Goal: Use online tool/utility: Utilize a website feature to perform a specific function

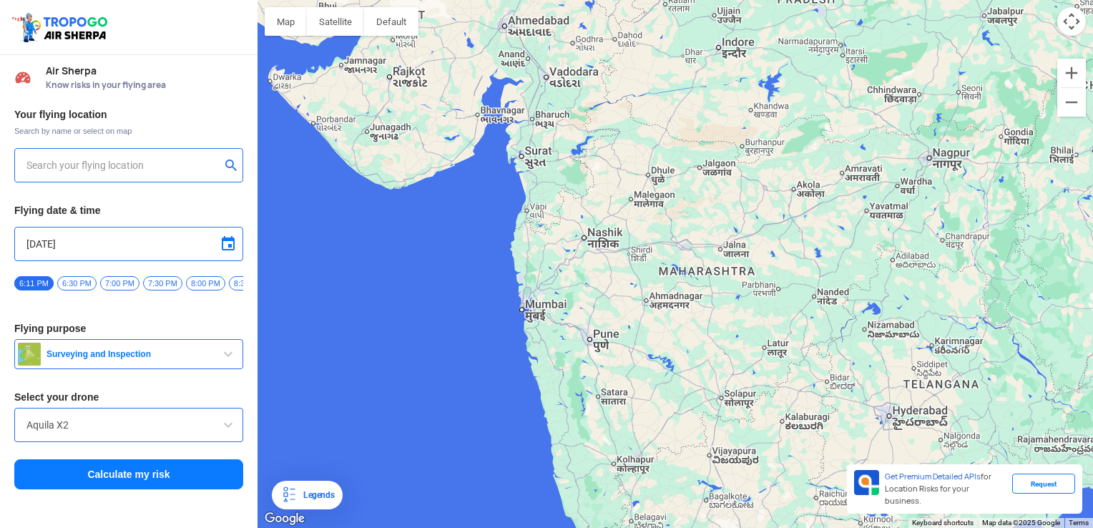
drag, startPoint x: 518, startPoint y: 363, endPoint x: 569, endPoint y: 338, distance: 57.0
click at [569, 338] on div at bounding box center [676, 264] width 836 height 528
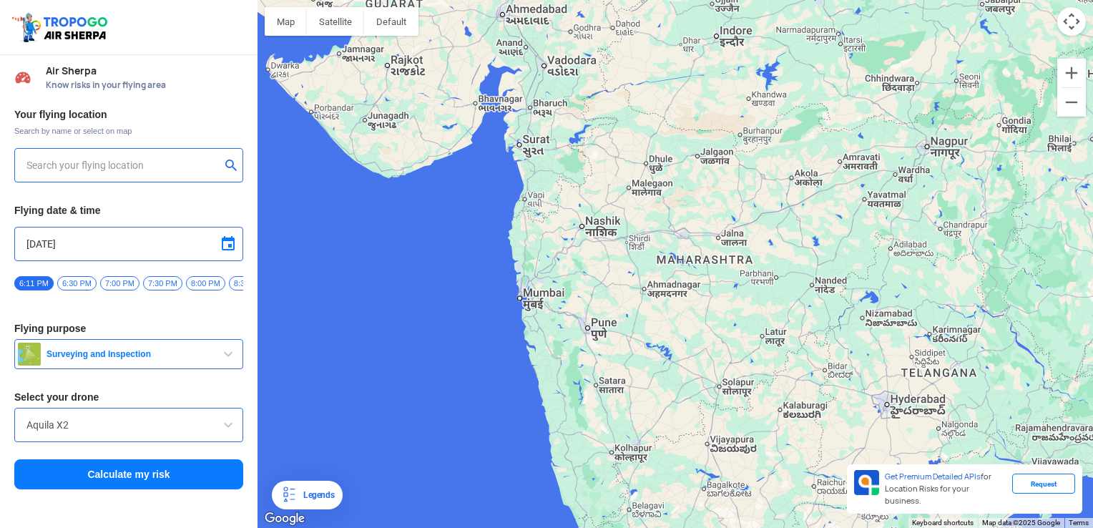
click at [593, 320] on div at bounding box center [676, 264] width 836 height 528
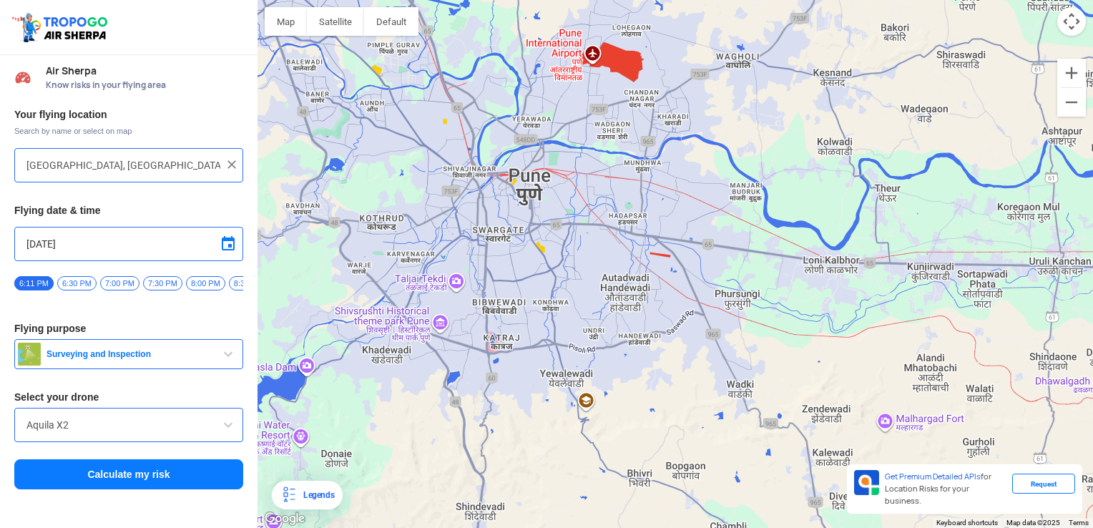
drag, startPoint x: 471, startPoint y: 288, endPoint x: 521, endPoint y: 486, distance: 204.4
click at [521, 486] on div at bounding box center [676, 264] width 836 height 528
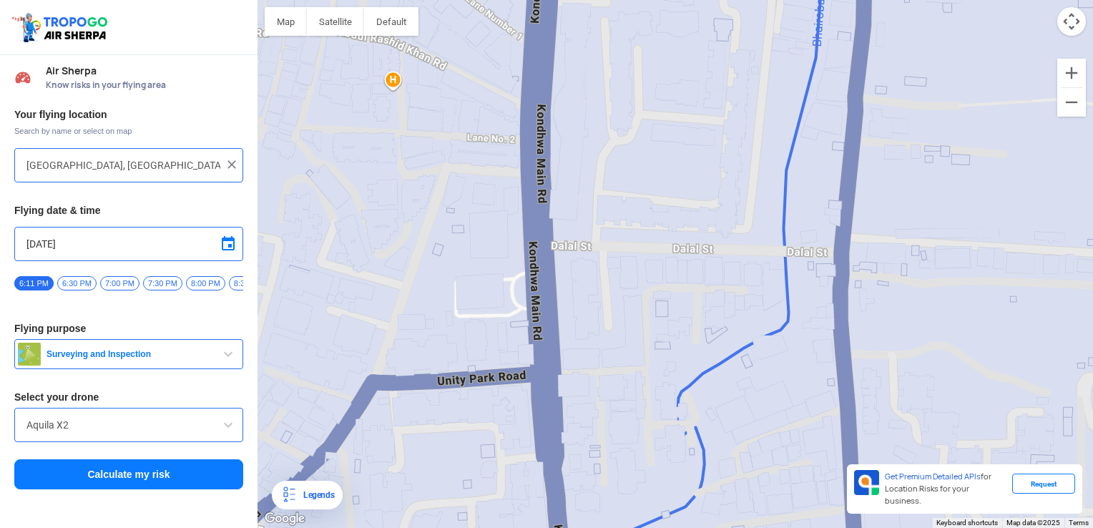
drag, startPoint x: 509, startPoint y: 262, endPoint x: 515, endPoint y: 386, distance: 123.9
click at [515, 386] on div at bounding box center [676, 264] width 836 height 528
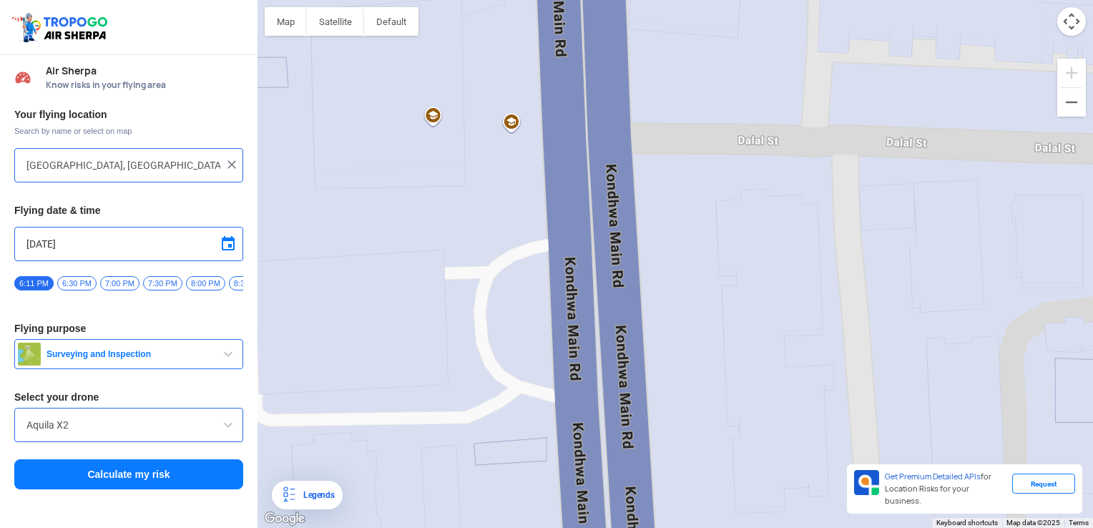
drag, startPoint x: 562, startPoint y: 240, endPoint x: 552, endPoint y: 564, distance: 324.9
click at [552, 516] on html "Location Risk Score Air Sherpa Know risks in your flying area Your flying locat…" at bounding box center [546, 264] width 1093 height 528
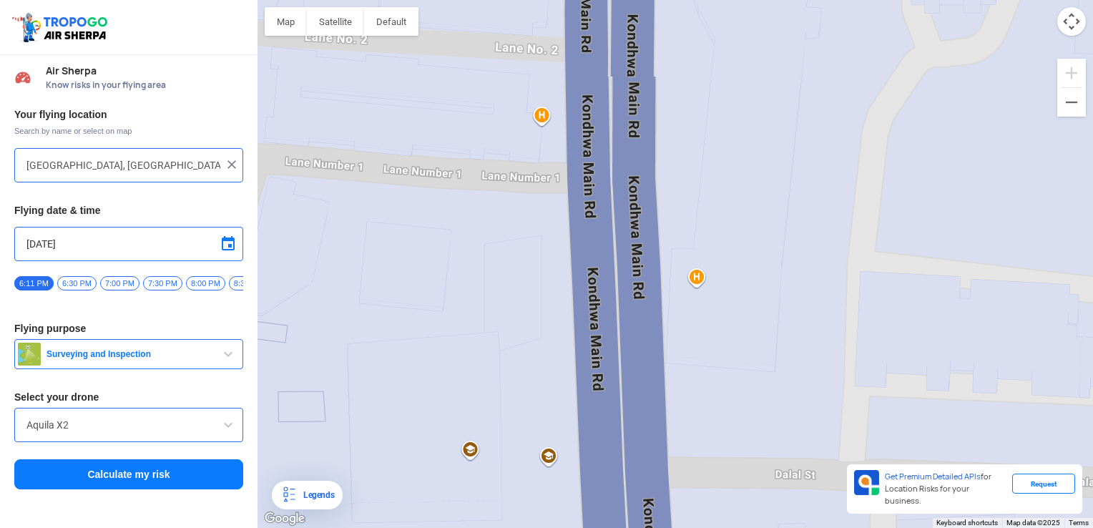
drag, startPoint x: 555, startPoint y: 231, endPoint x: 608, endPoint y: 564, distance: 337.5
click at [608, 516] on html "Location Risk Score Air Sherpa Know risks in your flying area Your flying locat…" at bounding box center [546, 264] width 1093 height 528
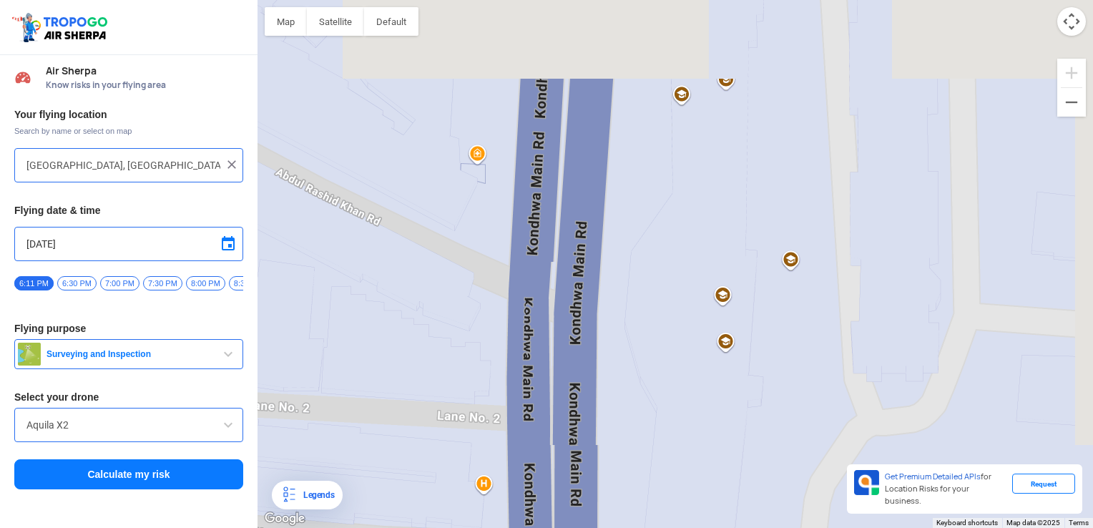
drag, startPoint x: 574, startPoint y: 190, endPoint x: 506, endPoint y: 564, distance: 381.0
click at [506, 516] on html "Location Risk Score Air Sherpa Know risks in your flying area Your flying locat…" at bounding box center [546, 264] width 1093 height 528
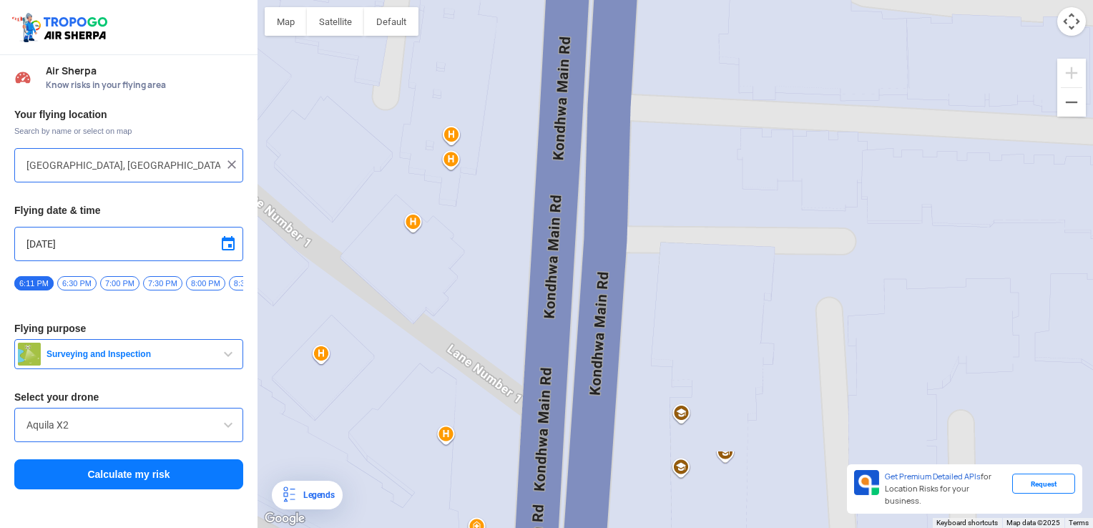
drag, startPoint x: 531, startPoint y: 172, endPoint x: 532, endPoint y: 508, distance: 336.2
click at [532, 508] on div at bounding box center [676, 264] width 836 height 528
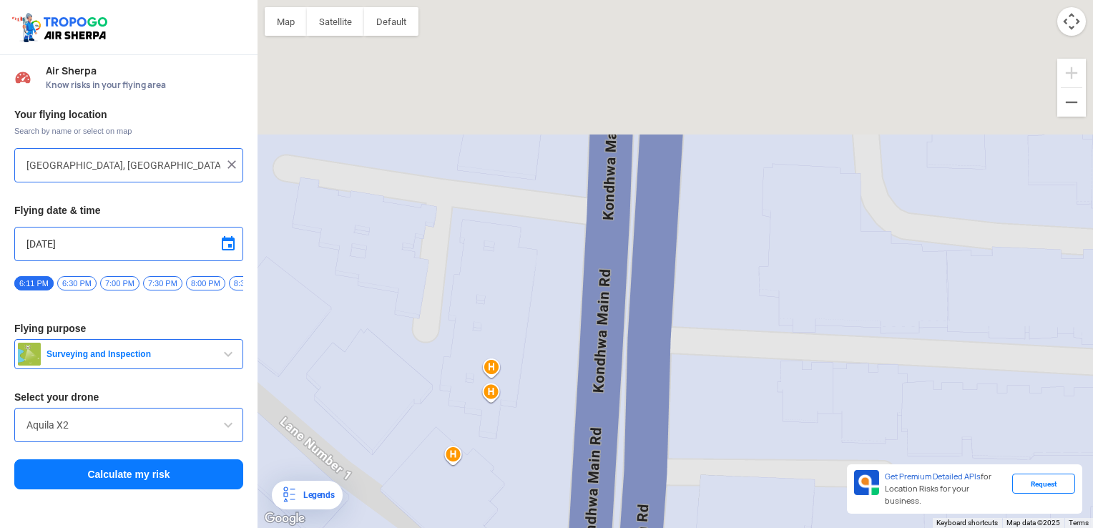
drag, startPoint x: 559, startPoint y: 143, endPoint x: 598, endPoint y: 336, distance: 197.0
click at [599, 401] on div at bounding box center [676, 264] width 836 height 528
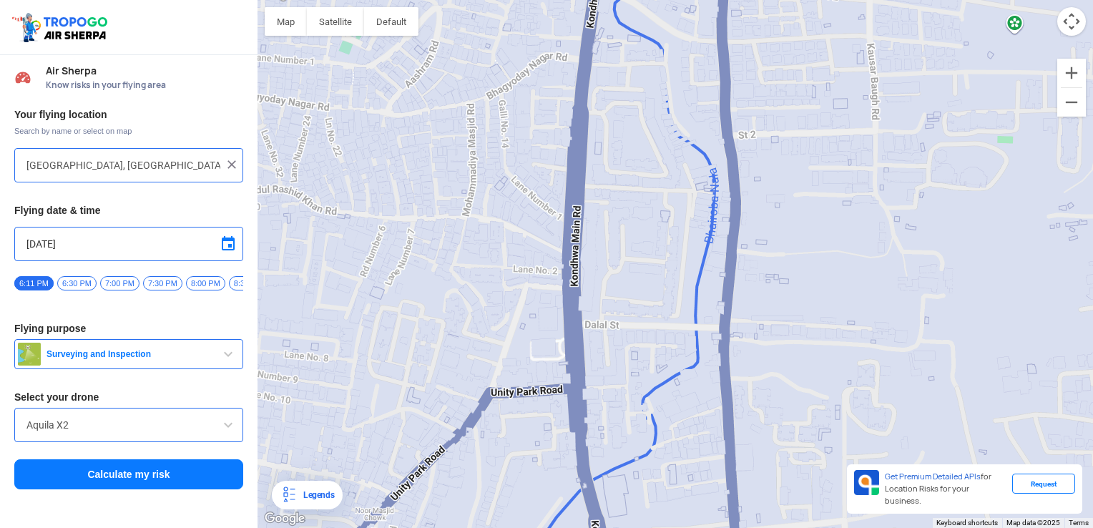
drag, startPoint x: 548, startPoint y: 320, endPoint x: 586, endPoint y: 323, distance: 38.0
click at [582, 336] on div at bounding box center [676, 264] width 836 height 528
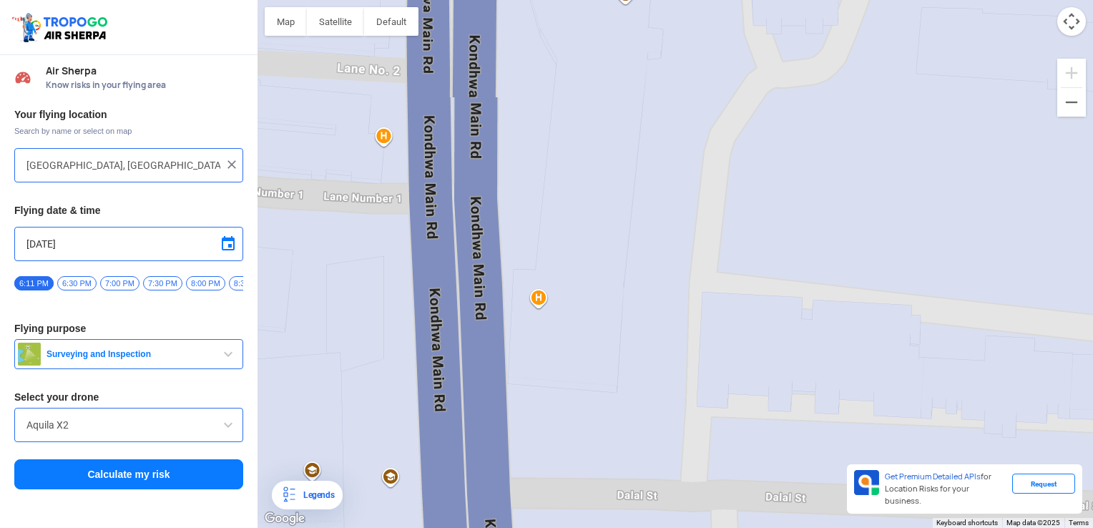
drag, startPoint x: 481, startPoint y: 250, endPoint x: 558, endPoint y: 438, distance: 203.4
click at [567, 462] on div at bounding box center [676, 264] width 836 height 528
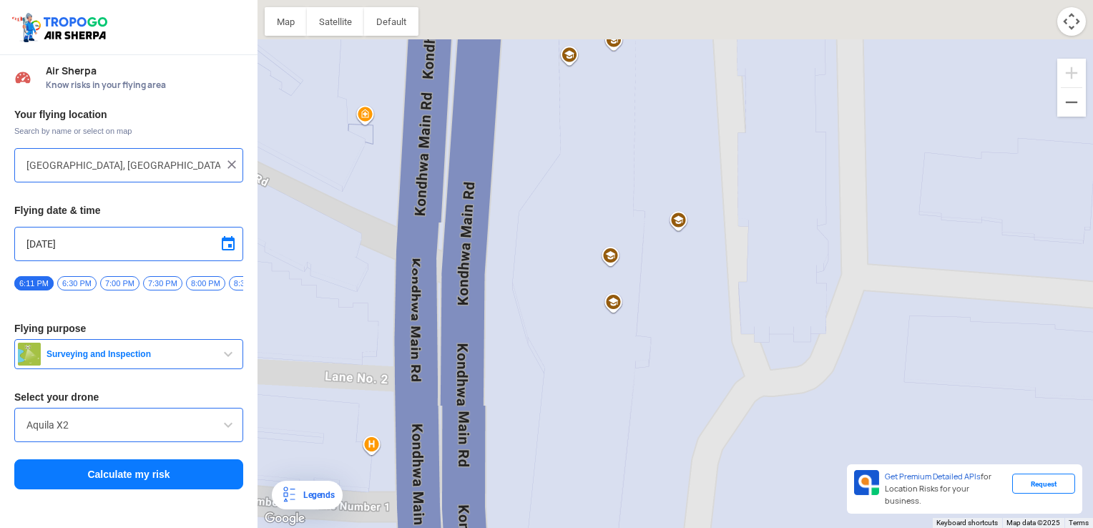
drag, startPoint x: 461, startPoint y: 383, endPoint x: 444, endPoint y: 489, distance: 108.0
click at [450, 516] on div at bounding box center [676, 264] width 836 height 528
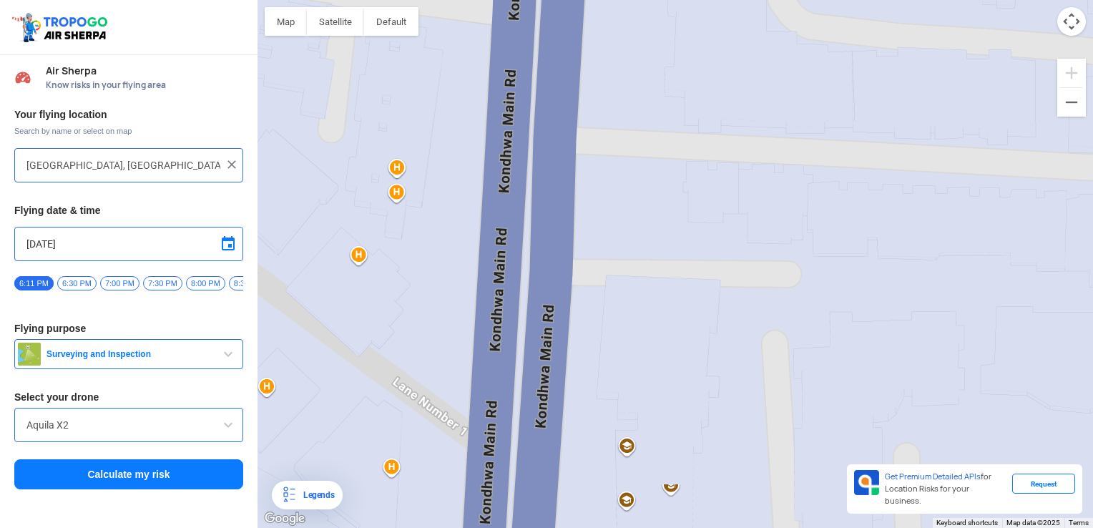
drag, startPoint x: 423, startPoint y: 339, endPoint x: 504, endPoint y: 432, distance: 122.7
click at [464, 516] on html "Location Risk Score Air Sherpa Know risks in your flying area Your flying locat…" at bounding box center [546, 264] width 1093 height 528
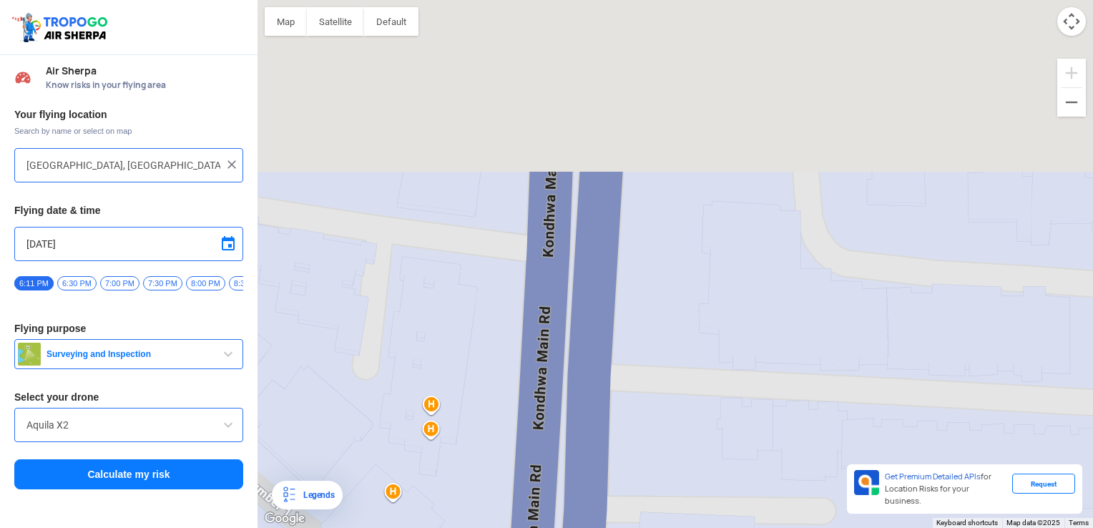
drag, startPoint x: 538, startPoint y: 328, endPoint x: 572, endPoint y: 564, distance: 239.3
click at [572, 516] on html "Location Risk Score Air Sherpa Know risks in your flying area Your flying locat…" at bounding box center [546, 264] width 1093 height 528
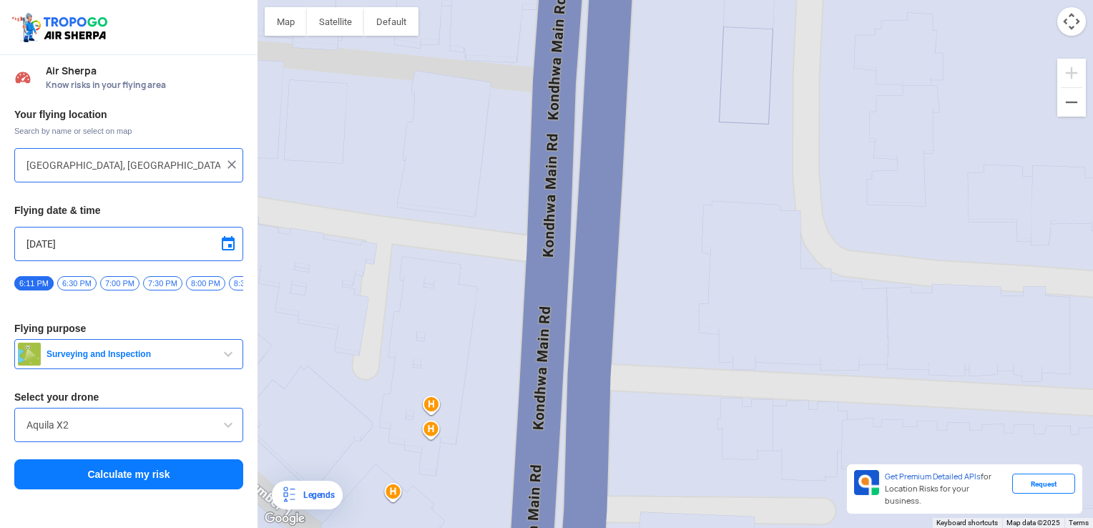
drag, startPoint x: 593, startPoint y: 382, endPoint x: 580, endPoint y: 265, distance: 118.0
click at [589, 445] on div at bounding box center [676, 264] width 836 height 528
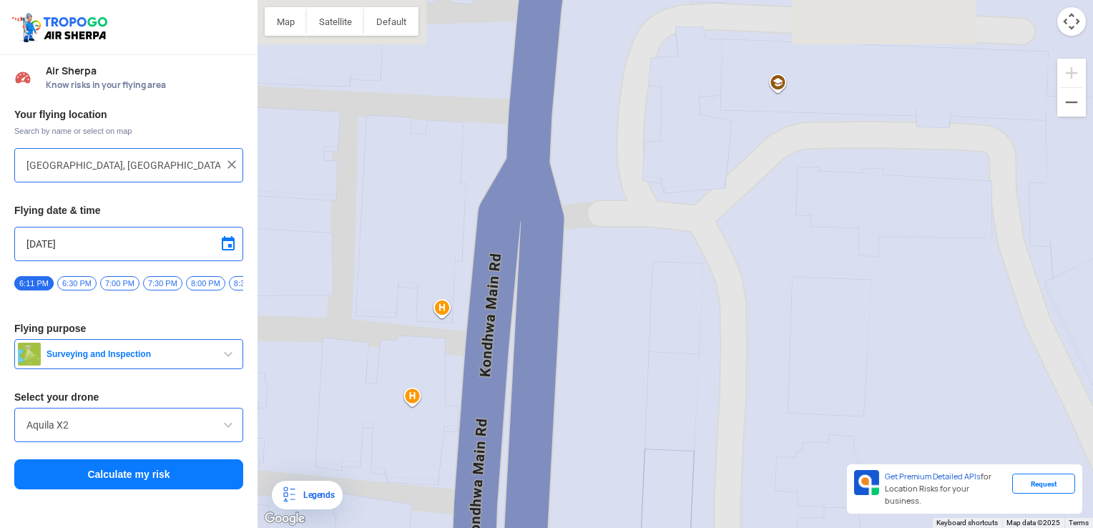
drag, startPoint x: 558, startPoint y: 154, endPoint x: 504, endPoint y: 351, distance: 204.1
click at [502, 516] on html "Location Risk Score Air Sherpa Know risks in your flying area Your flying locat…" at bounding box center [546, 264] width 1093 height 528
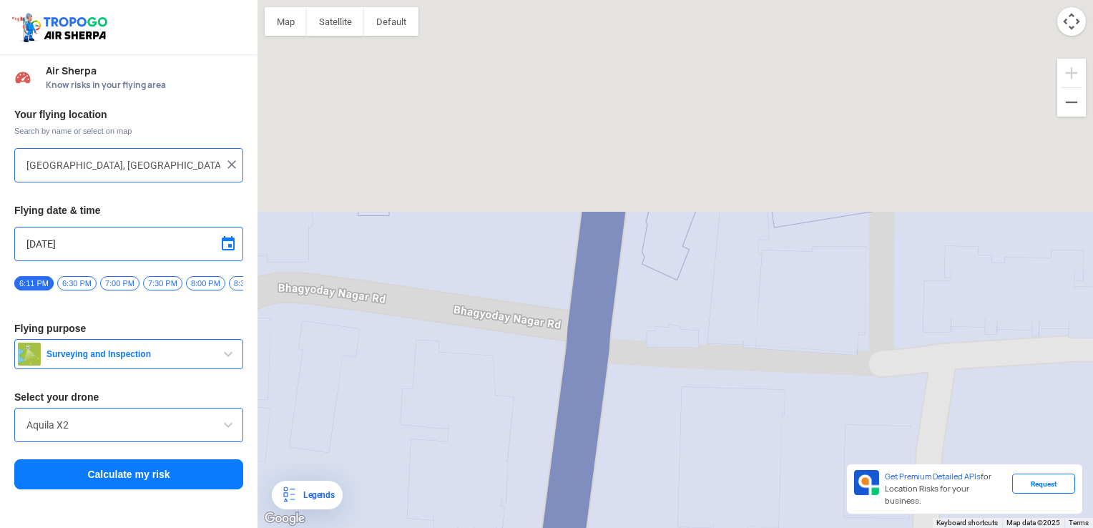
drag, startPoint x: 499, startPoint y: 156, endPoint x: 472, endPoint y: 485, distance: 330.1
click at [478, 516] on html "Location Risk Score Air Sherpa Know risks in your flying area Your flying locat…" at bounding box center [546, 264] width 1093 height 528
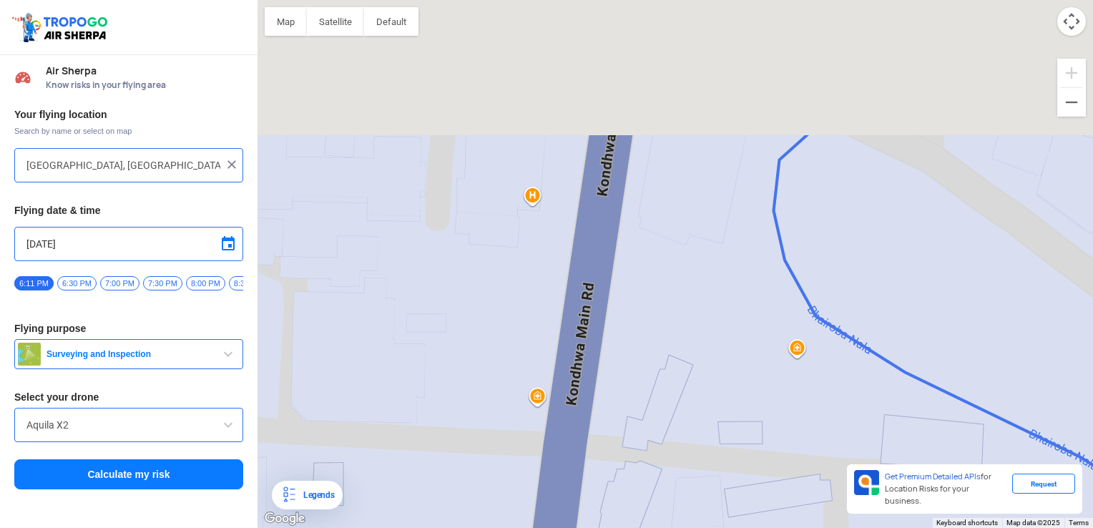
drag, startPoint x: 515, startPoint y: 125, endPoint x: 521, endPoint y: 550, distance: 425.0
click at [521, 516] on html "Location Risk Score Air Sherpa Know risks in your flying area Your flying locat…" at bounding box center [546, 264] width 1093 height 528
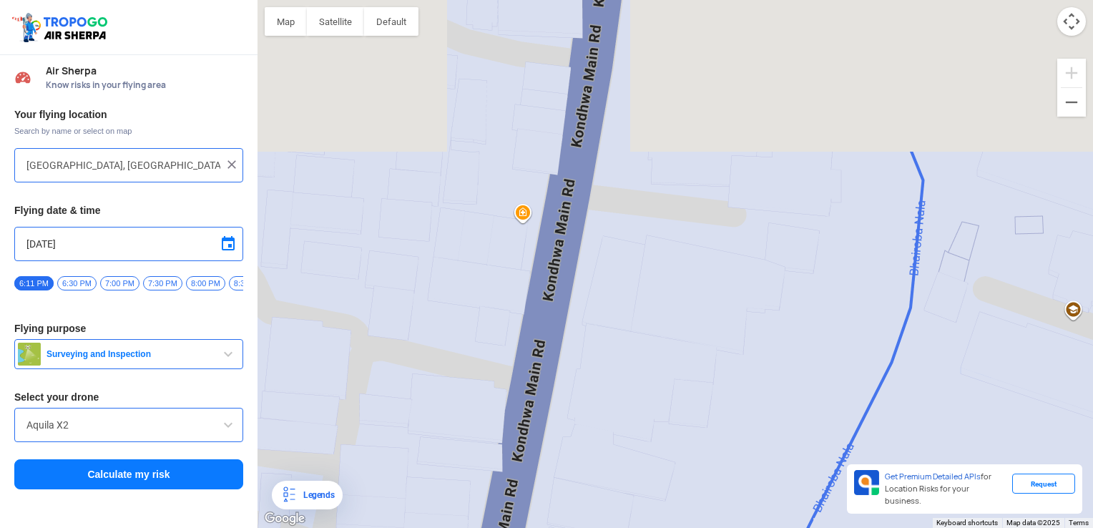
drag, startPoint x: 572, startPoint y: 240, endPoint x: 444, endPoint y: 434, distance: 231.7
click at [457, 516] on html "Location Risk Score Air Sherpa Know risks in your flying area Your flying locat…" at bounding box center [546, 264] width 1093 height 528
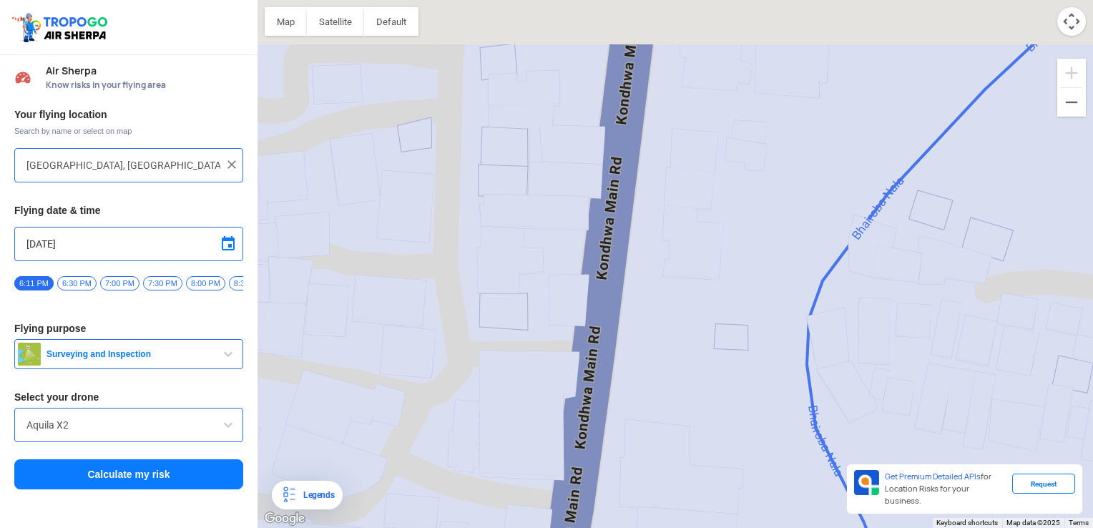
drag, startPoint x: 549, startPoint y: 209, endPoint x: 555, endPoint y: 556, distance: 347.0
click at [555, 516] on html "Location Risk Score Air Sherpa Know risks in your flying area Your flying locat…" at bounding box center [546, 264] width 1093 height 528
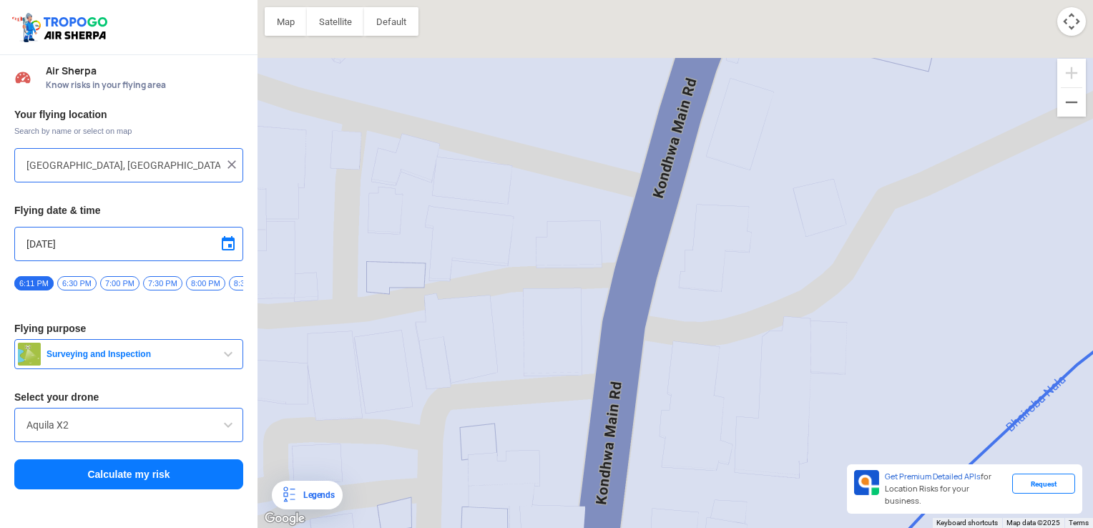
drag, startPoint x: 567, startPoint y: 245, endPoint x: 487, endPoint y: 434, distance: 205.5
click at [516, 516] on html "Location Risk Score Air Sherpa Know risks in your flying area Your flying locat…" at bounding box center [546, 264] width 1093 height 528
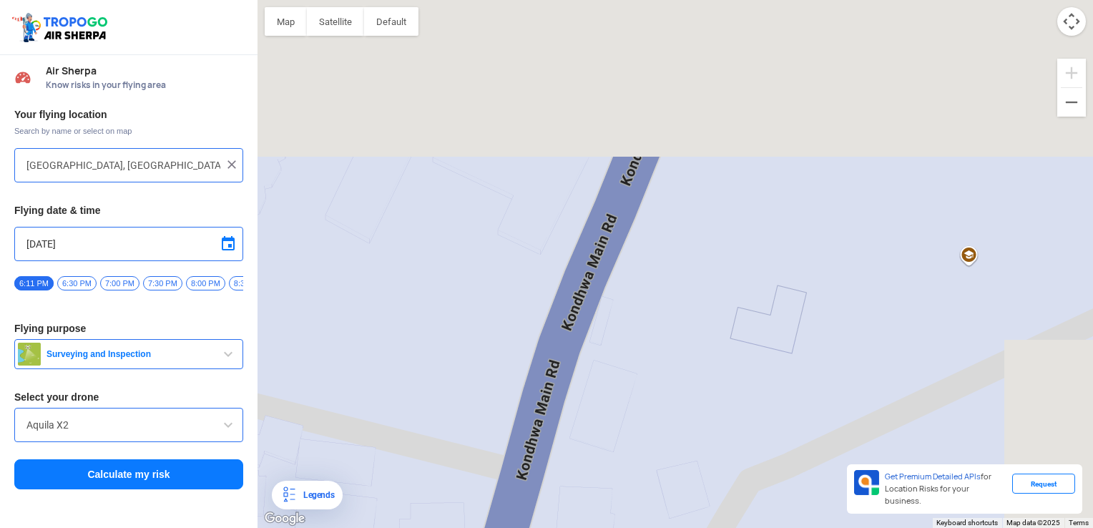
drag, startPoint x: 612, startPoint y: 213, endPoint x: 435, endPoint y: 486, distance: 325.2
click at [438, 516] on html "Location Risk Score Air Sherpa Know risks in your flying area Your flying locat…" at bounding box center [546, 264] width 1093 height 528
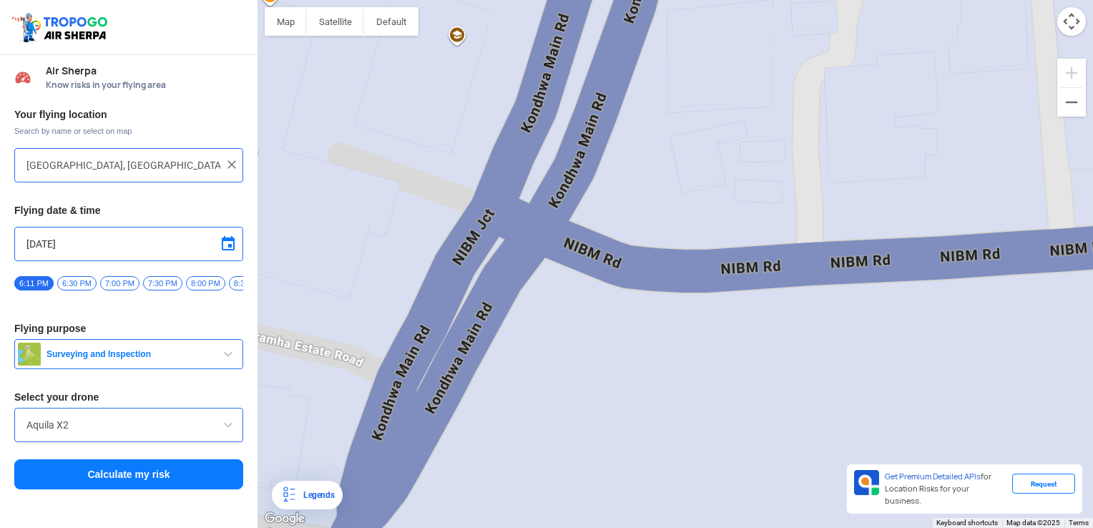
drag, startPoint x: 587, startPoint y: 122, endPoint x: 376, endPoint y: 431, distance: 373.6
click at [376, 434] on div at bounding box center [676, 264] width 836 height 528
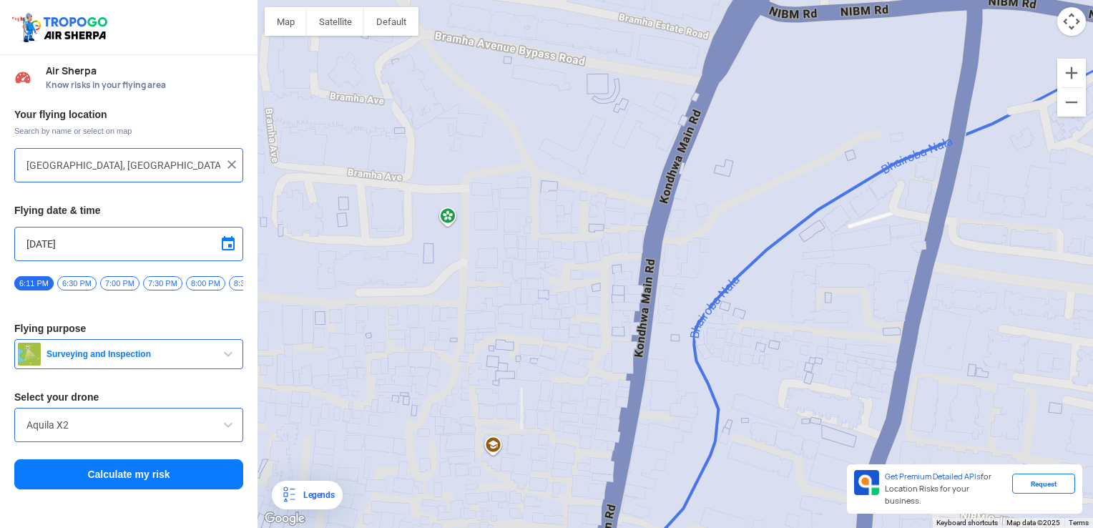
drag, startPoint x: 439, startPoint y: 342, endPoint x: 771, endPoint y: -53, distance: 516.3
click at [771, 0] on html "Location Risk Score Air Sherpa Know risks in your flying area Your flying locat…" at bounding box center [546, 264] width 1093 height 528
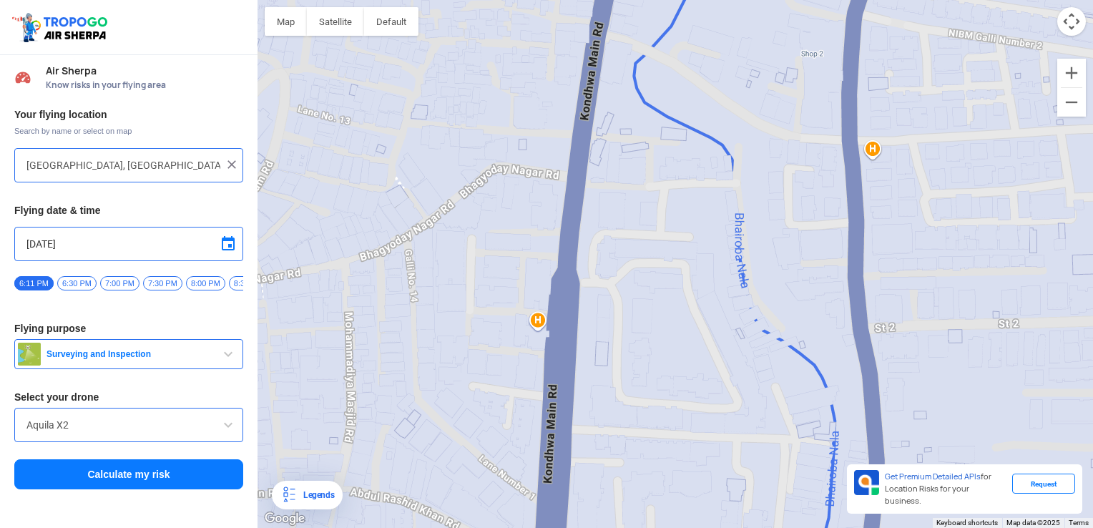
drag, startPoint x: 635, startPoint y: 170, endPoint x: 624, endPoint y: -53, distance: 223.4
click at [624, 0] on html "Location Risk Score Air Sherpa Know risks in your flying area Your flying locat…" at bounding box center [546, 264] width 1093 height 528
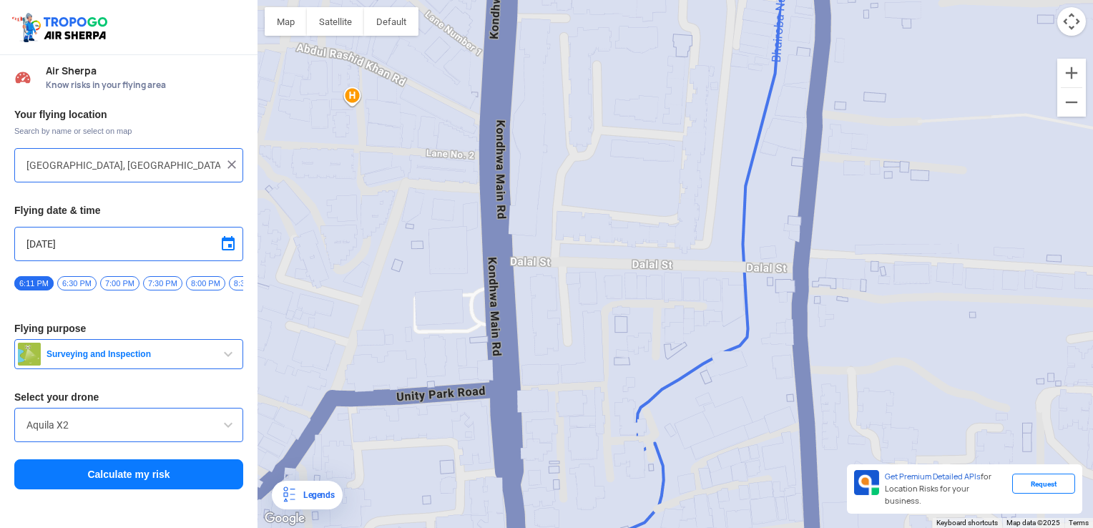
drag, startPoint x: 593, startPoint y: 33, endPoint x: 598, endPoint y: -53, distance: 86.0
click at [598, 0] on html "Location Risk Score Air Sherpa Know risks in your flying area Your flying locat…" at bounding box center [546, 264] width 1093 height 528
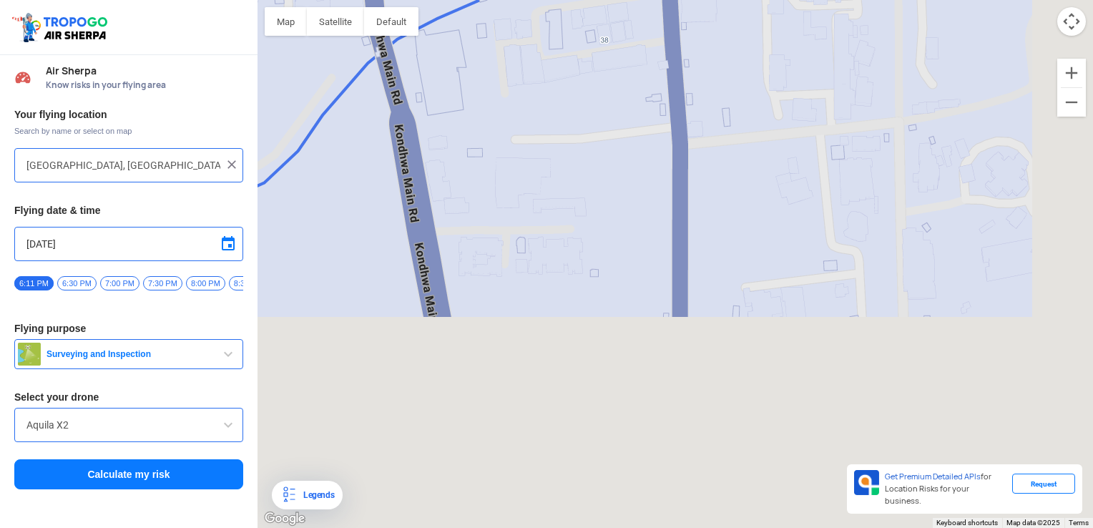
drag, startPoint x: 498, startPoint y: 24, endPoint x: 450, endPoint y: -53, distance: 90.9
click at [450, 0] on html "Location Risk Score Air Sherpa Know risks in your flying area Your flying locat…" at bounding box center [546, 264] width 1093 height 528
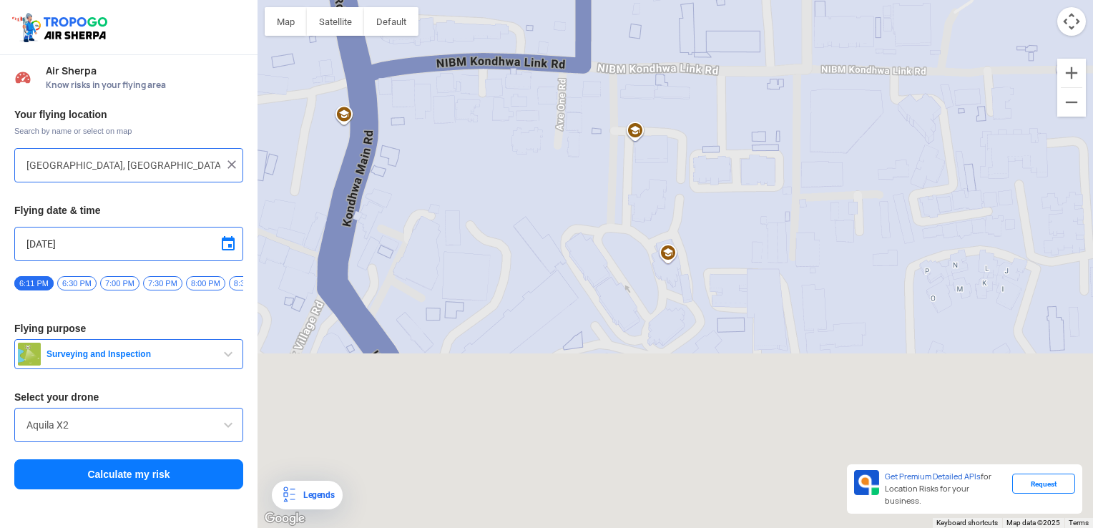
drag, startPoint x: 515, startPoint y: 506, endPoint x: 446, endPoint y: 56, distance: 455.2
click at [446, 56] on div at bounding box center [676, 264] width 836 height 528
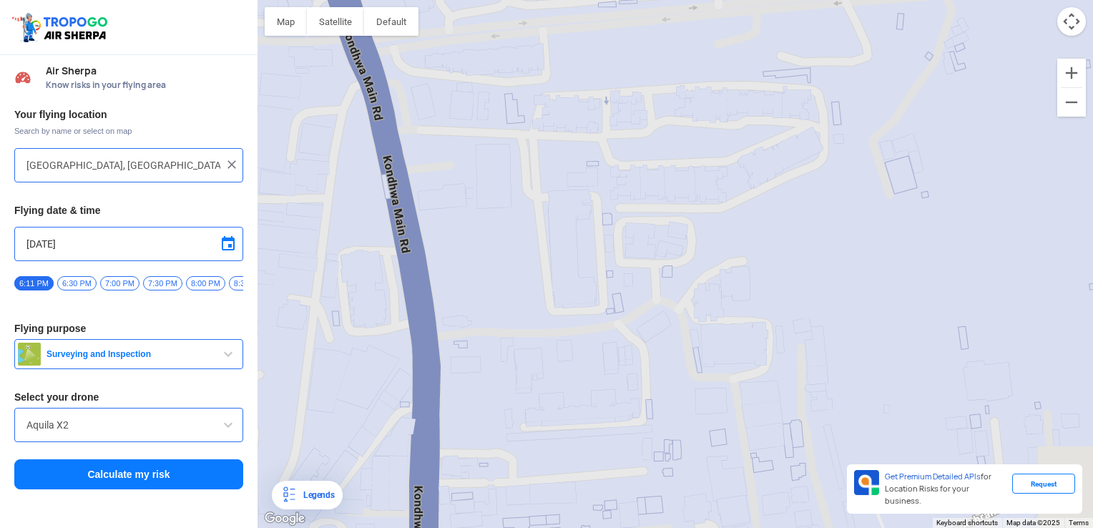
drag, startPoint x: 490, startPoint y: 363, endPoint x: 449, endPoint y: 43, distance: 323.2
click at [423, 49] on div at bounding box center [676, 264] width 836 height 528
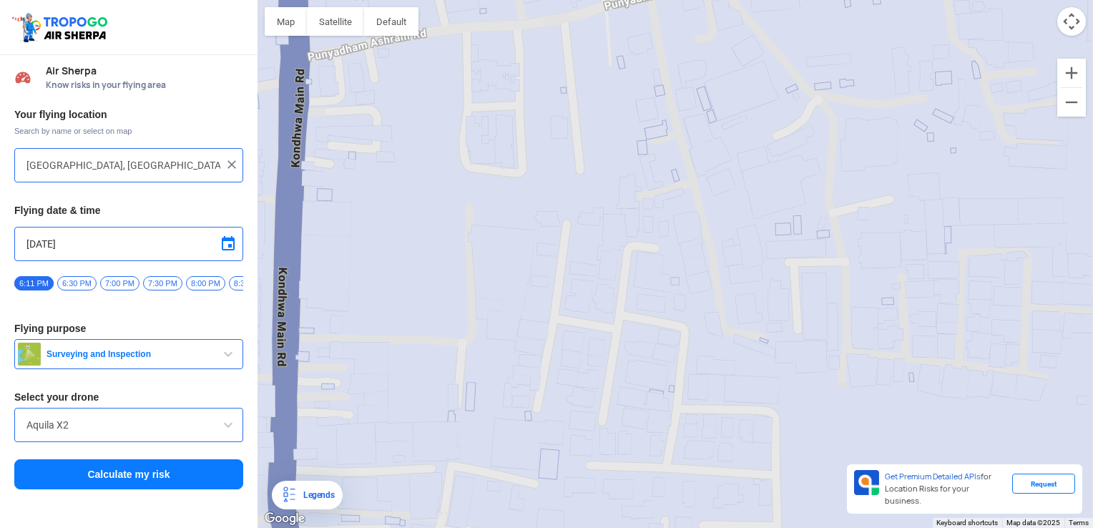
drag, startPoint x: 478, startPoint y: 430, endPoint x: 350, endPoint y: -28, distance: 475.4
click at [350, 0] on html "Location Risk Score Air Sherpa Know risks in your flying area Your flying locat…" at bounding box center [546, 264] width 1093 height 528
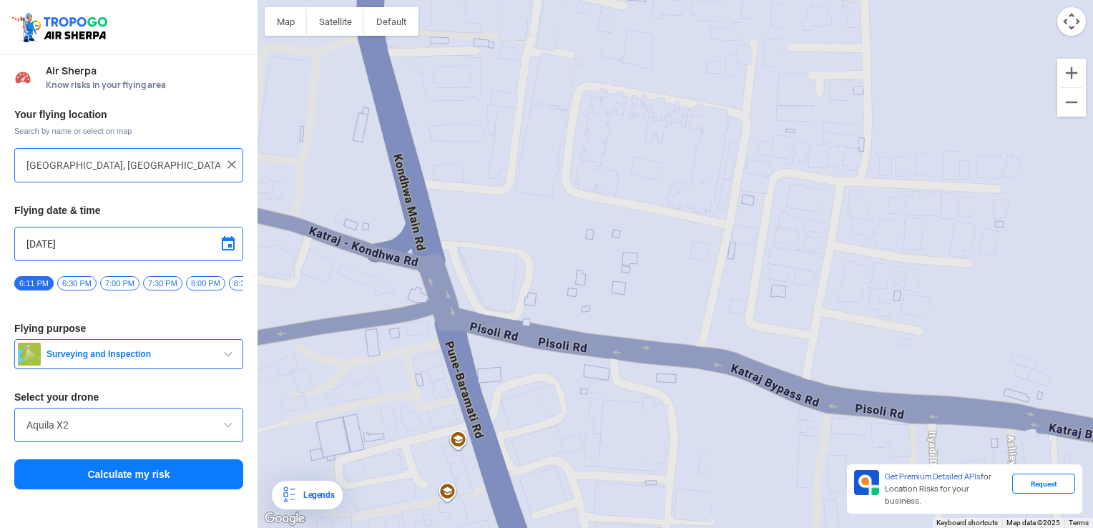
drag, startPoint x: 445, startPoint y: 411, endPoint x: 544, endPoint y: -39, distance: 460.0
click at [544, 0] on html "Location Risk Score Air Sherpa Know risks in your flying area Your flying locat…" at bounding box center [546, 264] width 1093 height 528
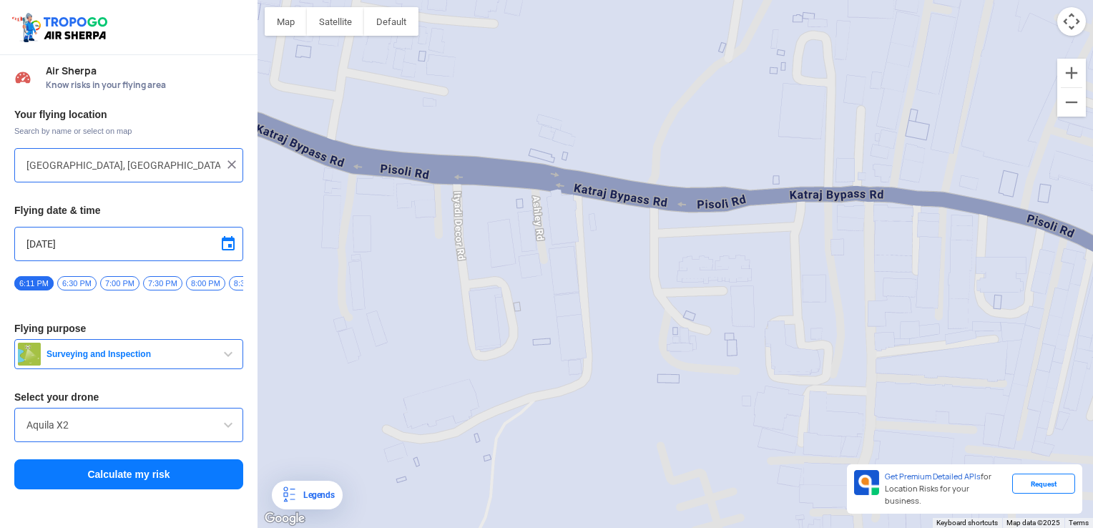
drag, startPoint x: 471, startPoint y: 382, endPoint x: -3, endPoint y: 144, distance: 530.7
click at [0, 144] on html "Location Risk Score Air Sherpa Know risks in your flying area Your flying locat…" at bounding box center [546, 264] width 1093 height 528
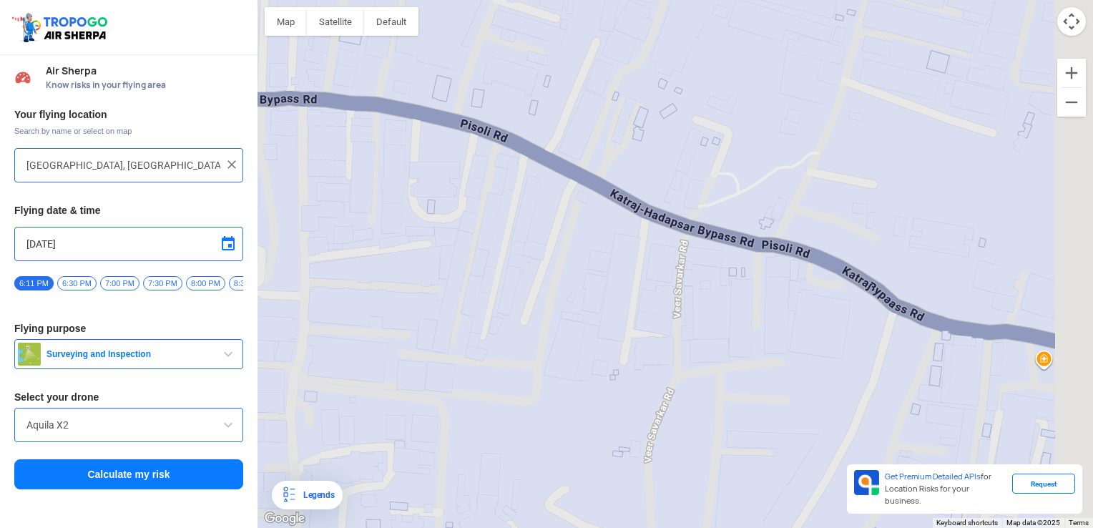
drag, startPoint x: 815, startPoint y: 249, endPoint x: 212, endPoint y: 160, distance: 608.8
click at [219, 159] on div "Location Risk Score Air Sherpa Know risks in your flying area Your flying locat…" at bounding box center [546, 264] width 1093 height 528
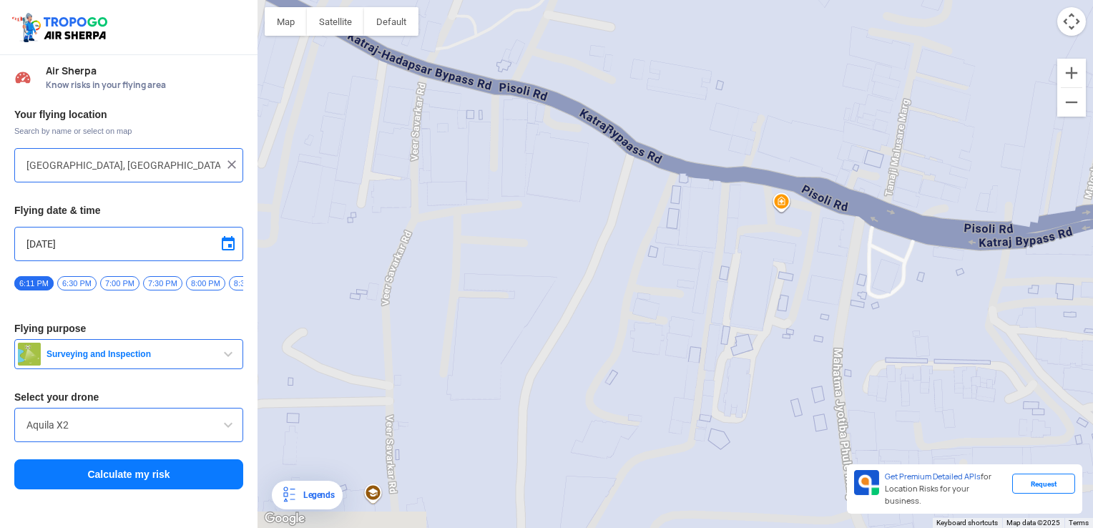
drag, startPoint x: 879, startPoint y: 425, endPoint x: 1092, endPoint y: 313, distance: 241.0
click at [1089, 313] on html "Location Risk Score Air Sherpa Know risks in your flying area Your flying locat…" at bounding box center [546, 264] width 1093 height 528
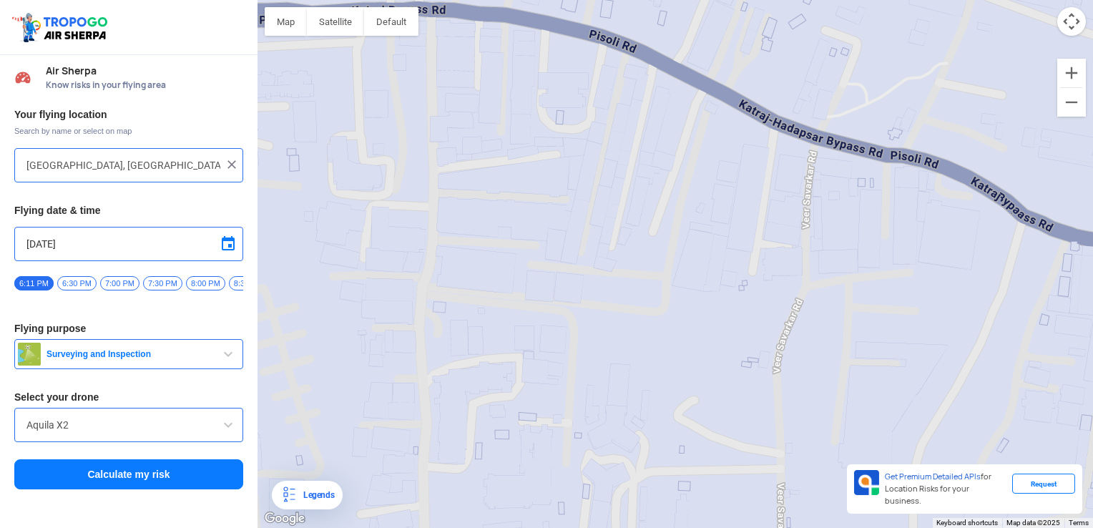
drag, startPoint x: 532, startPoint y: 240, endPoint x: 984, endPoint y: 564, distance: 556.8
click at [984, 516] on html "Location Risk Score Air Sherpa Know risks in your flying area Your flying locat…" at bounding box center [546, 264] width 1093 height 528
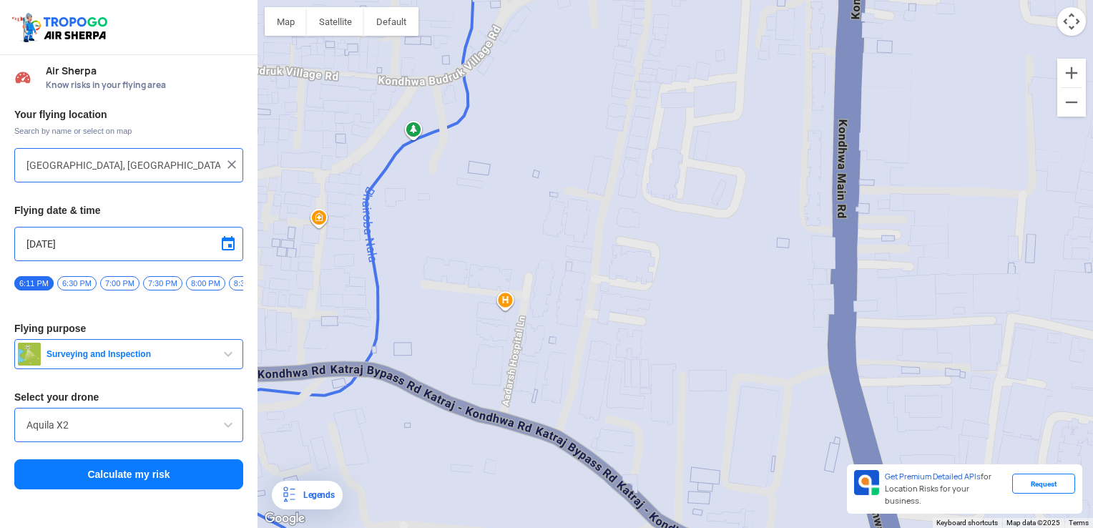
drag, startPoint x: 432, startPoint y: 251, endPoint x: 515, endPoint y: 271, distance: 85.4
click at [508, 273] on div at bounding box center [676, 264] width 836 height 528
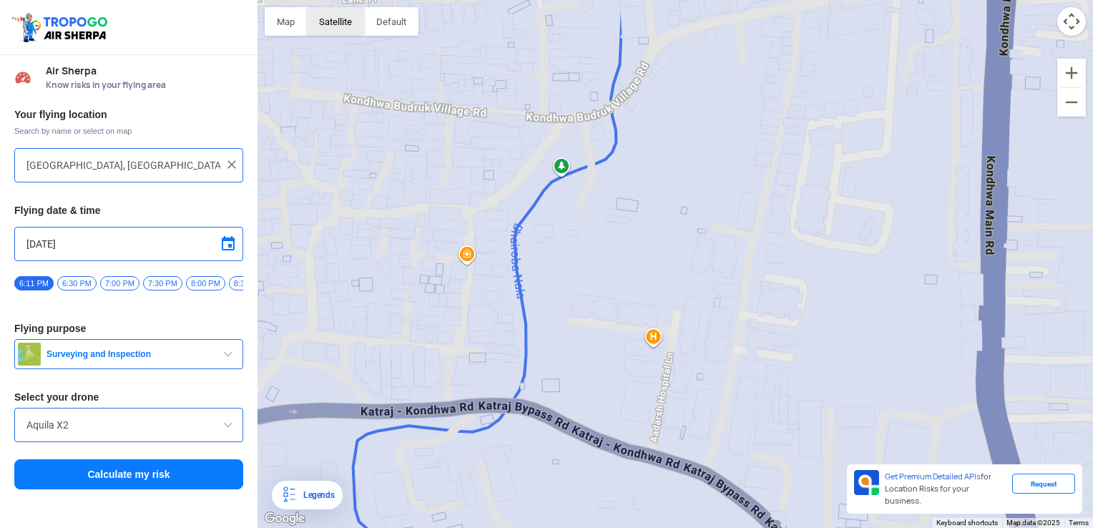
click at [346, 24] on button "Satellite" at bounding box center [335, 21] width 57 height 29
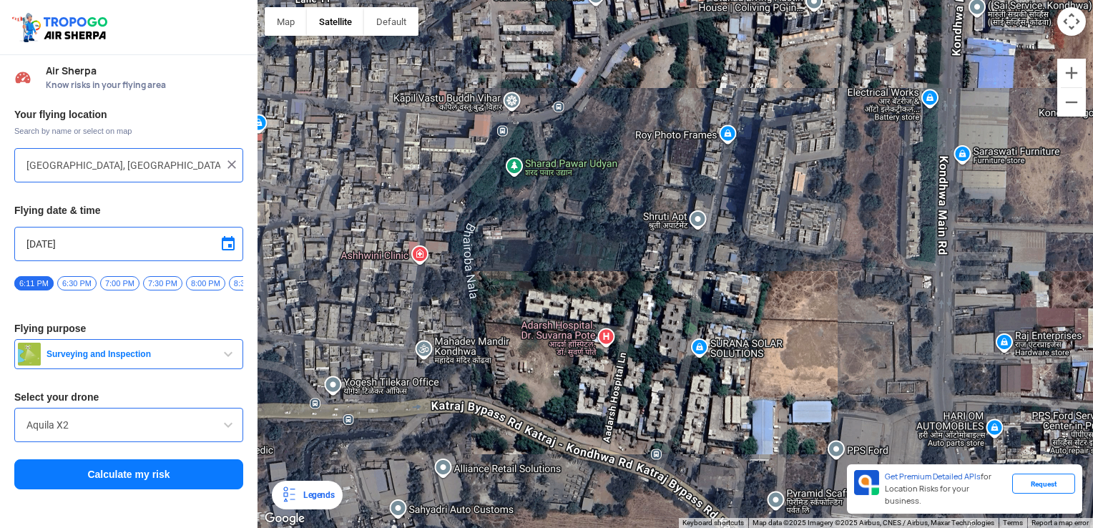
drag, startPoint x: 606, startPoint y: 307, endPoint x: 557, endPoint y: 306, distance: 49.4
click at [557, 306] on div at bounding box center [676, 264] width 836 height 528
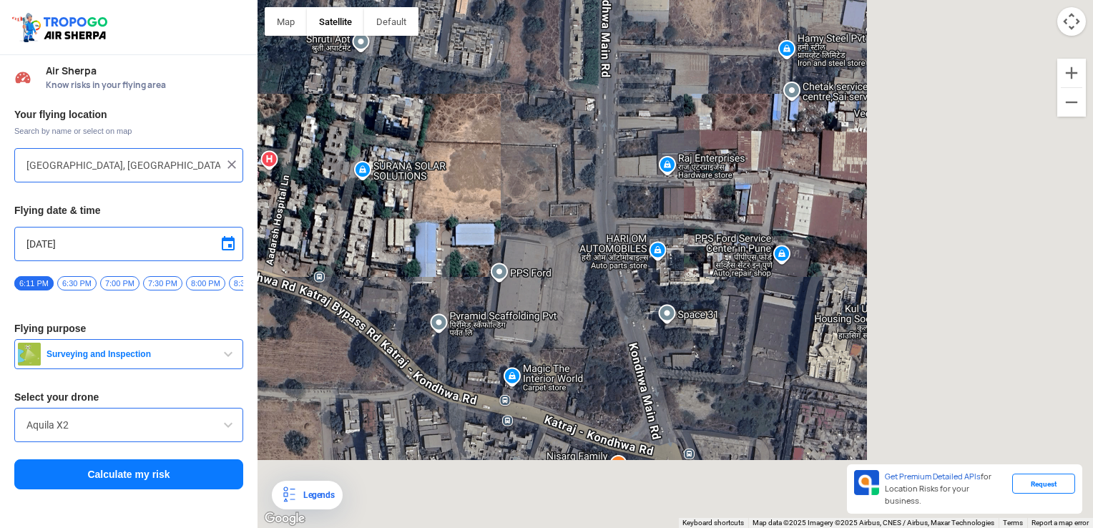
drag, startPoint x: 905, startPoint y: 306, endPoint x: 521, endPoint y: 48, distance: 462.9
click at [521, 49] on div at bounding box center [676, 264] width 836 height 528
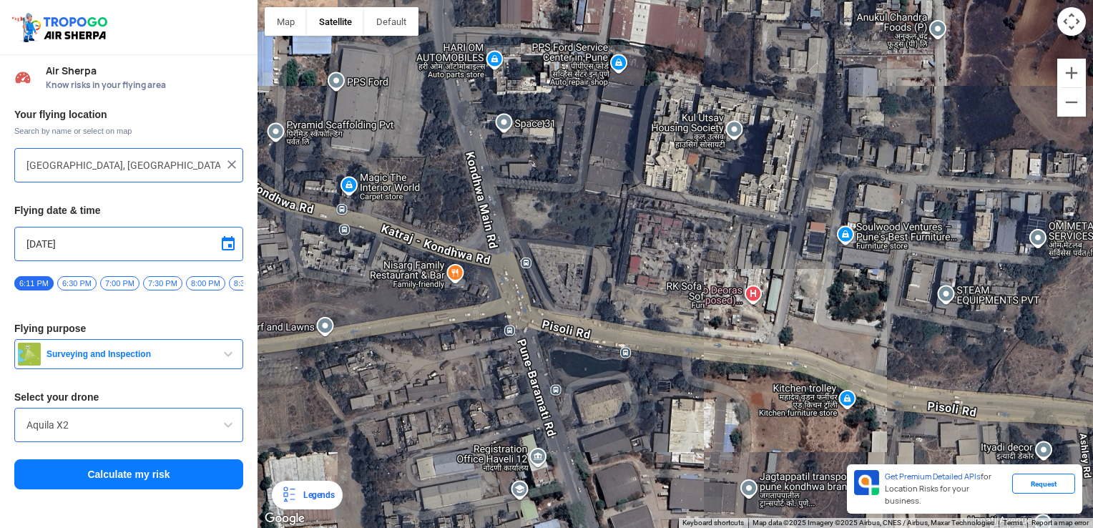
drag, startPoint x: 673, startPoint y: 157, endPoint x: 667, endPoint y: 145, distance: 14.4
click at [667, 145] on div at bounding box center [676, 264] width 836 height 528
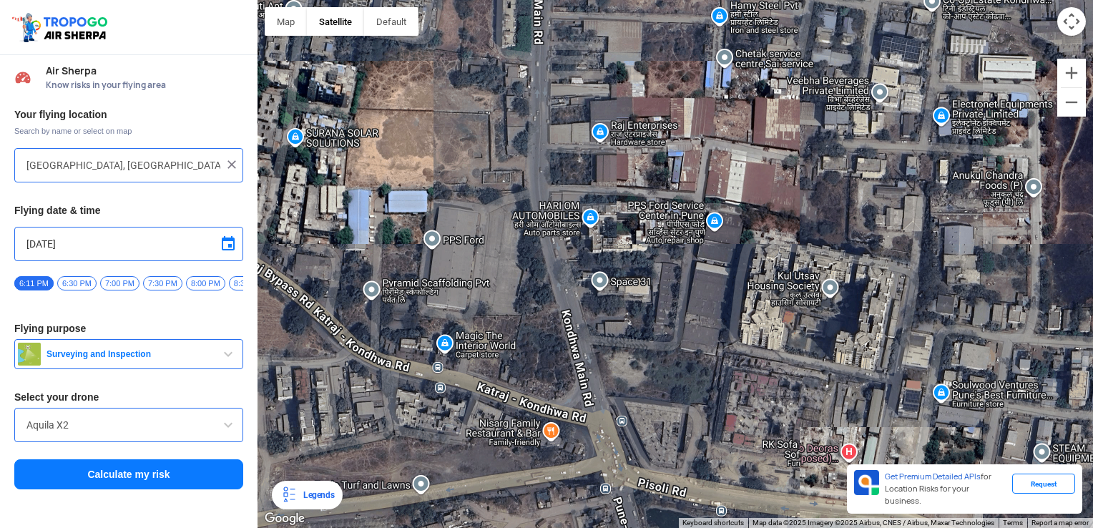
drag, startPoint x: 504, startPoint y: 239, endPoint x: 601, endPoint y: 398, distance: 186.5
click at [601, 398] on div at bounding box center [676, 264] width 836 height 528
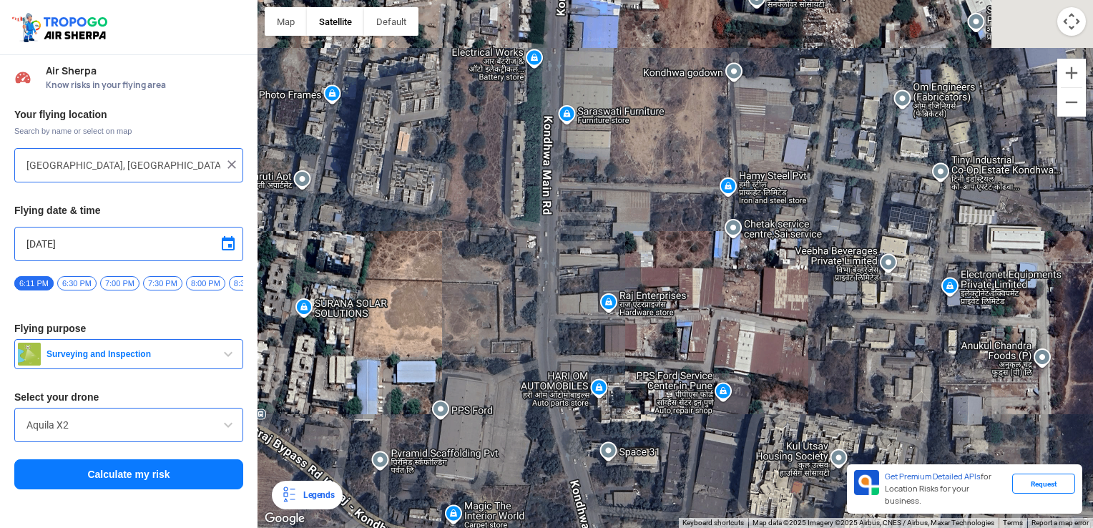
drag, startPoint x: 538, startPoint y: 165, endPoint x: 554, endPoint y: 368, distance: 203.8
click at [554, 368] on div at bounding box center [676, 264] width 836 height 528
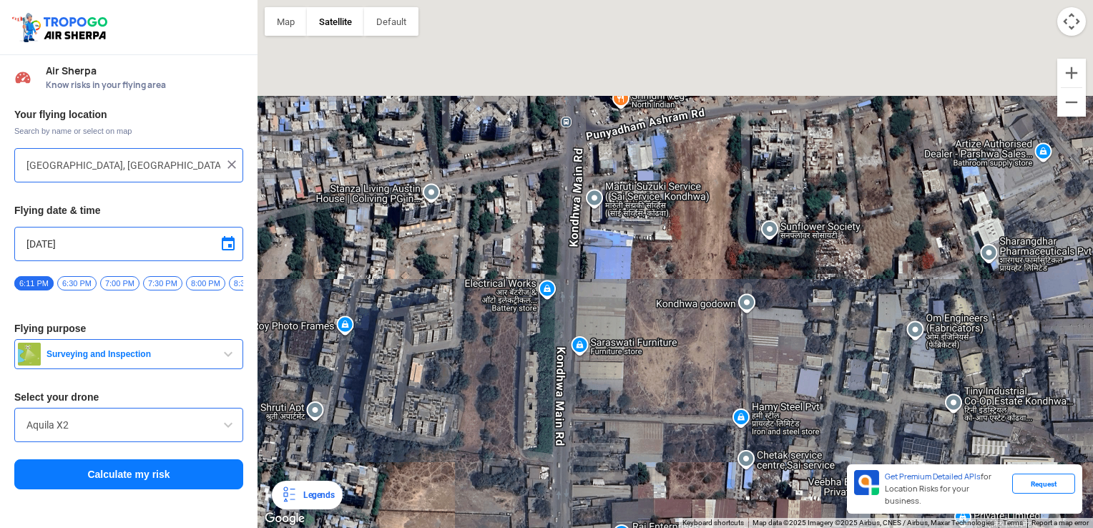
drag, startPoint x: 565, startPoint y: 190, endPoint x: 554, endPoint y: 333, distance: 143.5
click at [554, 333] on div at bounding box center [676, 264] width 836 height 528
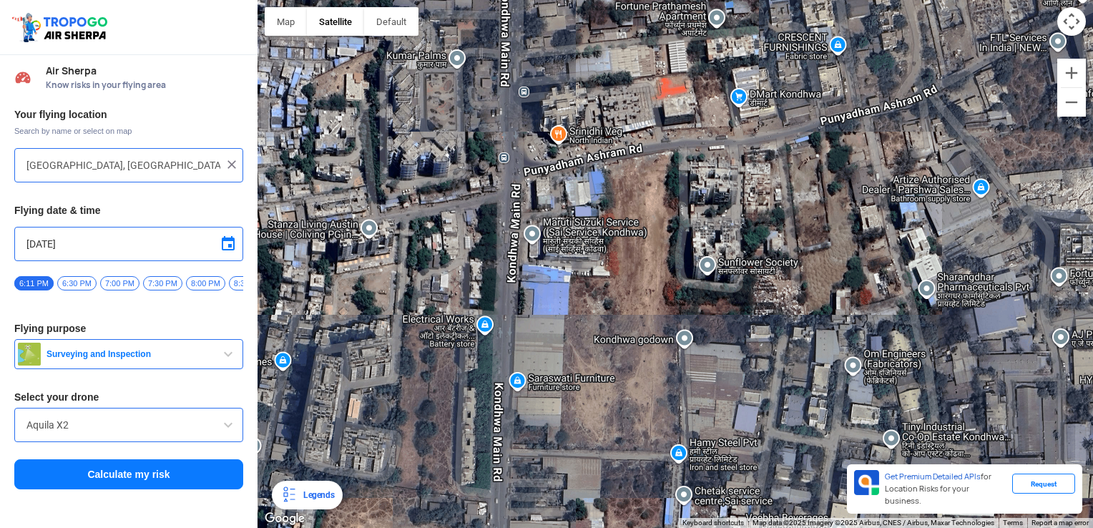
drag, startPoint x: 790, startPoint y: 91, endPoint x: 707, endPoint y: 150, distance: 102.2
click at [707, 150] on div at bounding box center [676, 264] width 836 height 528
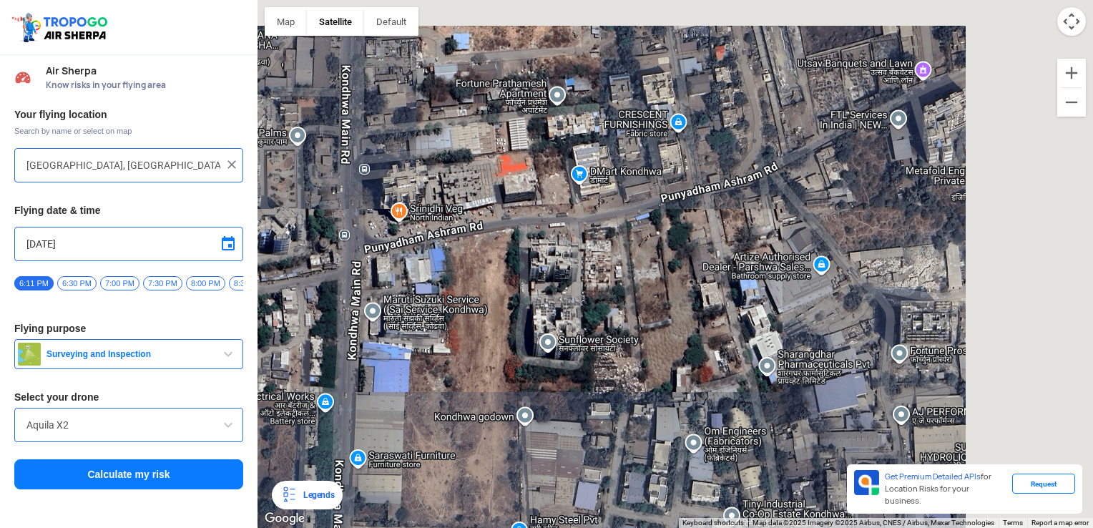
drag, startPoint x: 721, startPoint y: 110, endPoint x: 567, endPoint y: 162, distance: 162.4
click at [567, 162] on div at bounding box center [676, 264] width 836 height 528
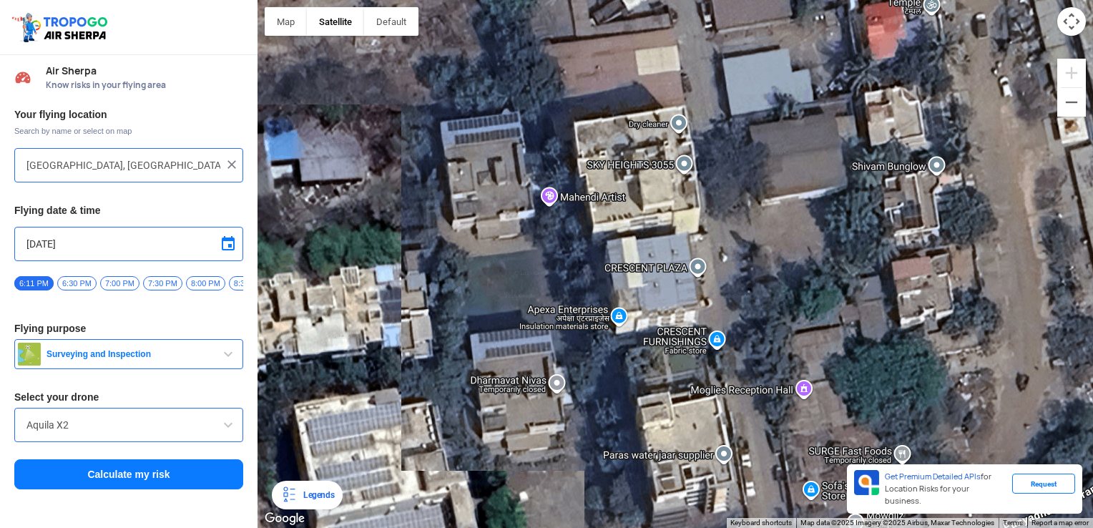
drag, startPoint x: 690, startPoint y: 111, endPoint x: 615, endPoint y: 210, distance: 123.6
click at [615, 210] on div at bounding box center [676, 264] width 836 height 528
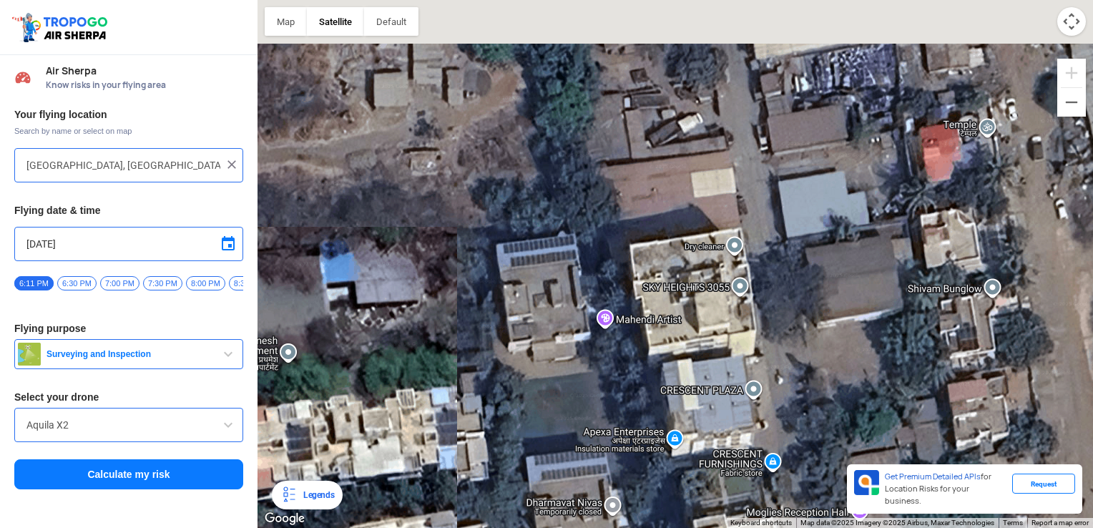
drag, startPoint x: 592, startPoint y: 127, endPoint x: 652, endPoint y: 272, distance: 156.2
click at [664, 295] on div at bounding box center [676, 264] width 836 height 528
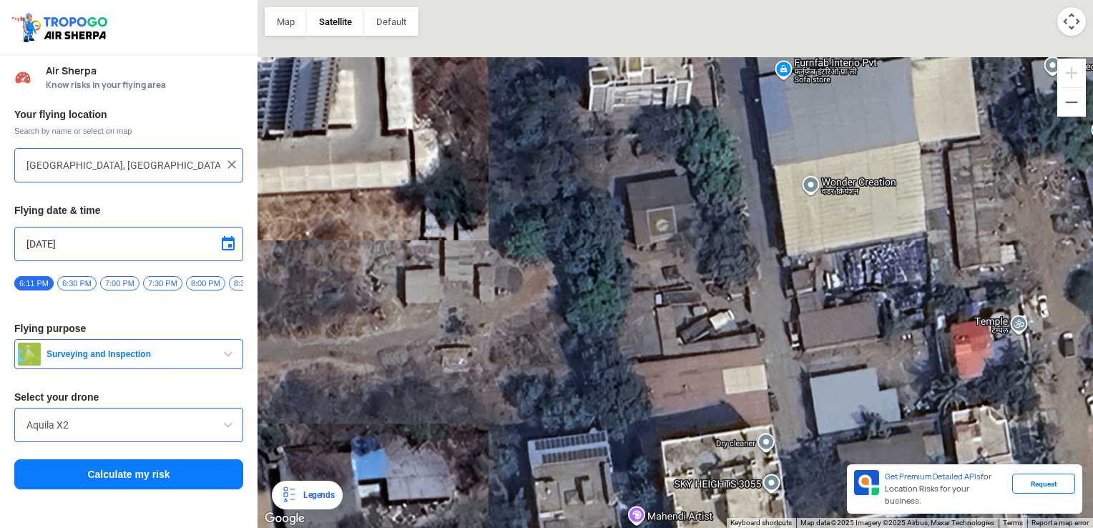
drag, startPoint x: 631, startPoint y: 175, endPoint x: 641, endPoint y: 244, distance: 69.4
click at [647, 333] on div at bounding box center [676, 264] width 836 height 528
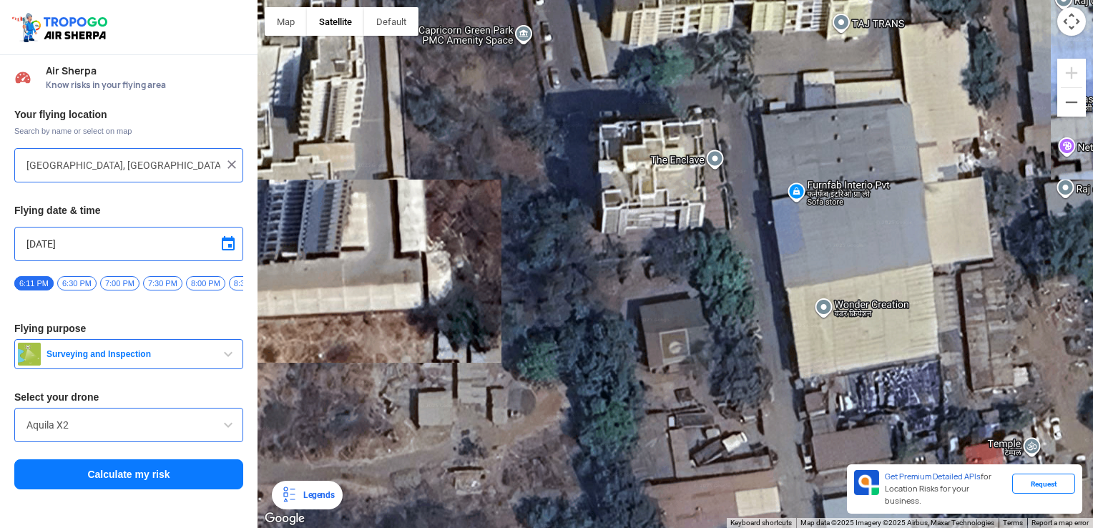
drag, startPoint x: 633, startPoint y: 196, endPoint x: 637, endPoint y: 254, distance: 58.1
click at [650, 304] on div at bounding box center [676, 264] width 836 height 528
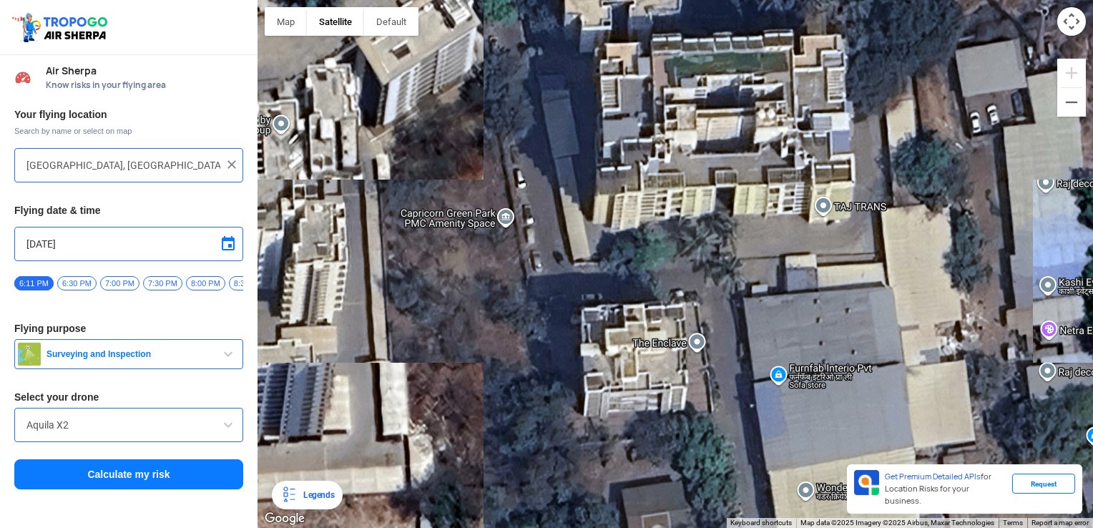
drag, startPoint x: 589, startPoint y: 170, endPoint x: 504, endPoint y: 273, distance: 133.6
click at [526, 290] on div at bounding box center [676, 264] width 836 height 528
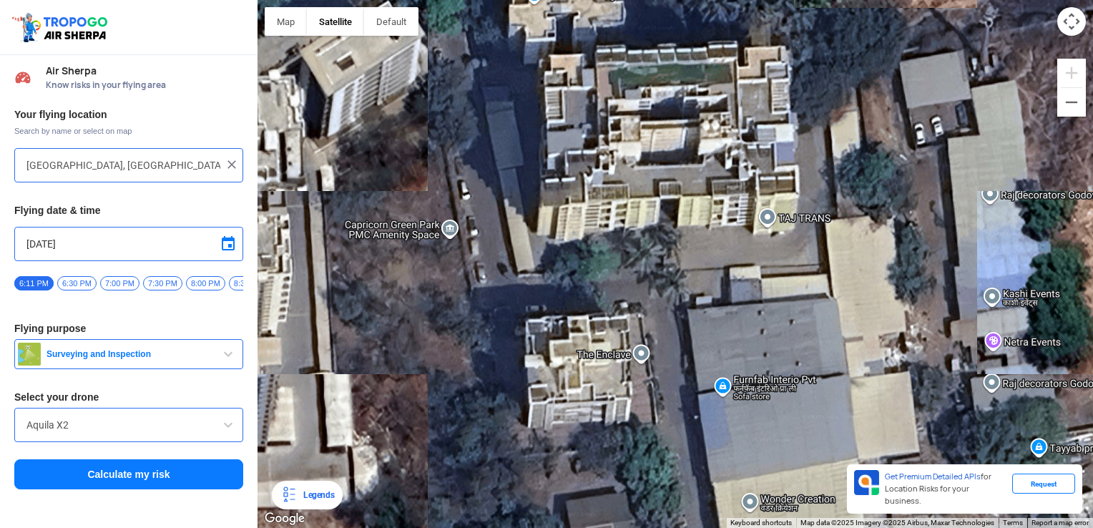
click at [547, 63] on div at bounding box center [676, 264] width 836 height 528
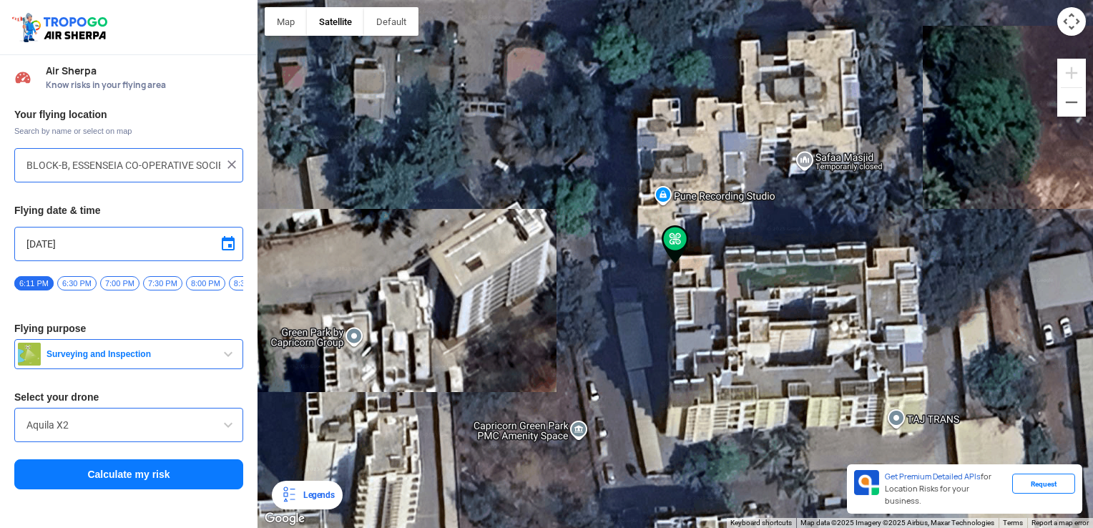
type input "[GEOGRAPHIC_DATA]-[STREET_ADDRESS]"
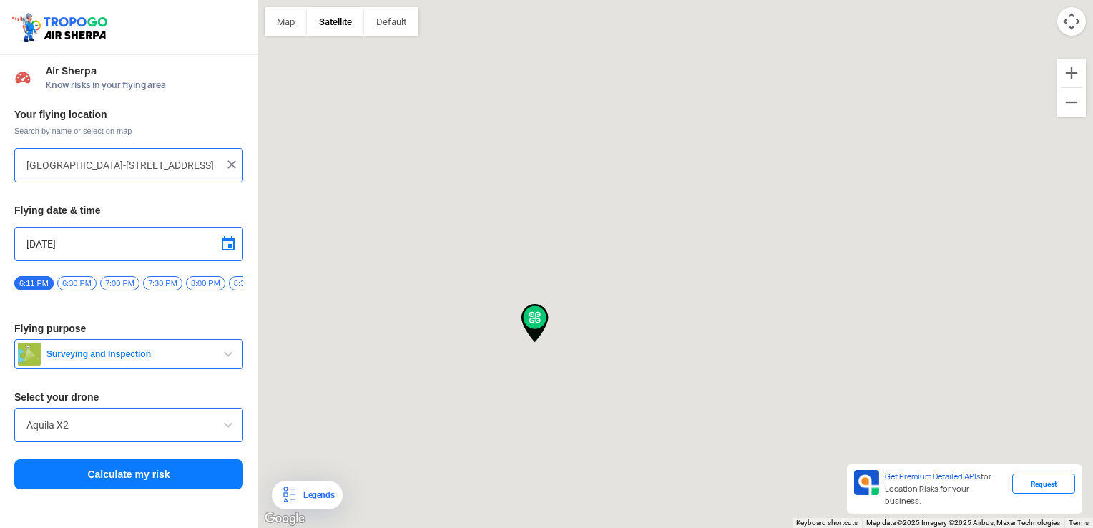
click at [150, 474] on button "Calculate my risk" at bounding box center [128, 474] width 229 height 30
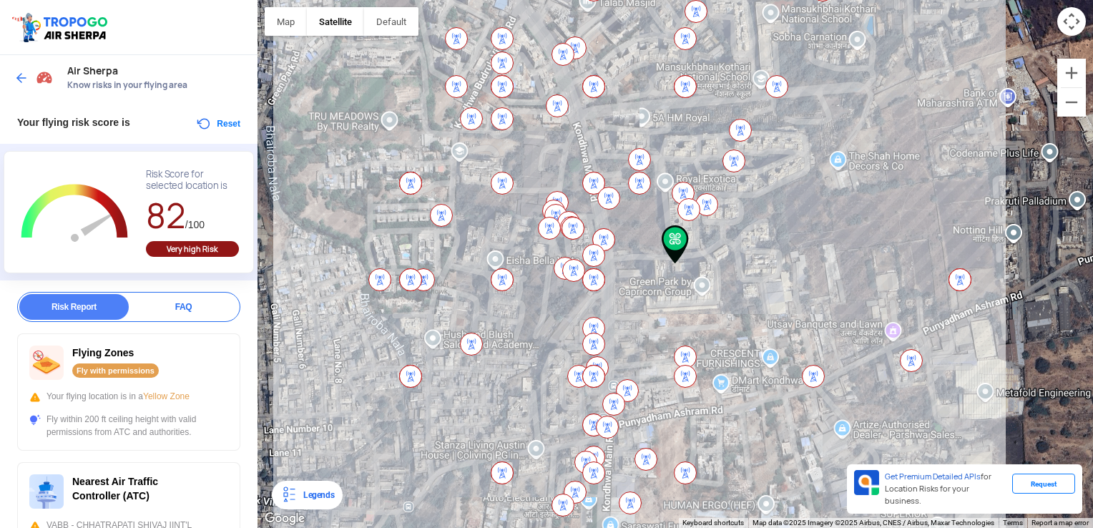
click at [204, 248] on div "Very high Risk" at bounding box center [192, 249] width 93 height 16
click at [222, 121] on button "Reset" at bounding box center [217, 123] width 45 height 17
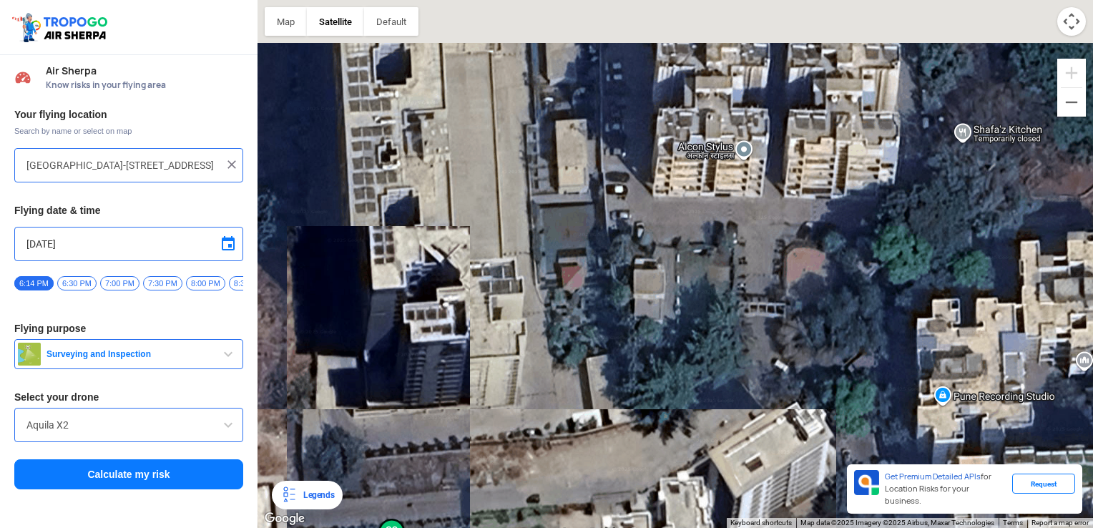
drag, startPoint x: 431, startPoint y: 392, endPoint x: 398, endPoint y: 402, distance: 35.1
click at [380, 516] on html "Location Risk Score Air Sherpa Know risks in your flying area Your flying locat…" at bounding box center [546, 264] width 1093 height 528
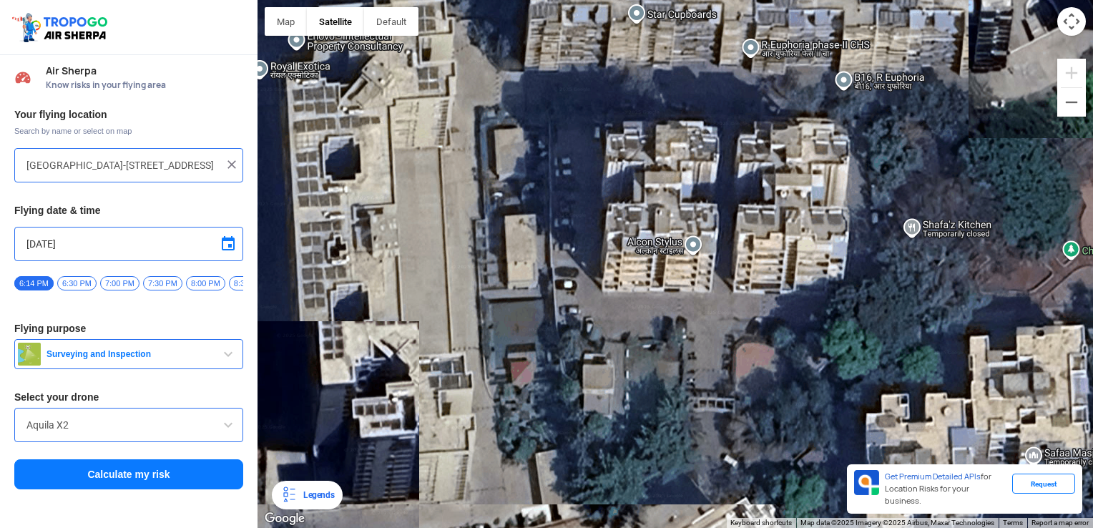
drag, startPoint x: 466, startPoint y: 261, endPoint x: 421, endPoint y: 509, distance: 251.7
click at [421, 509] on div at bounding box center [676, 264] width 836 height 528
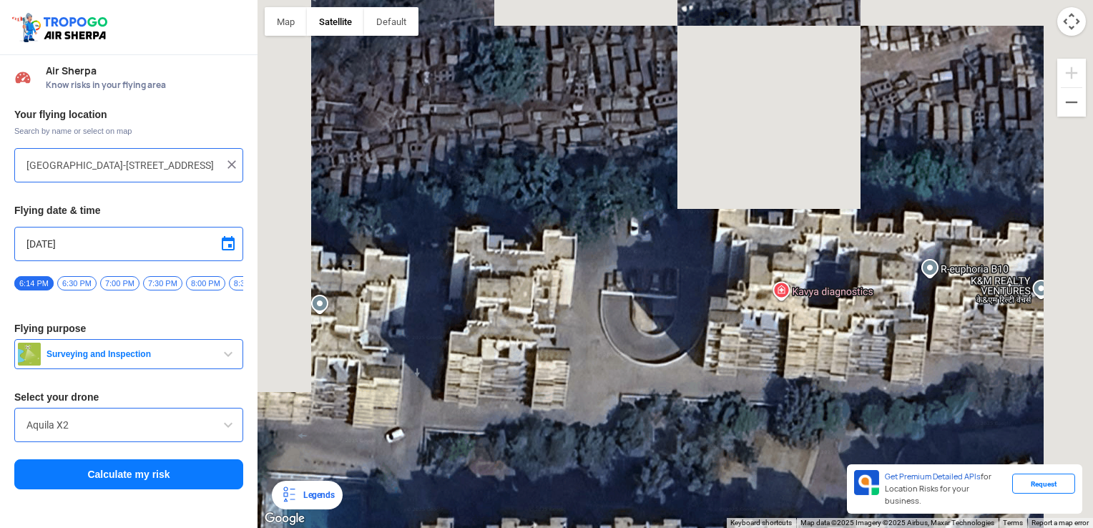
click at [429, 516] on html "Location Risk Score Air Sherpa Know risks in your flying area Your flying locat…" at bounding box center [546, 264] width 1093 height 528
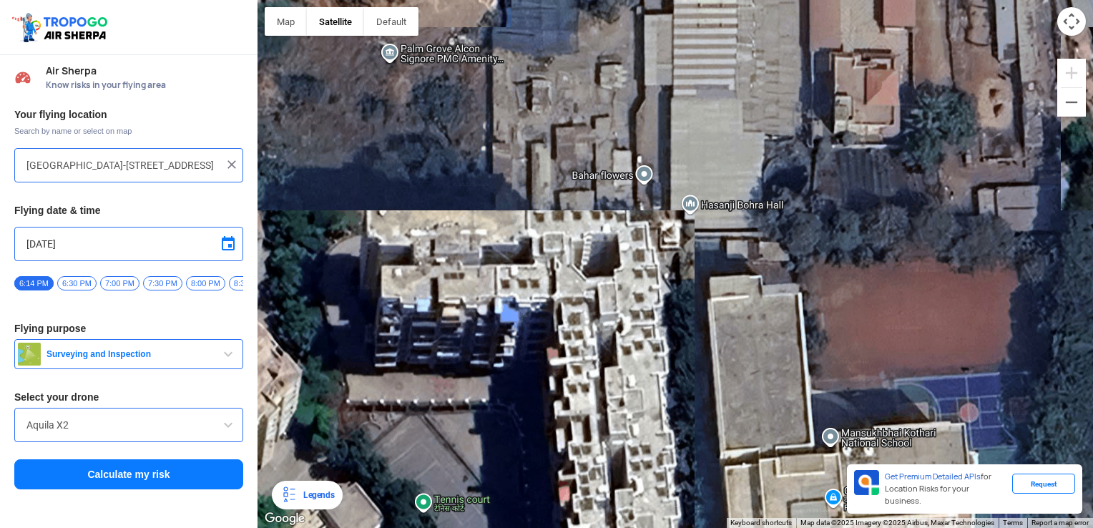
click at [459, 274] on div at bounding box center [676, 264] width 836 height 528
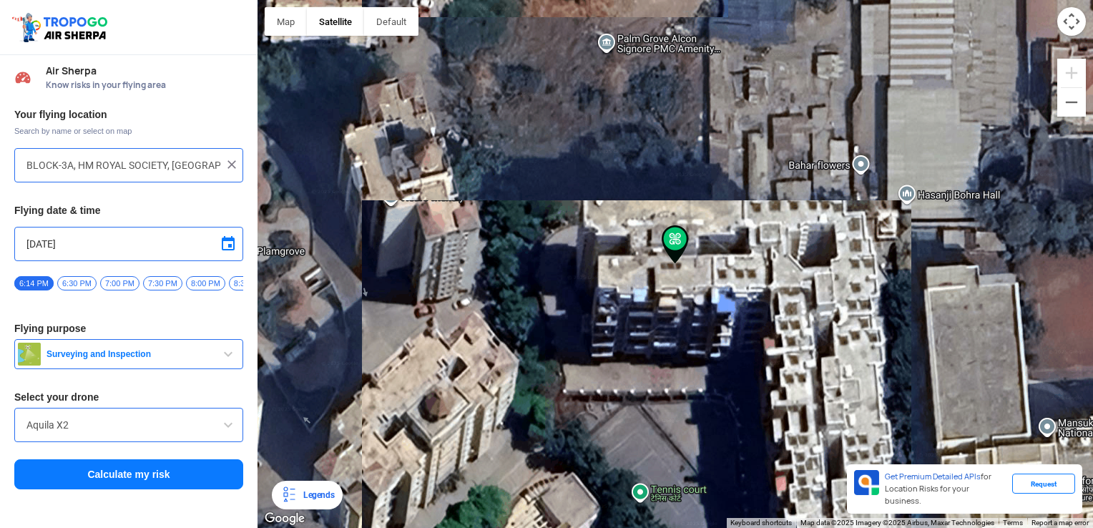
drag, startPoint x: 555, startPoint y: 408, endPoint x: 537, endPoint y: 170, distance: 238.2
click at [537, 191] on div at bounding box center [676, 264] width 836 height 528
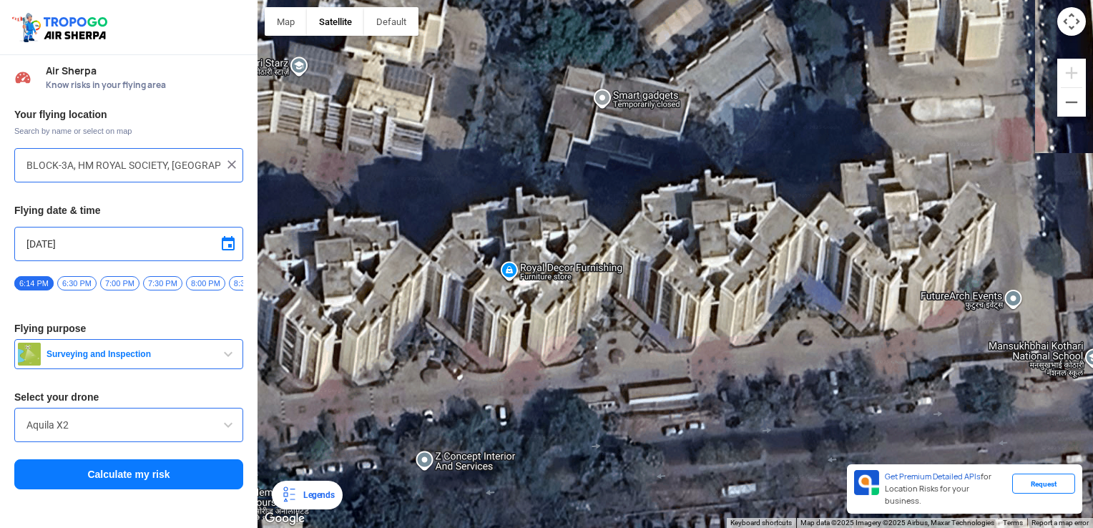
drag, startPoint x: 494, startPoint y: 308, endPoint x: 675, endPoint y: 406, distance: 206.4
click at [675, 406] on div at bounding box center [676, 264] width 836 height 528
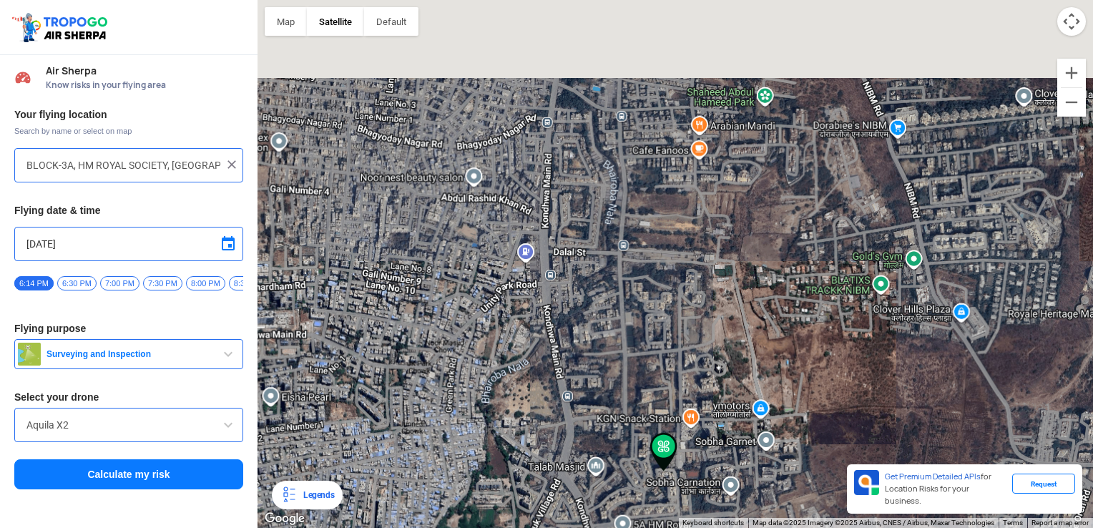
drag, startPoint x: 526, startPoint y: 162, endPoint x: 567, endPoint y: 332, distance: 175.1
click at [567, 335] on div at bounding box center [676, 264] width 836 height 528
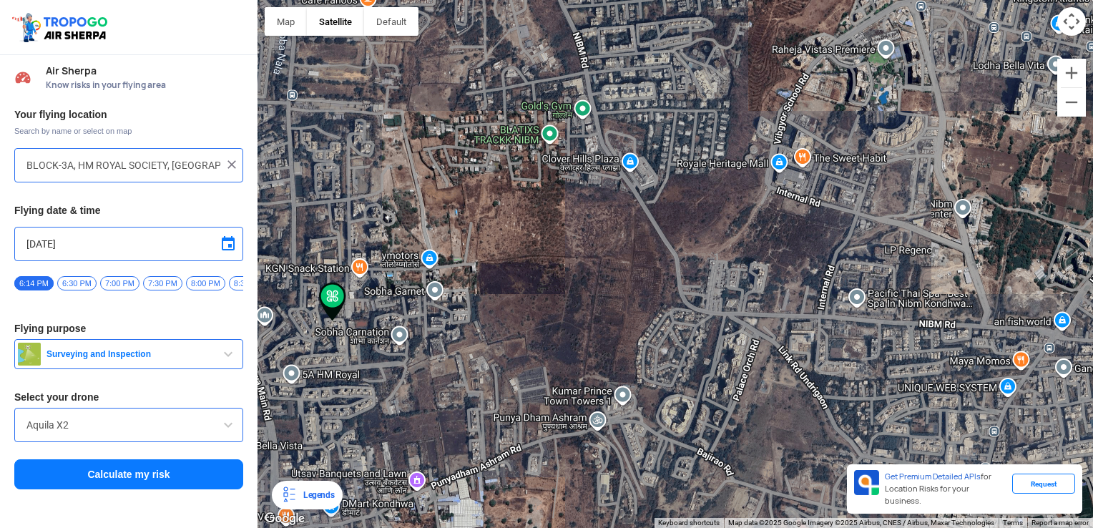
drag, startPoint x: 568, startPoint y: 190, endPoint x: 203, endPoint y: -53, distance: 438.5
click at [203, 0] on html "Location Risk Score Air Sherpa Know risks in your flying area Your flying locat…" at bounding box center [546, 264] width 1093 height 528
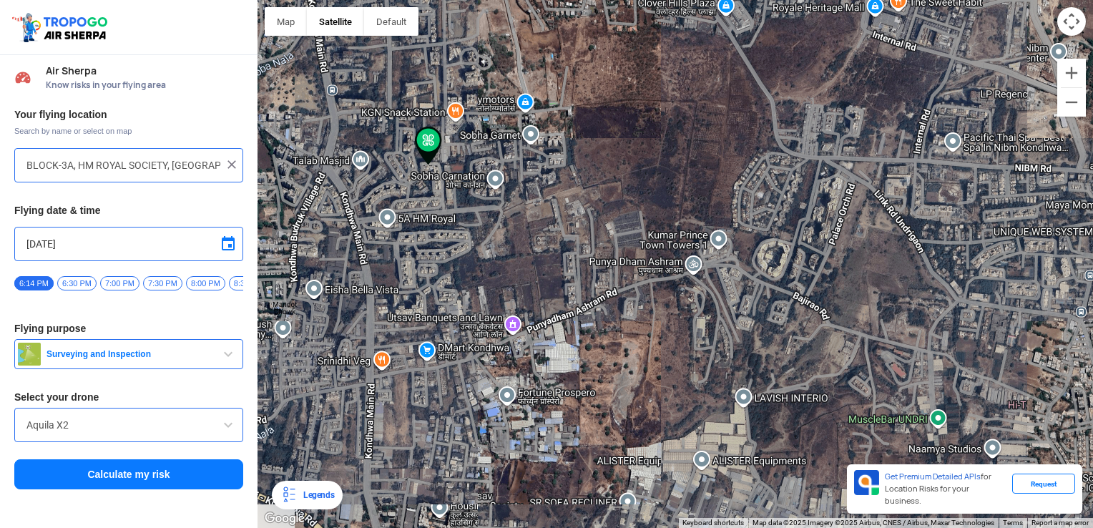
drag, startPoint x: 621, startPoint y: 314, endPoint x: 835, endPoint y: 170, distance: 257.7
click at [780, 189] on div at bounding box center [676, 264] width 836 height 528
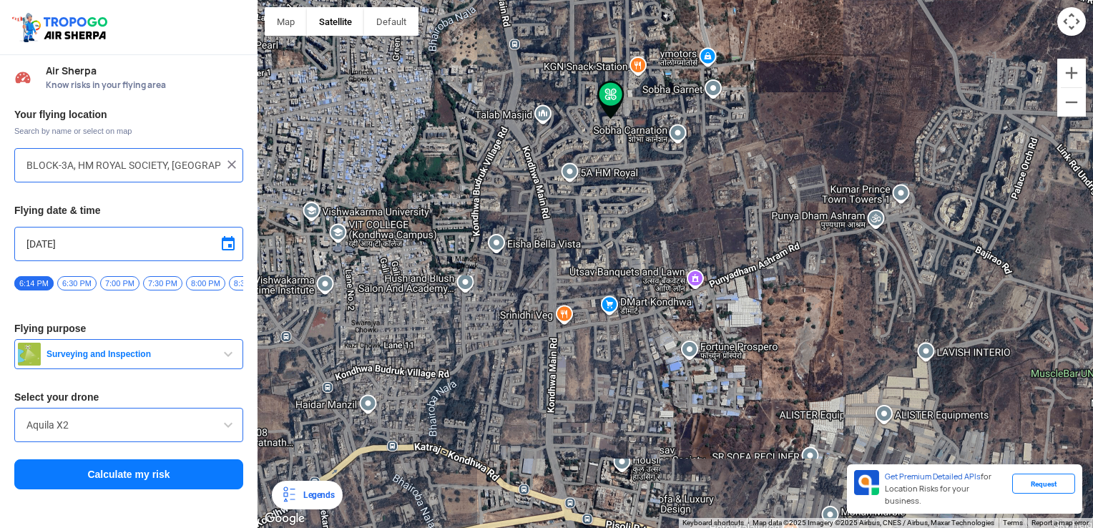
drag, startPoint x: 624, startPoint y: 305, endPoint x: 683, endPoint y: 285, distance: 62.7
click at [683, 285] on div at bounding box center [676, 264] width 836 height 528
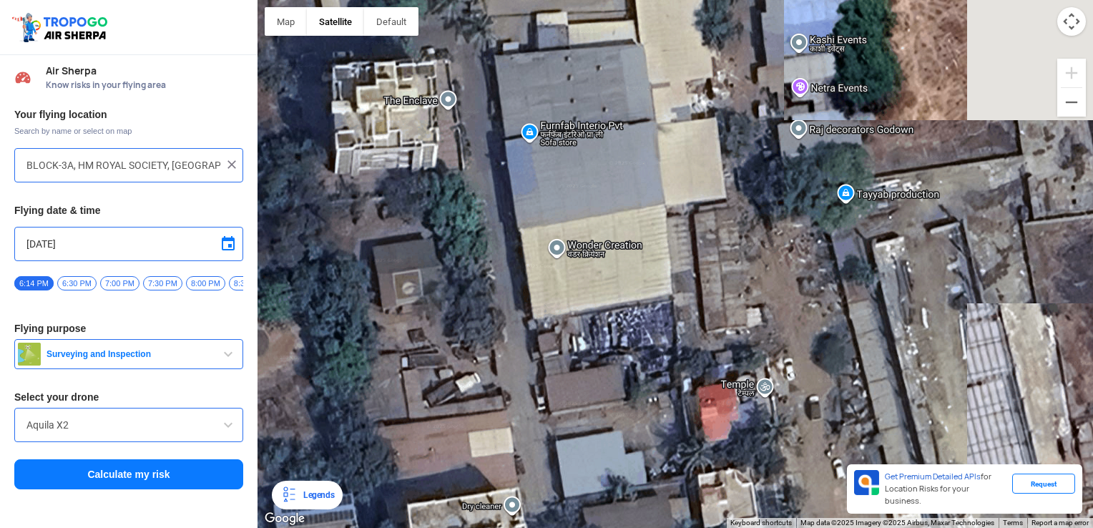
drag, startPoint x: 514, startPoint y: 296, endPoint x: 499, endPoint y: 547, distance: 251.5
click at [499, 516] on html "Location Risk Score Air Sherpa Know risks in your flying area Your flying locat…" at bounding box center [546, 264] width 1093 height 528
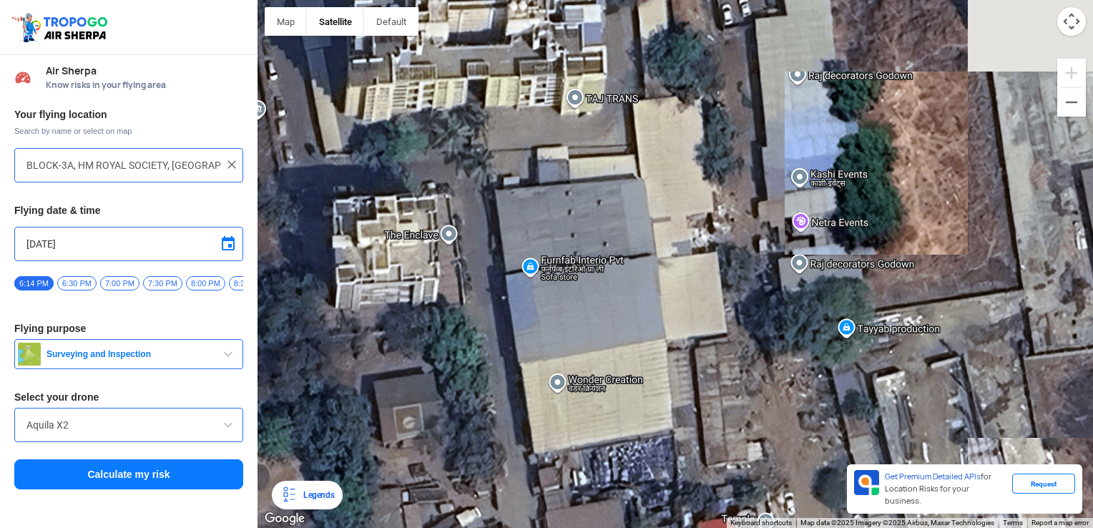
drag, startPoint x: 494, startPoint y: 175, endPoint x: 501, endPoint y: 305, distance: 130.4
click at [495, 316] on div at bounding box center [676, 264] width 836 height 528
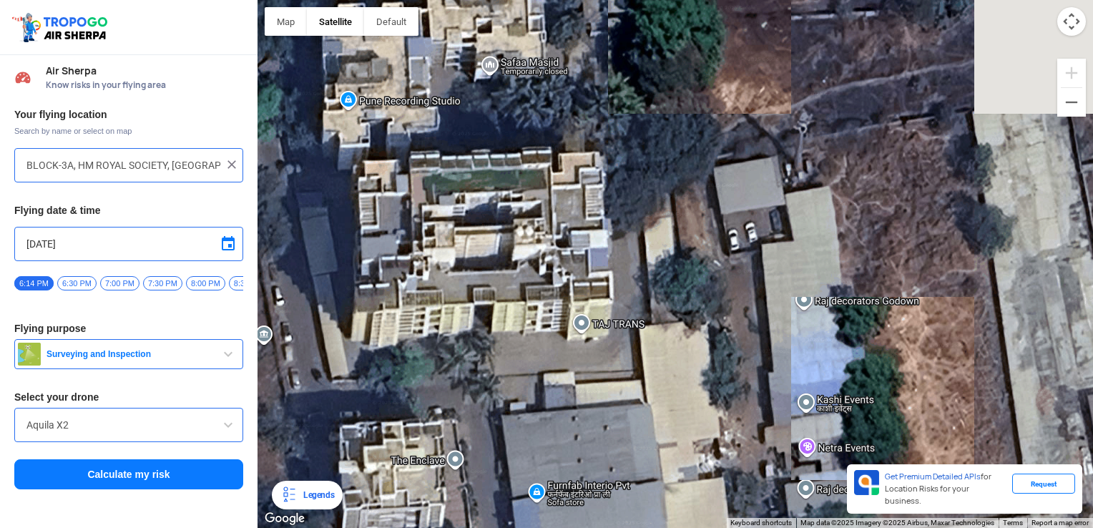
drag, startPoint x: 475, startPoint y: 210, endPoint x: 481, endPoint y: 409, distance: 199.7
click at [481, 409] on div at bounding box center [676, 264] width 836 height 528
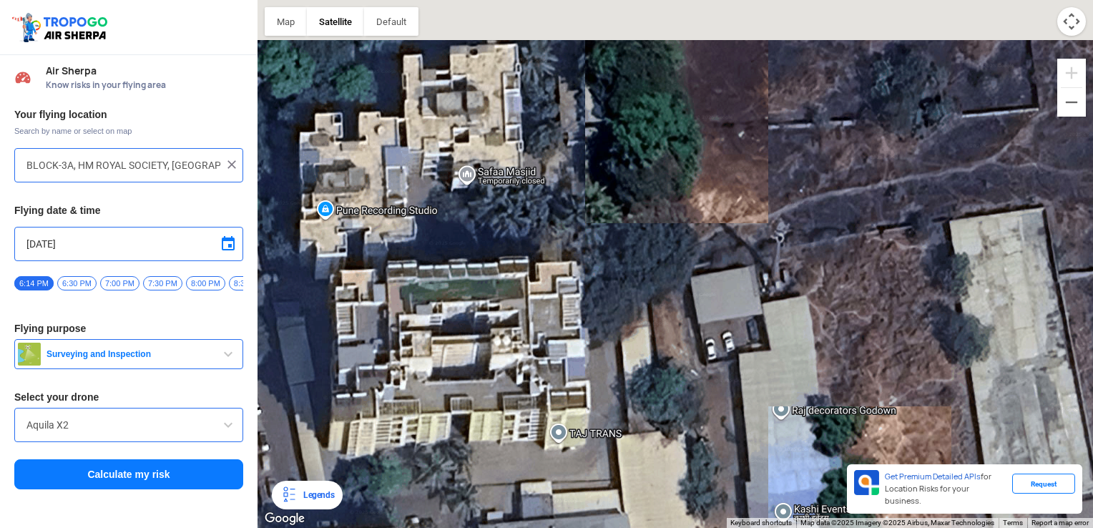
drag, startPoint x: 587, startPoint y: 166, endPoint x: 555, endPoint y: 346, distance: 183.1
click at [514, 379] on div at bounding box center [676, 264] width 836 height 528
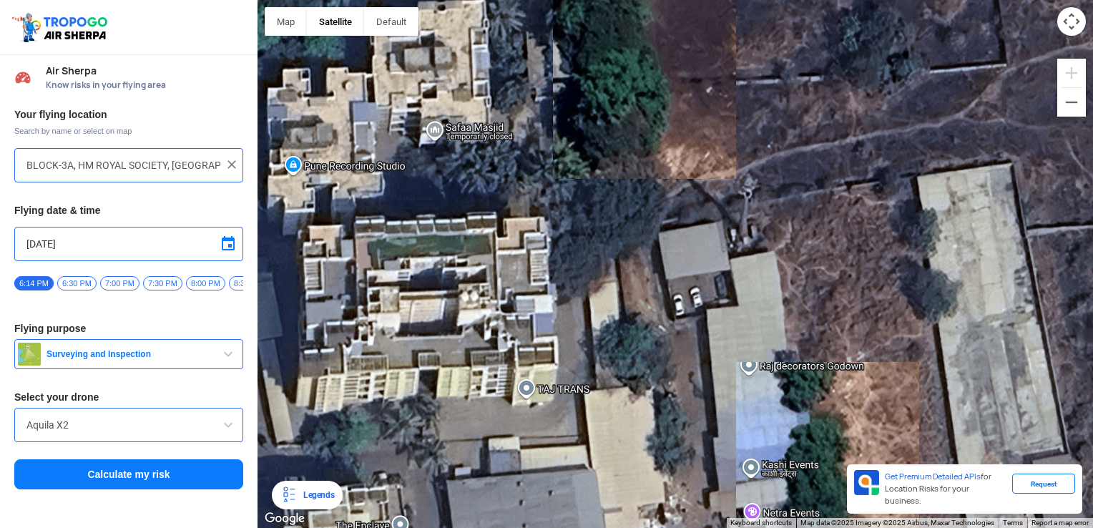
drag, startPoint x: 530, startPoint y: 436, endPoint x: 750, endPoint y: 117, distance: 387.9
click at [606, 128] on div at bounding box center [676, 264] width 836 height 528
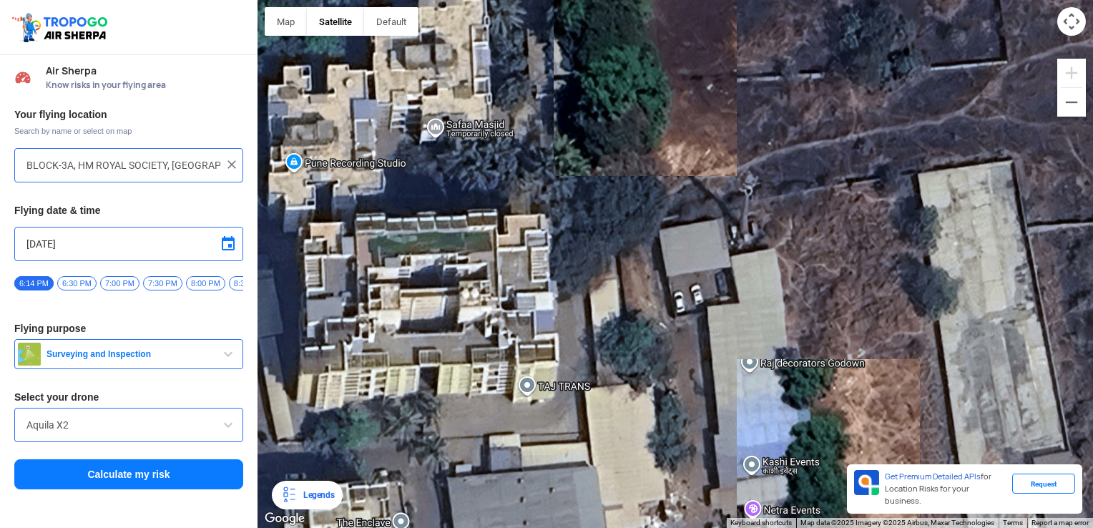
drag, startPoint x: 525, startPoint y: 226, endPoint x: 657, endPoint y: 230, distance: 131.7
click at [657, 230] on div at bounding box center [676, 264] width 836 height 528
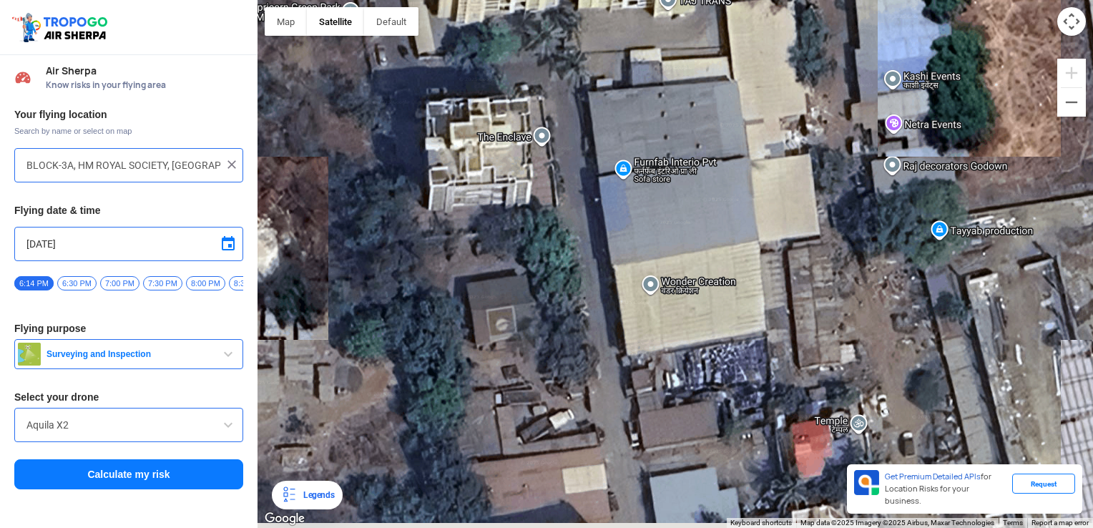
drag, startPoint x: 675, startPoint y: 351, endPoint x: 655, endPoint y: -52, distance: 402.5
click at [655, 0] on html "Location Risk Score Air Sherpa Know risks in your flying area Your flying locat…" at bounding box center [546, 264] width 1093 height 528
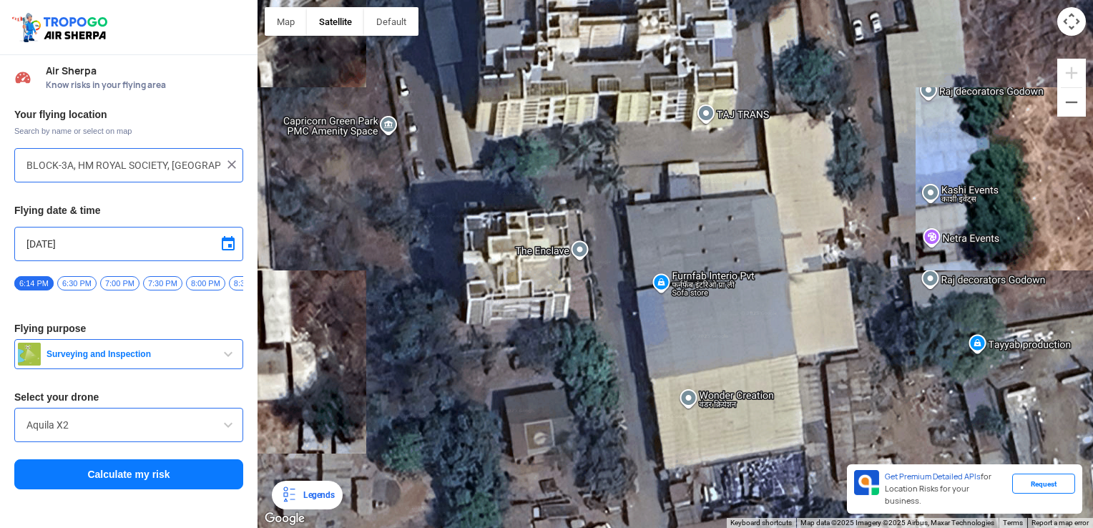
drag, startPoint x: 592, startPoint y: 109, endPoint x: 622, endPoint y: 214, distance: 109.2
click at [623, 221] on div at bounding box center [676, 264] width 836 height 528
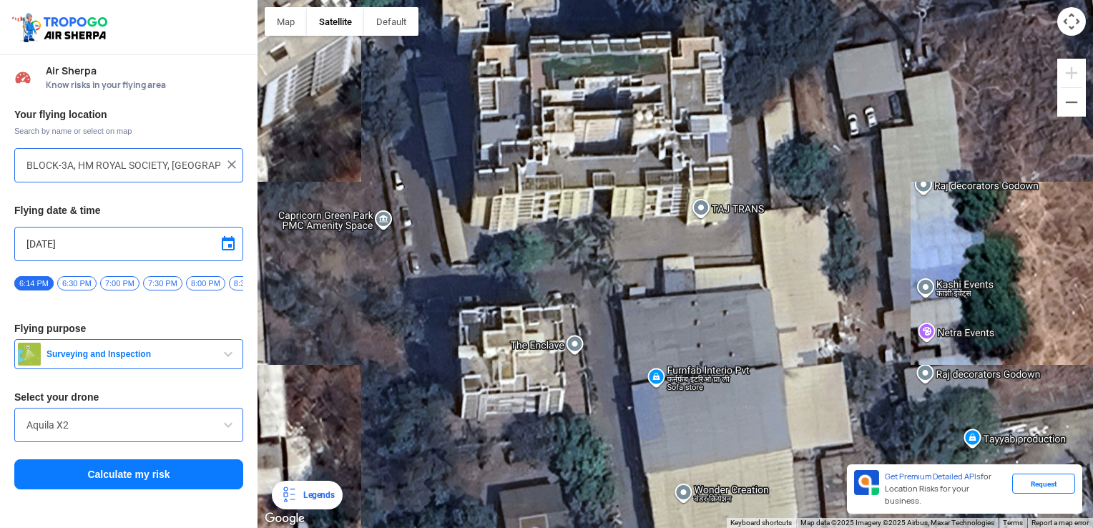
drag, startPoint x: 591, startPoint y: 122, endPoint x: 597, endPoint y: 317, distance: 195.4
click at [597, 317] on div at bounding box center [676, 264] width 836 height 528
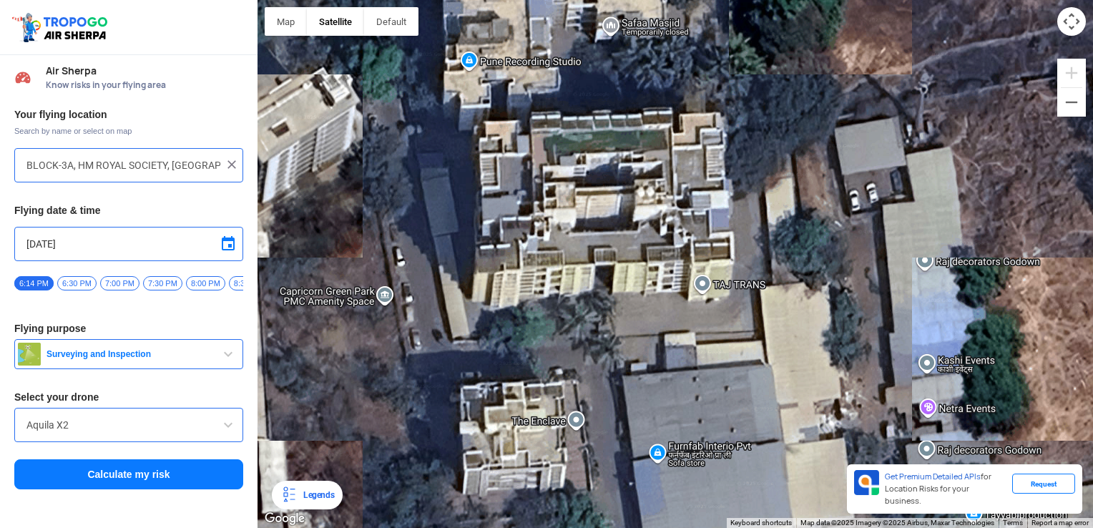
drag, startPoint x: 581, startPoint y: 87, endPoint x: 661, endPoint y: 155, distance: 105.1
click at [601, 167] on div at bounding box center [676, 264] width 836 height 528
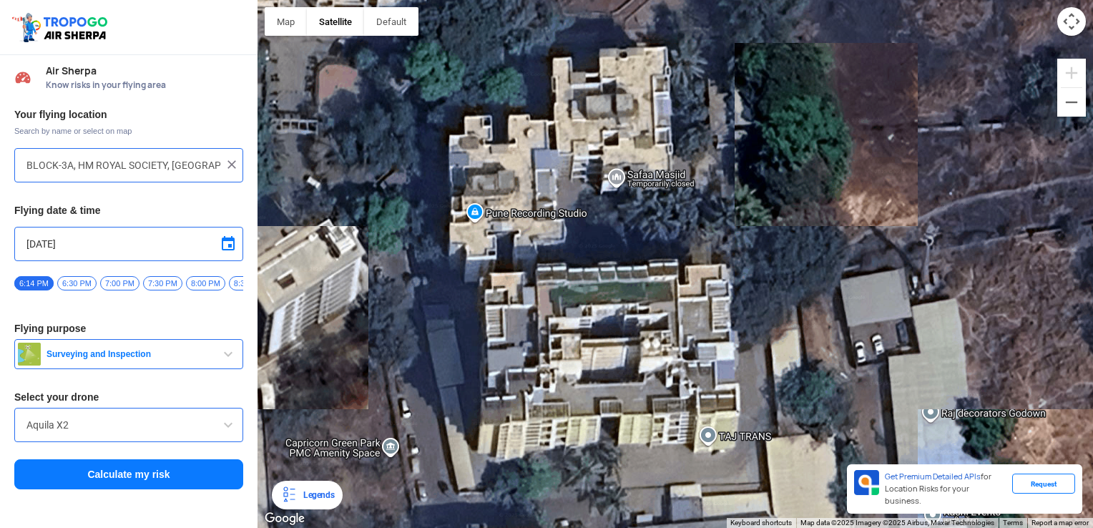
drag, startPoint x: 626, startPoint y: 208, endPoint x: 585, endPoint y: 198, distance: 42.0
click at [587, 198] on div at bounding box center [676, 264] width 836 height 528
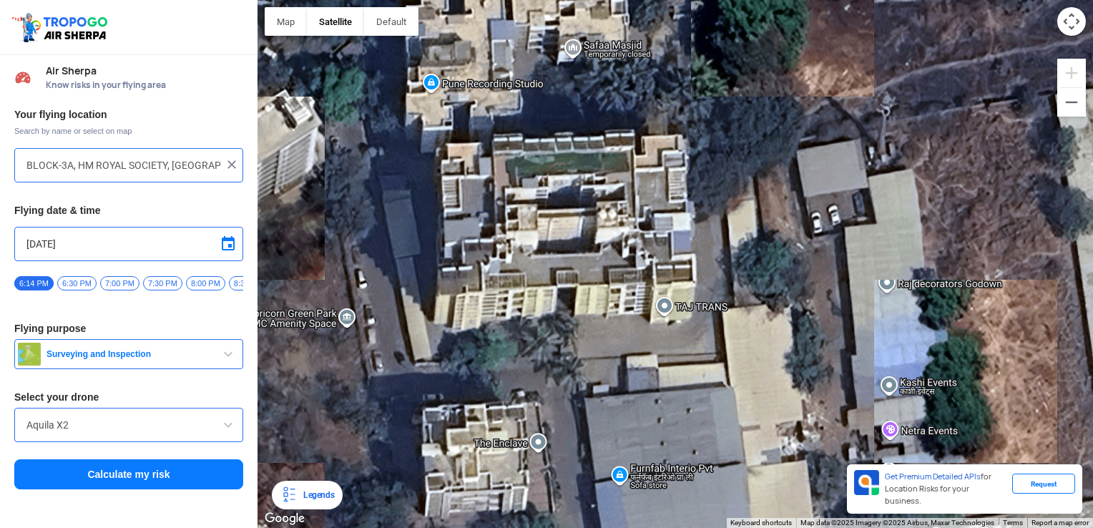
drag, startPoint x: 722, startPoint y: 416, endPoint x: 667, endPoint y: 296, distance: 132.2
click at [667, 296] on div at bounding box center [676, 264] width 836 height 528
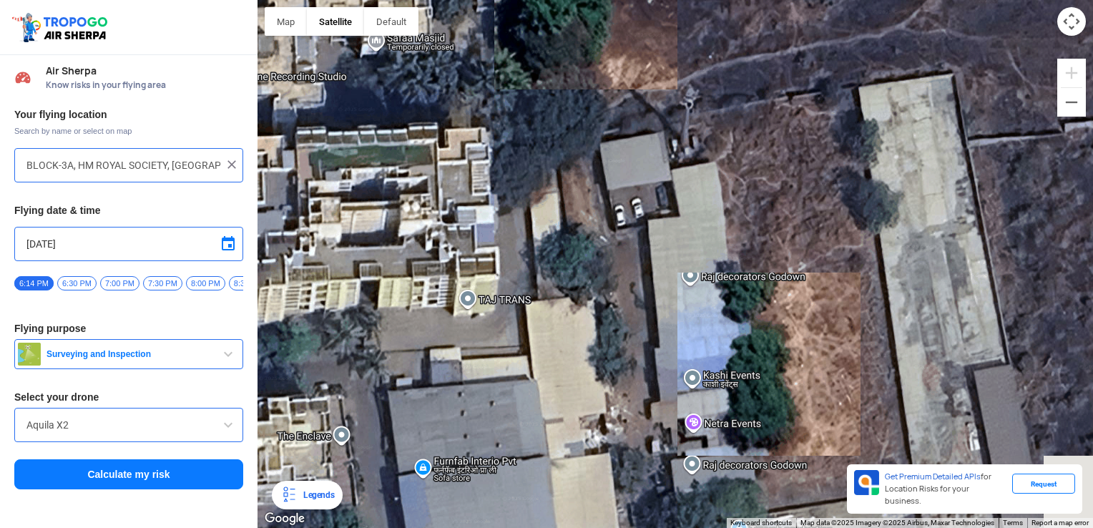
drag, startPoint x: 808, startPoint y: 210, endPoint x: 633, endPoint y: 259, distance: 182.1
click at [633, 259] on div at bounding box center [676, 264] width 836 height 528
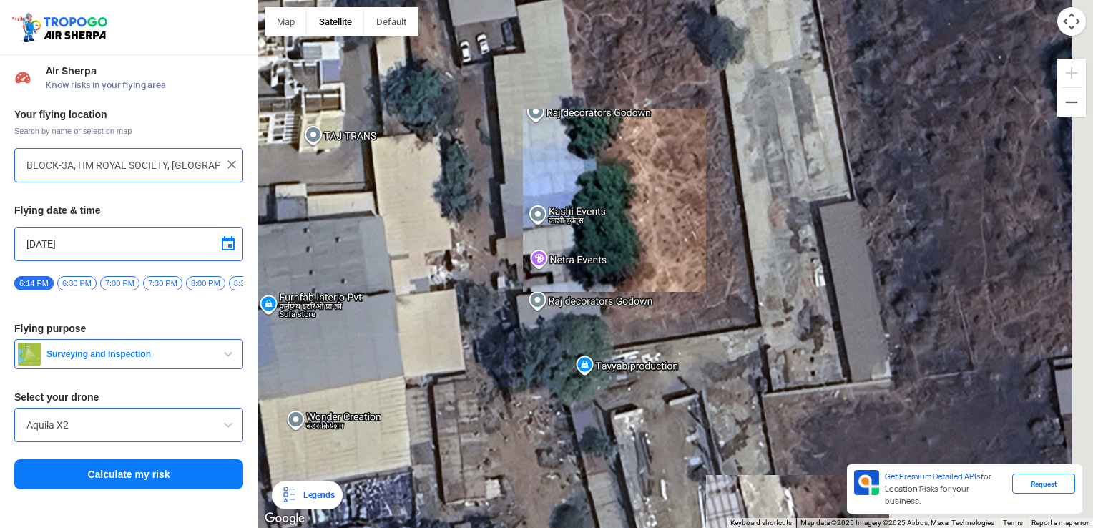
drag, startPoint x: 745, startPoint y: 412, endPoint x: 567, endPoint y: 217, distance: 263.8
click at [569, 222] on div at bounding box center [676, 264] width 836 height 528
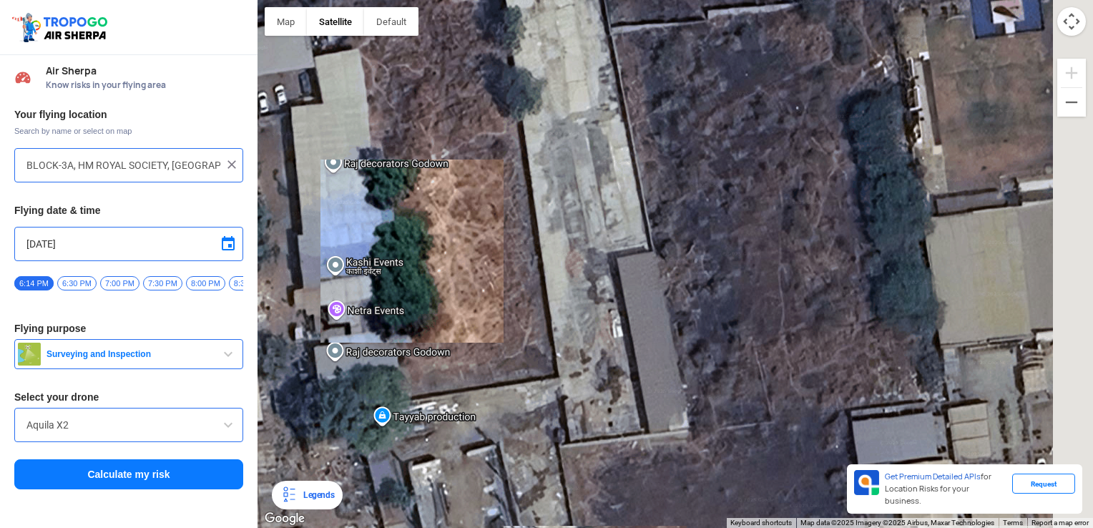
drag, startPoint x: 757, startPoint y: 211, endPoint x: 440, endPoint y: 351, distance: 346.2
click at [440, 351] on div at bounding box center [676, 264] width 836 height 528
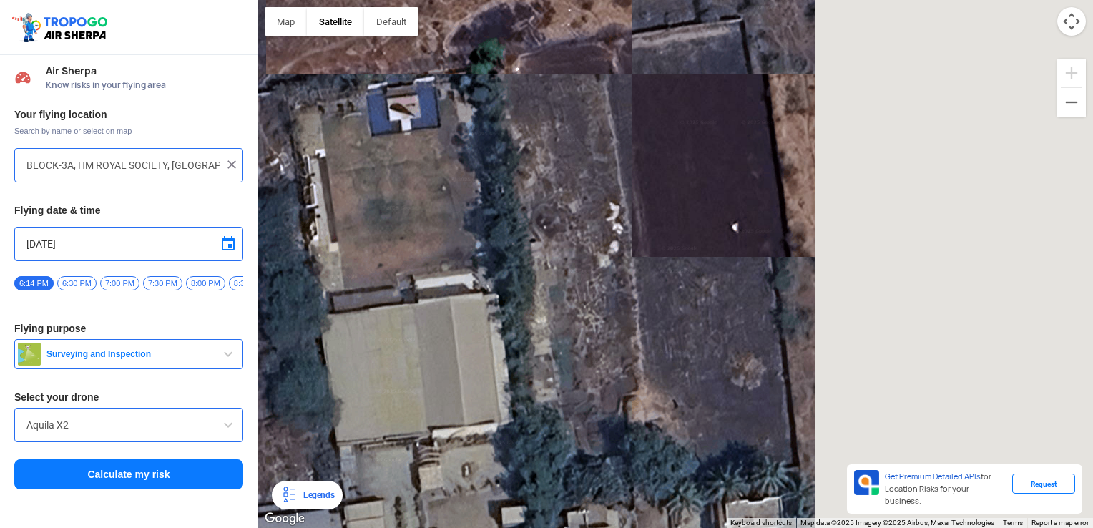
drag, startPoint x: 844, startPoint y: 285, endPoint x: 417, endPoint y: 266, distance: 427.5
click at [423, 270] on div at bounding box center [676, 264] width 836 height 528
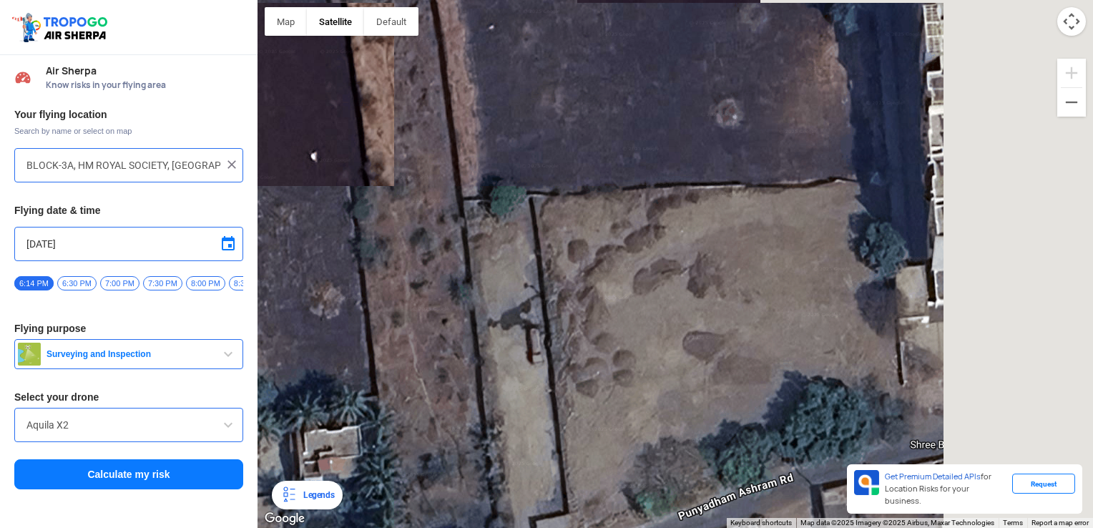
drag, startPoint x: 908, startPoint y: 230, endPoint x: 395, endPoint y: 244, distance: 513.8
click at [416, 248] on div at bounding box center [676, 264] width 836 height 528
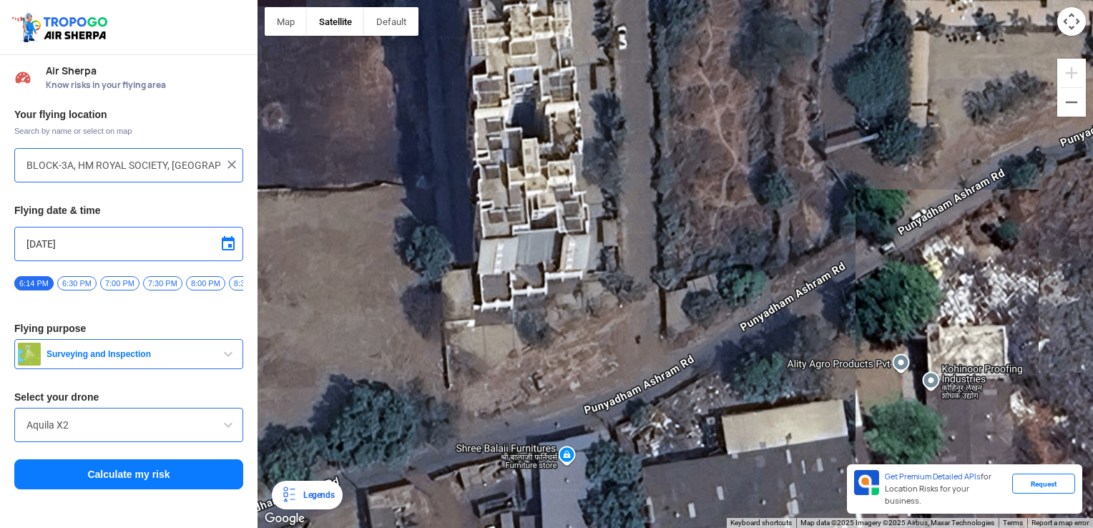
drag, startPoint x: 1092, startPoint y: 187, endPoint x: 1095, endPoint y: 199, distance: 11.8
click at [1089, 199] on html "Location Risk Score Air Sherpa Know risks in your flying area Your flying locat…" at bounding box center [546, 264] width 1093 height 528
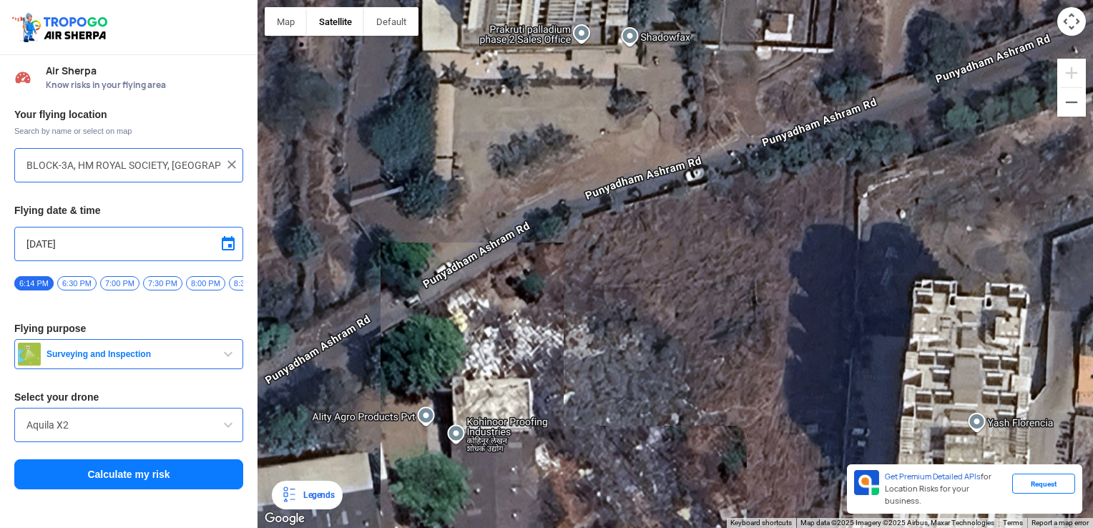
drag, startPoint x: 1039, startPoint y: 248, endPoint x: 607, endPoint y: 260, distance: 432.3
click at [609, 259] on div at bounding box center [676, 264] width 836 height 528
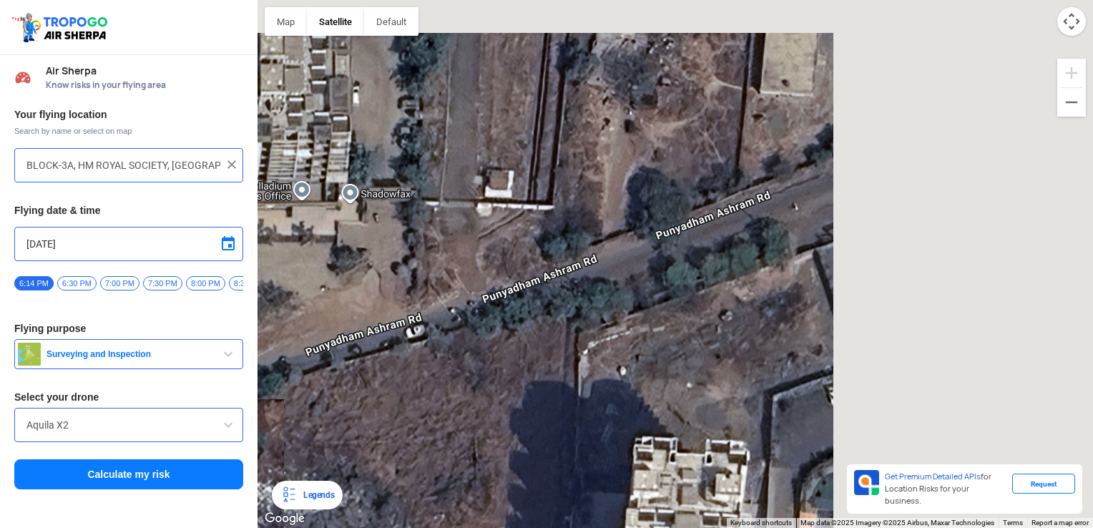
drag, startPoint x: 759, startPoint y: 147, endPoint x: 515, endPoint y: 280, distance: 277.9
click at [406, 305] on div at bounding box center [676, 264] width 836 height 528
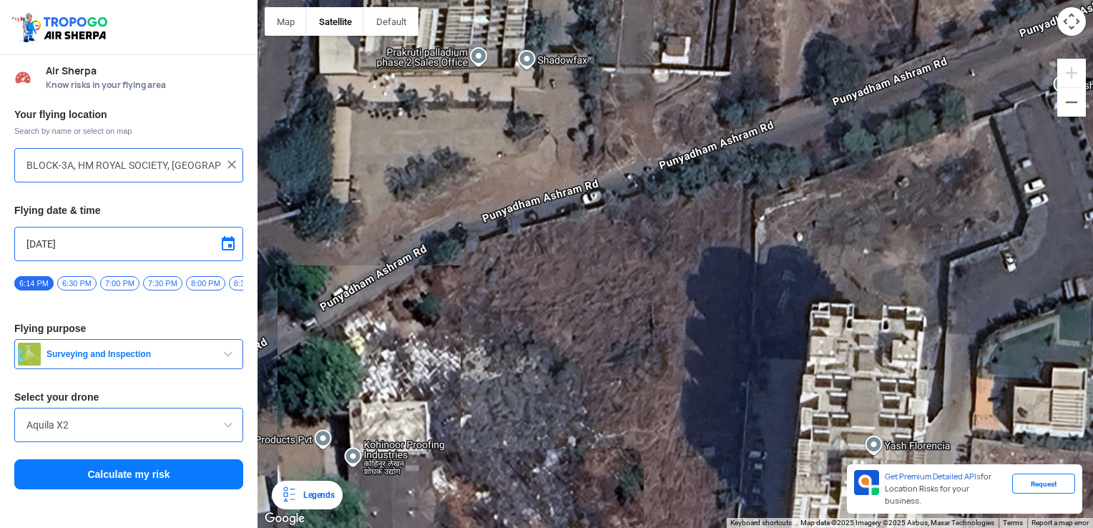
drag, startPoint x: 810, startPoint y: 170, endPoint x: 1092, endPoint y: 18, distance: 321.0
click at [1089, 17] on html "Location Risk Score Air Sherpa Know risks in your flying area Your flying locat…" at bounding box center [546, 264] width 1093 height 528
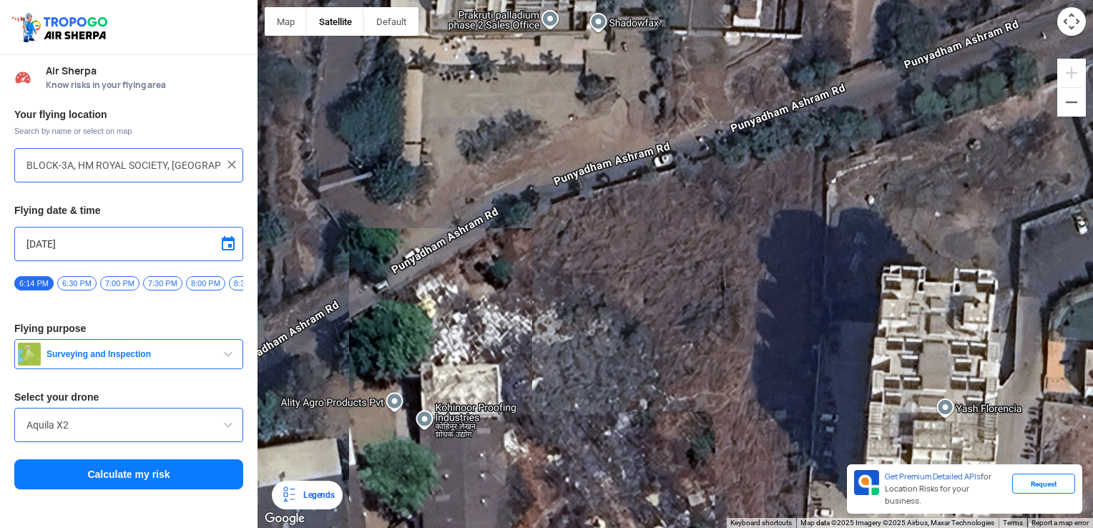
drag, startPoint x: 500, startPoint y: 204, endPoint x: 893, endPoint y: 10, distance: 438.0
click at [853, 36] on div at bounding box center [676, 264] width 836 height 528
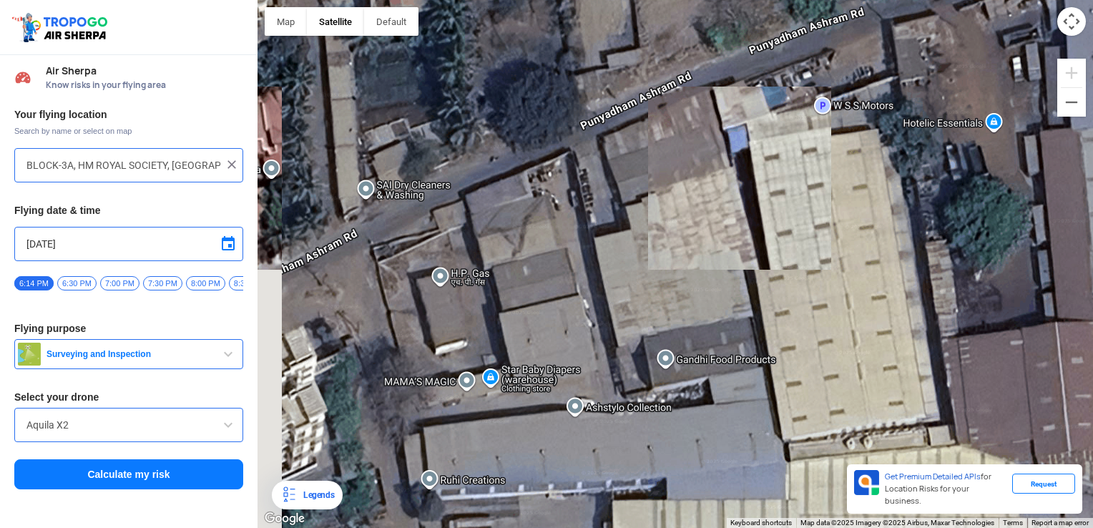
drag, startPoint x: 580, startPoint y: 195, endPoint x: 907, endPoint y: 105, distance: 339.1
click at [866, 115] on div at bounding box center [676, 264] width 836 height 528
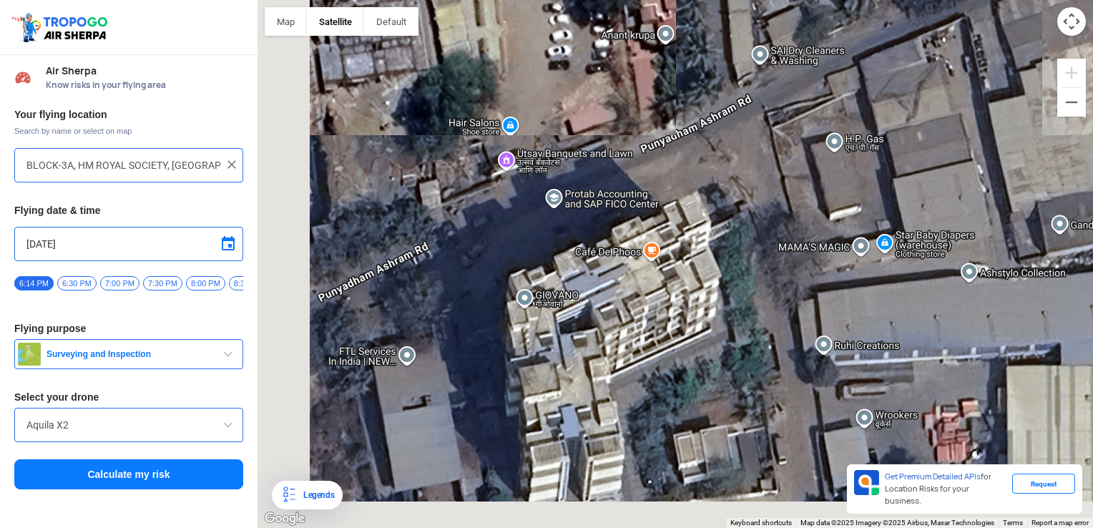
drag, startPoint x: 638, startPoint y: 185, endPoint x: 780, endPoint y: 129, distance: 152.6
click at [779, 130] on div at bounding box center [676, 264] width 836 height 528
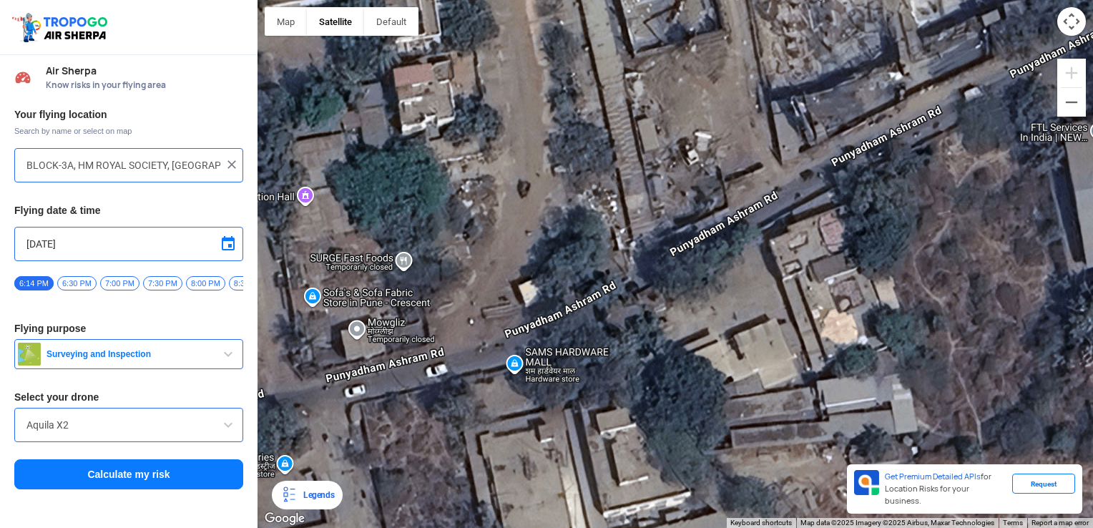
drag, startPoint x: 684, startPoint y: 215, endPoint x: 1092, endPoint y: 106, distance: 422.9
click at [1089, 107] on html "Location Risk Score Air Sherpa Know risks in your flying area Your flying locat…" at bounding box center [546, 264] width 1093 height 528
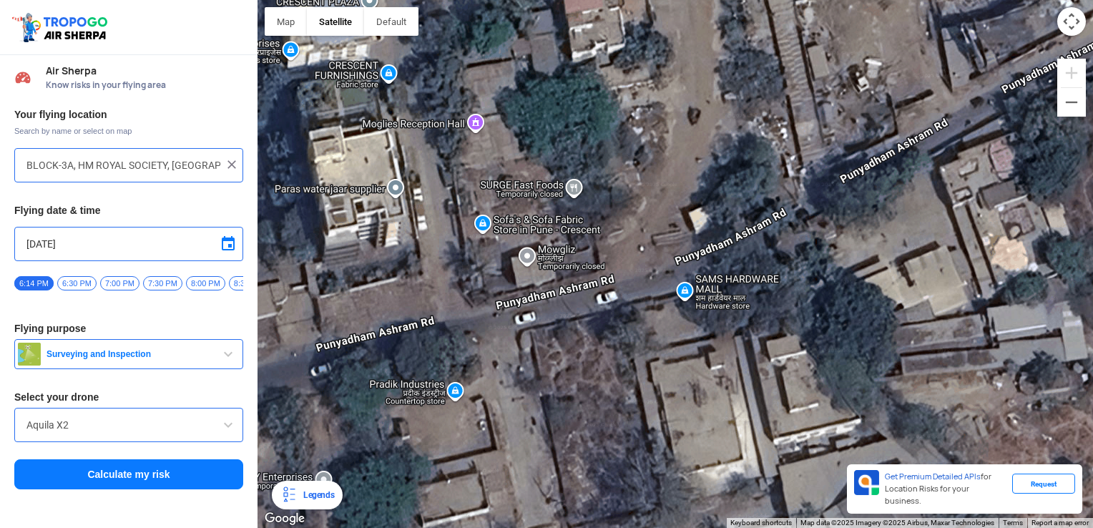
drag, startPoint x: 615, startPoint y: 300, endPoint x: 857, endPoint y: 202, distance: 260.9
click at [819, 220] on div at bounding box center [676, 264] width 836 height 528
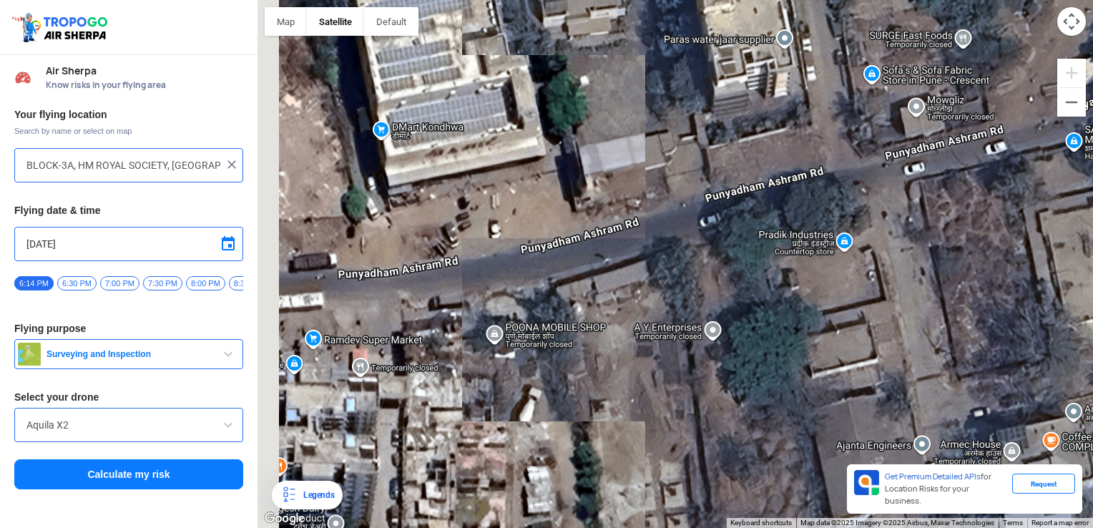
drag, startPoint x: 759, startPoint y: 230, endPoint x: 820, endPoint y: 222, distance: 61.3
click at [897, 184] on div at bounding box center [676, 264] width 836 height 528
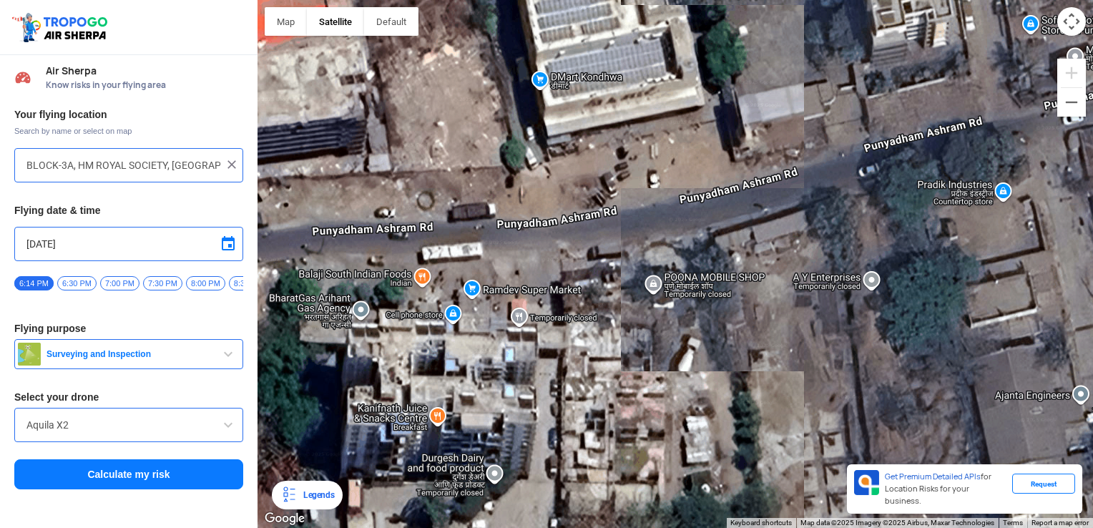
drag, startPoint x: 563, startPoint y: 273, endPoint x: 852, endPoint y: 202, distance: 297.7
click at [801, 217] on div at bounding box center [676, 264] width 836 height 528
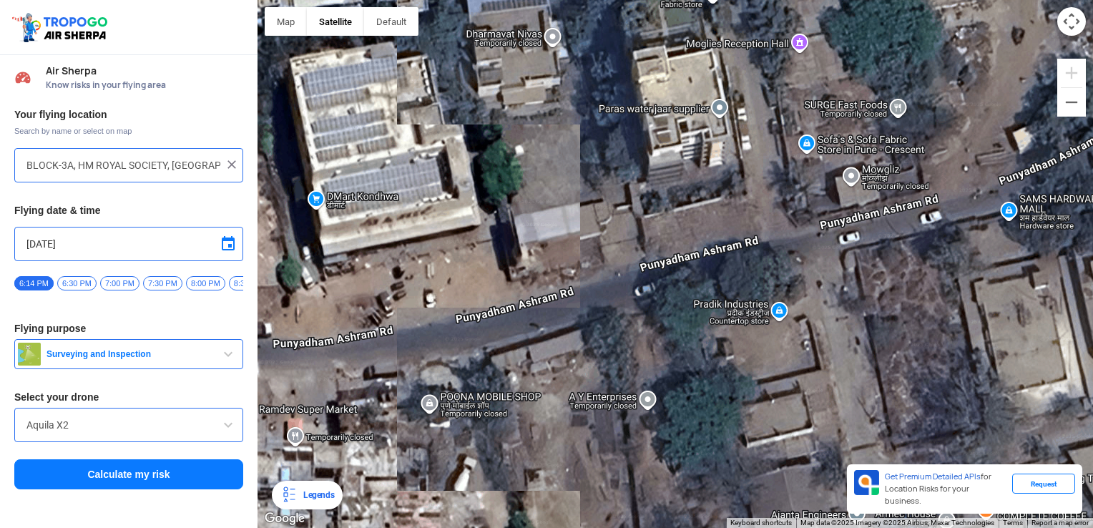
drag, startPoint x: 756, startPoint y: 224, endPoint x: 0, endPoint y: 459, distance: 791.9
click at [0, 456] on html "Location Risk Score Air Sherpa Know risks in your flying area Your flying locat…" at bounding box center [546, 264] width 1093 height 528
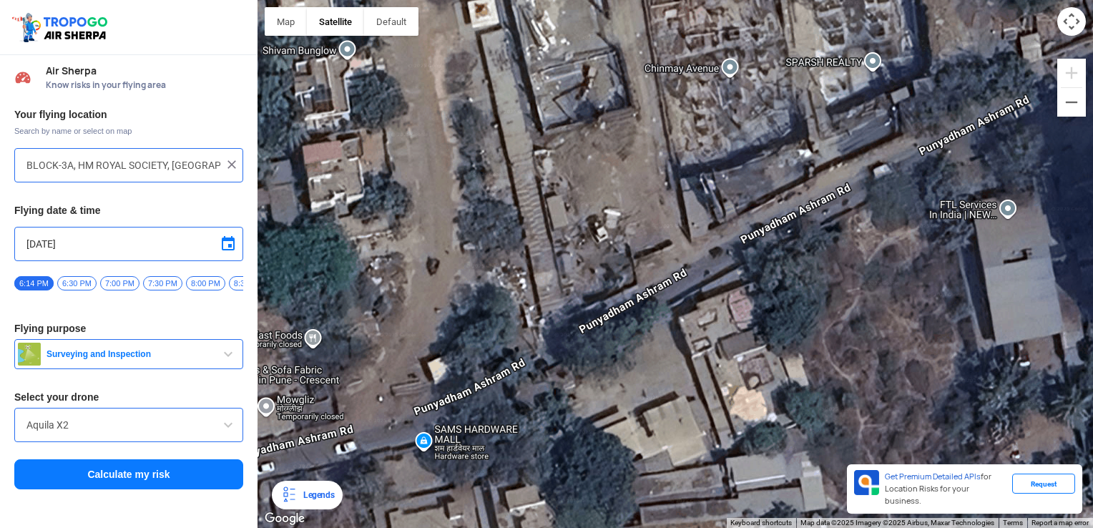
drag, startPoint x: 793, startPoint y: 250, endPoint x: 232, endPoint y: 469, distance: 602.4
click at [232, 469] on div "Location Risk Score Air Sherpa Know risks in your flying area Your flying locat…" at bounding box center [546, 264] width 1093 height 528
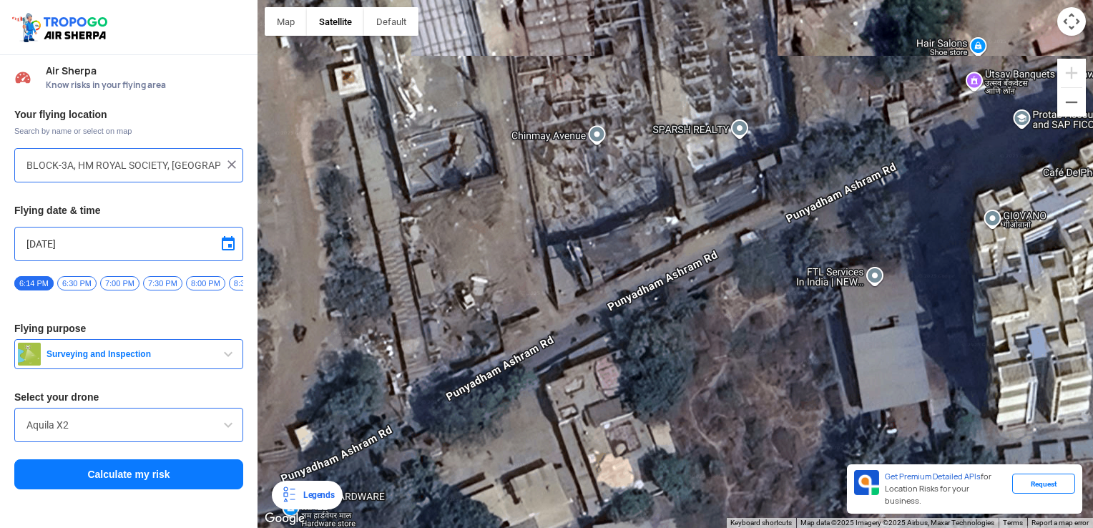
drag, startPoint x: 621, startPoint y: 327, endPoint x: 501, endPoint y: 382, distance: 132.2
click at [501, 382] on div at bounding box center [676, 264] width 836 height 528
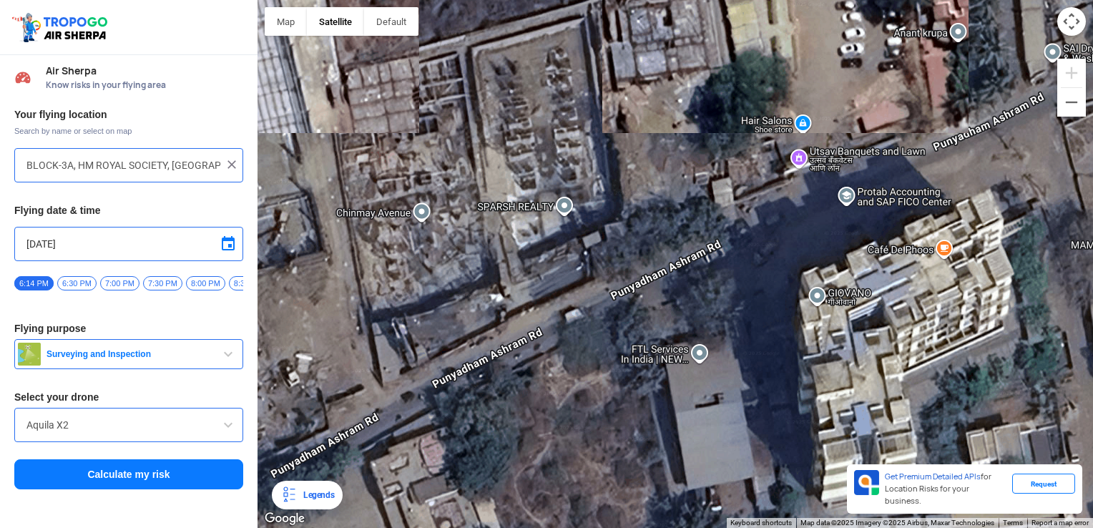
click at [558, 350] on div at bounding box center [676, 264] width 836 height 528
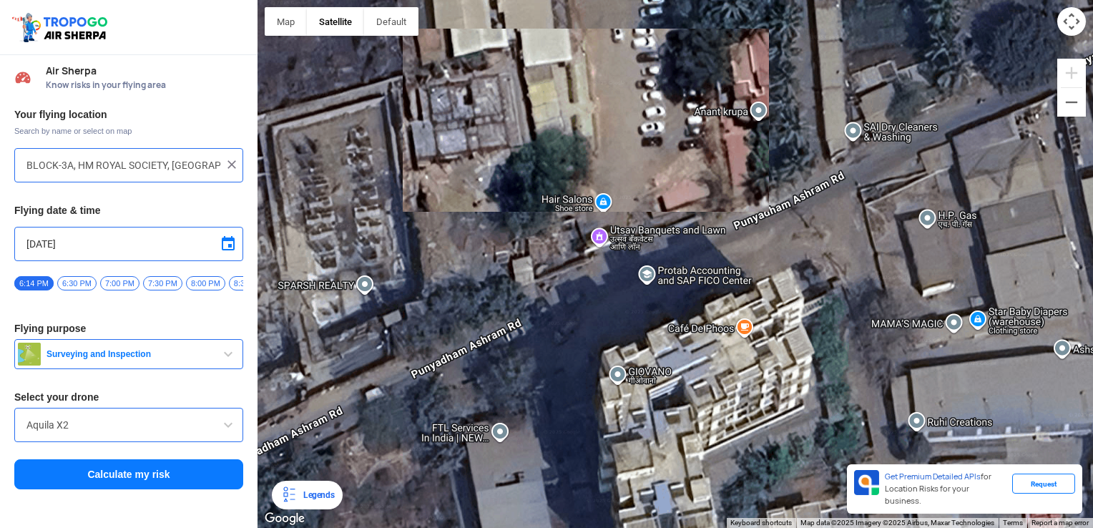
click at [673, 308] on div at bounding box center [676, 264] width 836 height 528
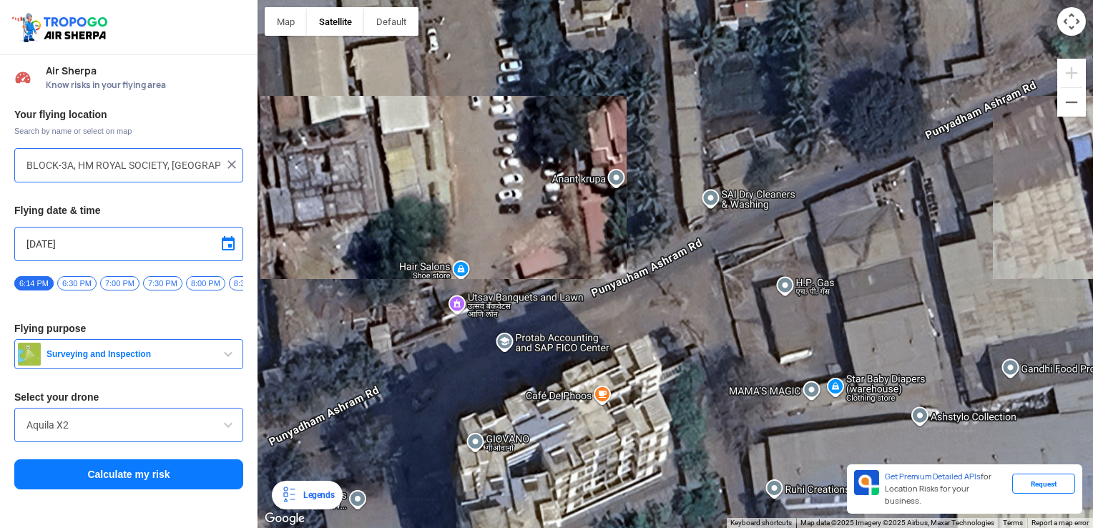
drag, startPoint x: 659, startPoint y: 325, endPoint x: 675, endPoint y: 323, distance: 15.9
click at [642, 332] on div at bounding box center [676, 264] width 836 height 528
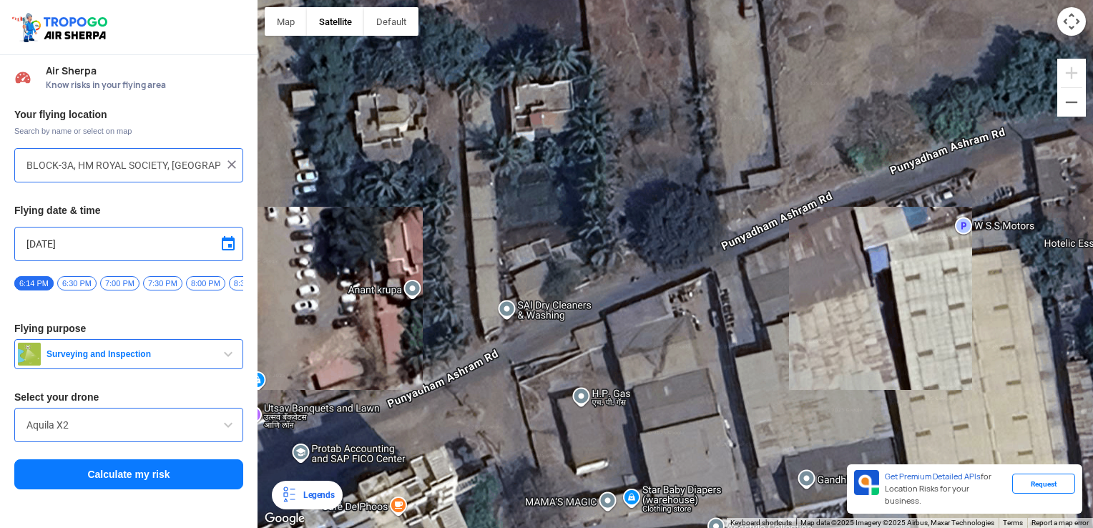
drag, startPoint x: 770, startPoint y: 276, endPoint x: 762, endPoint y: 280, distance: 9.0
click at [763, 280] on div at bounding box center [676, 264] width 836 height 528
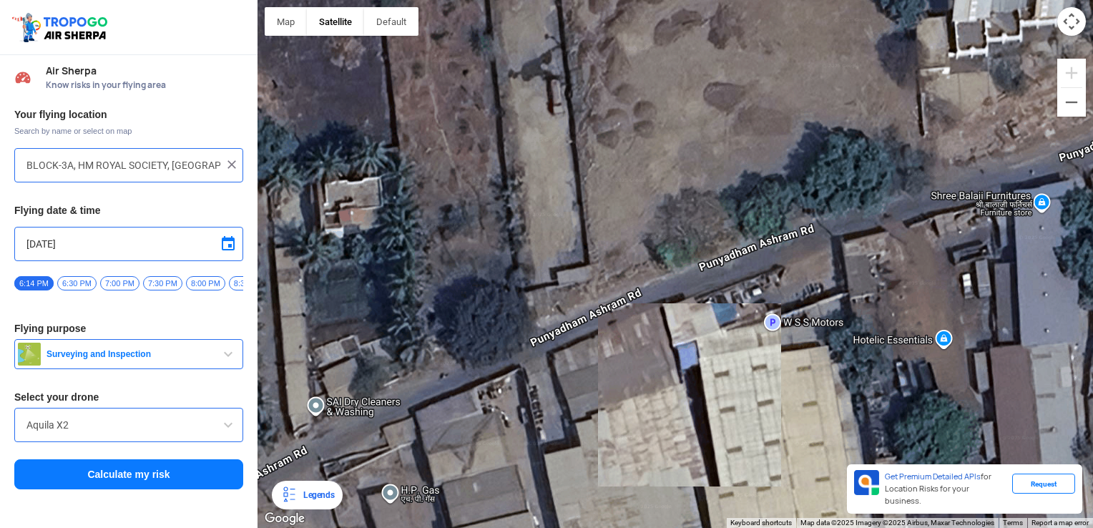
drag, startPoint x: 741, startPoint y: 288, endPoint x: 720, endPoint y: 299, distance: 23.4
click at [721, 298] on div at bounding box center [676, 264] width 836 height 528
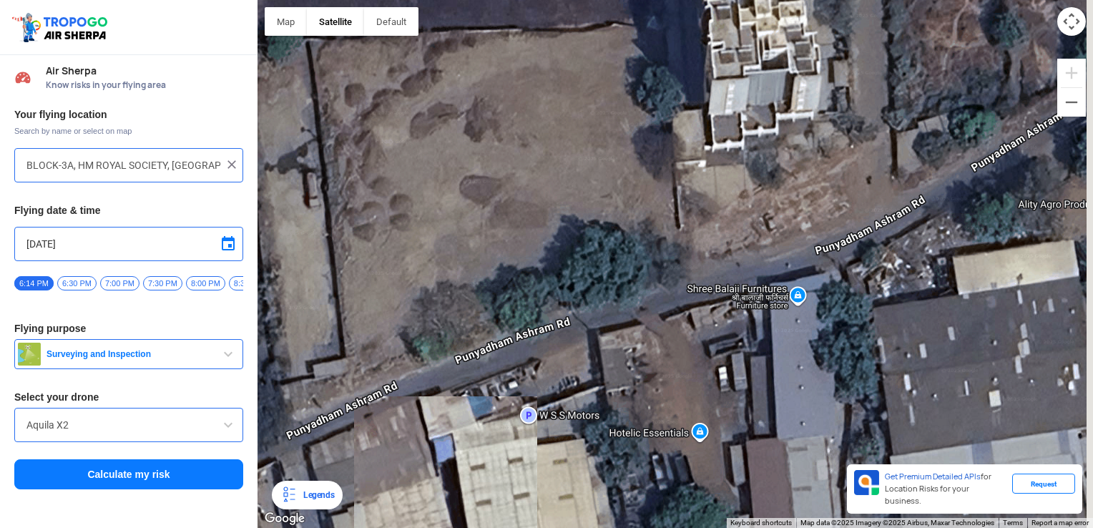
drag, startPoint x: 816, startPoint y: 282, endPoint x: 745, endPoint y: 302, distance: 73.6
click at [746, 302] on div at bounding box center [676, 264] width 836 height 528
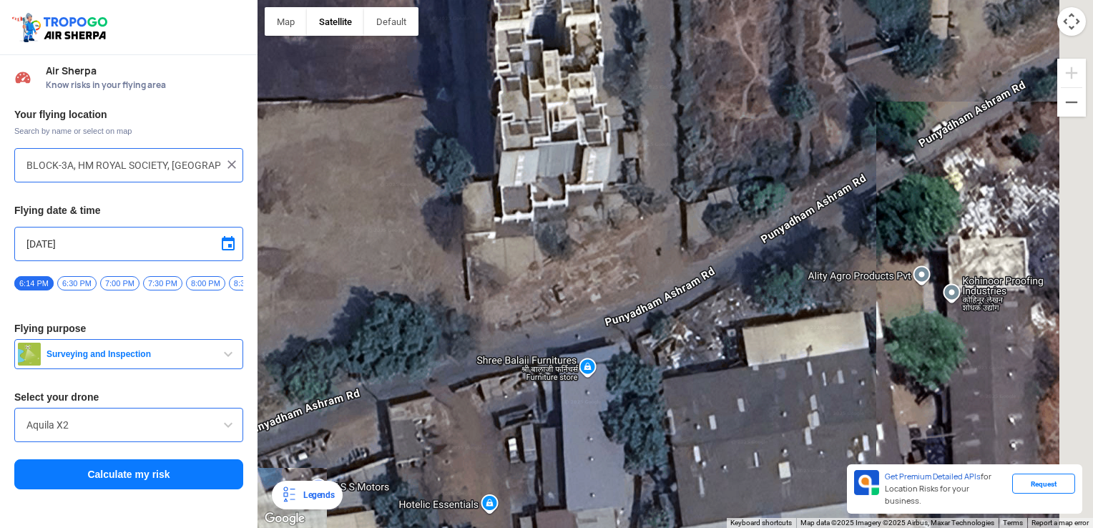
drag, startPoint x: 764, startPoint y: 290, endPoint x: 680, endPoint y: 321, distance: 89.4
click at [695, 319] on div at bounding box center [676, 264] width 836 height 528
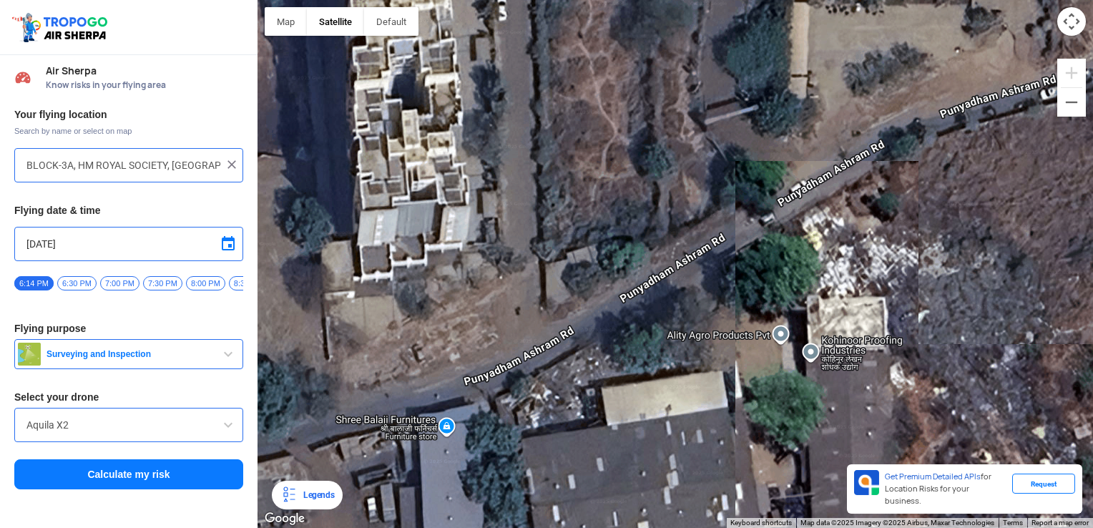
drag
click at [604, 341] on div at bounding box center [676, 264] width 836 height 528
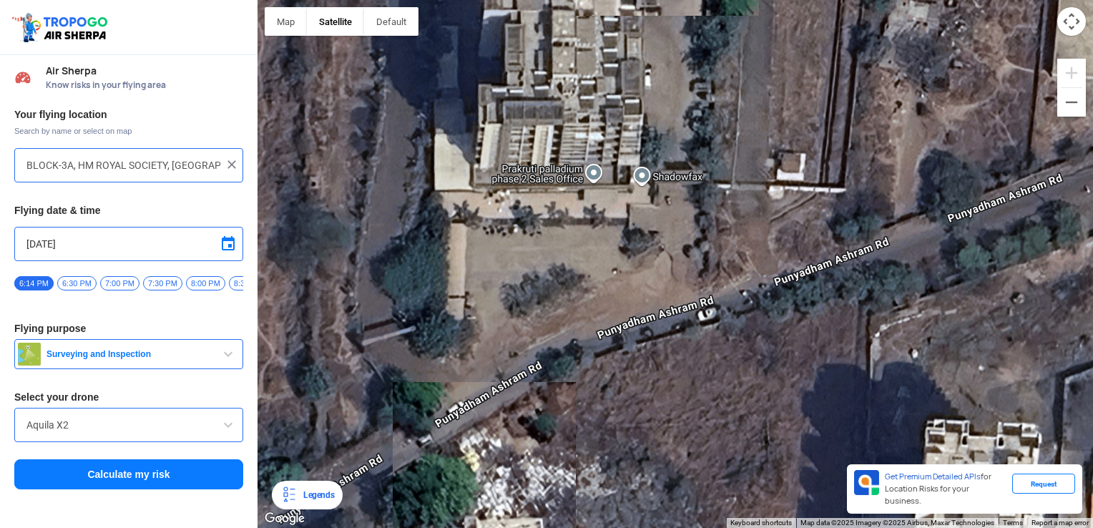
click at [498, 362] on div at bounding box center [676, 264] width 836 height 528
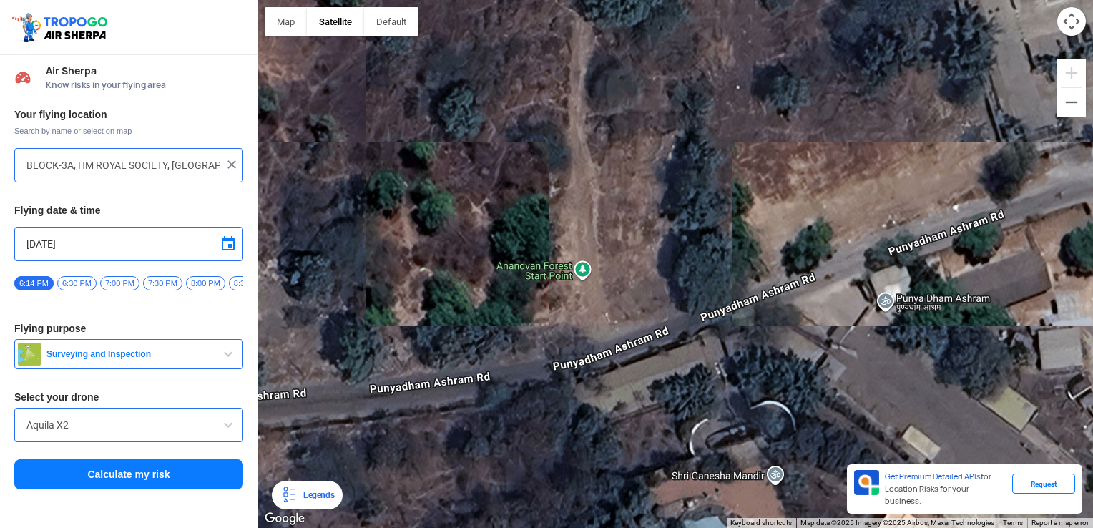
click at [531, 371] on div at bounding box center [676, 264] width 836 height 528
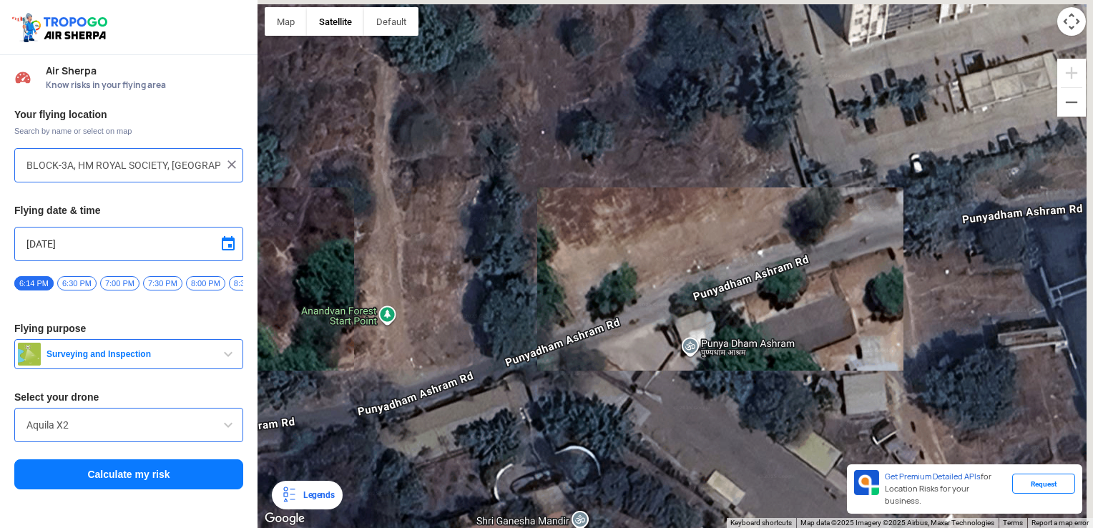
click at [511, 373] on div at bounding box center [676, 264] width 836 height 528
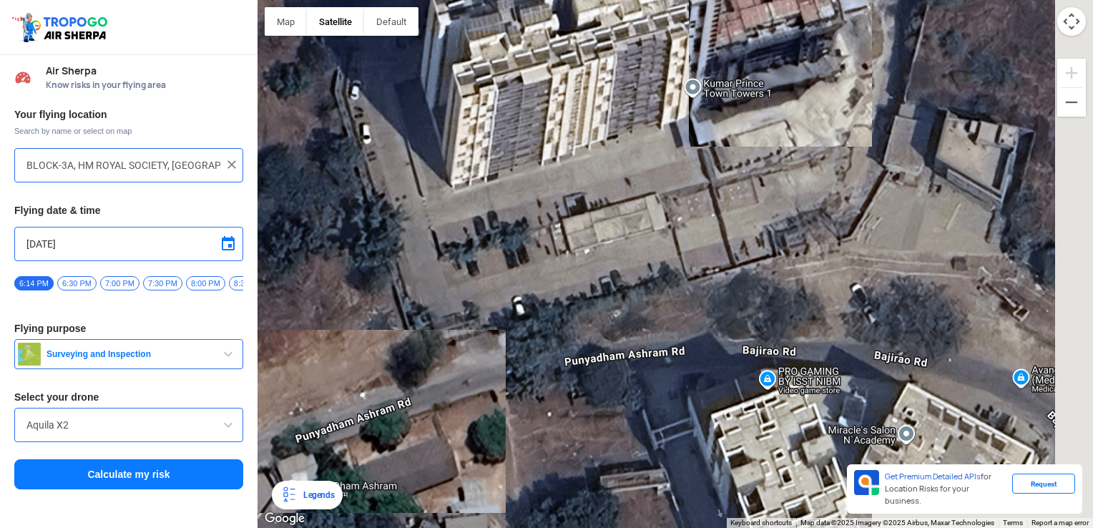
click at [476, 381] on div at bounding box center [676, 264] width 836 height 528
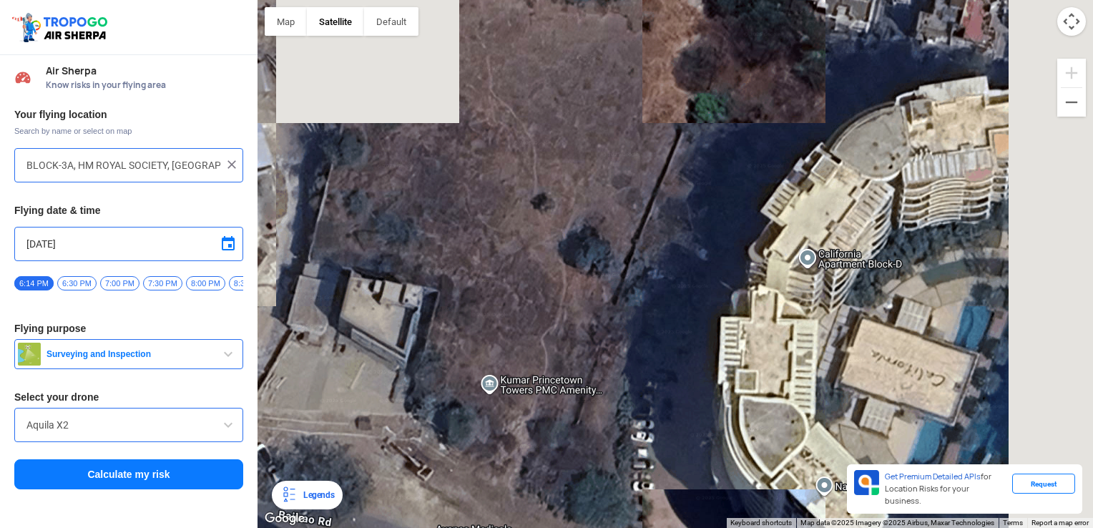
click at [315, 398] on div at bounding box center [676, 264] width 836 height 528
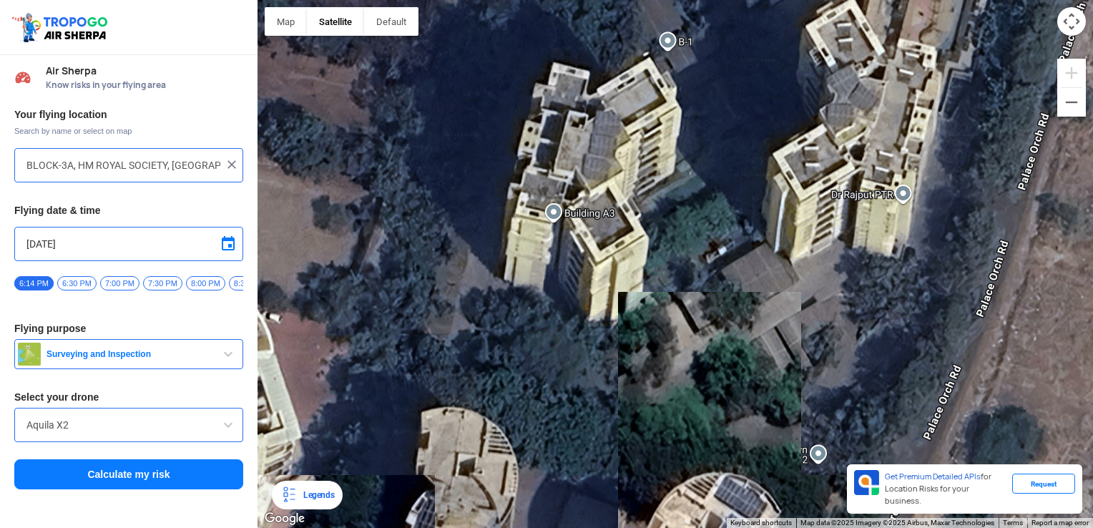
click at [0, 419] on html "Location Risk Score Air Sherpa Know risks in your flying area Your flying locat…" at bounding box center [546, 264] width 1093 height 528
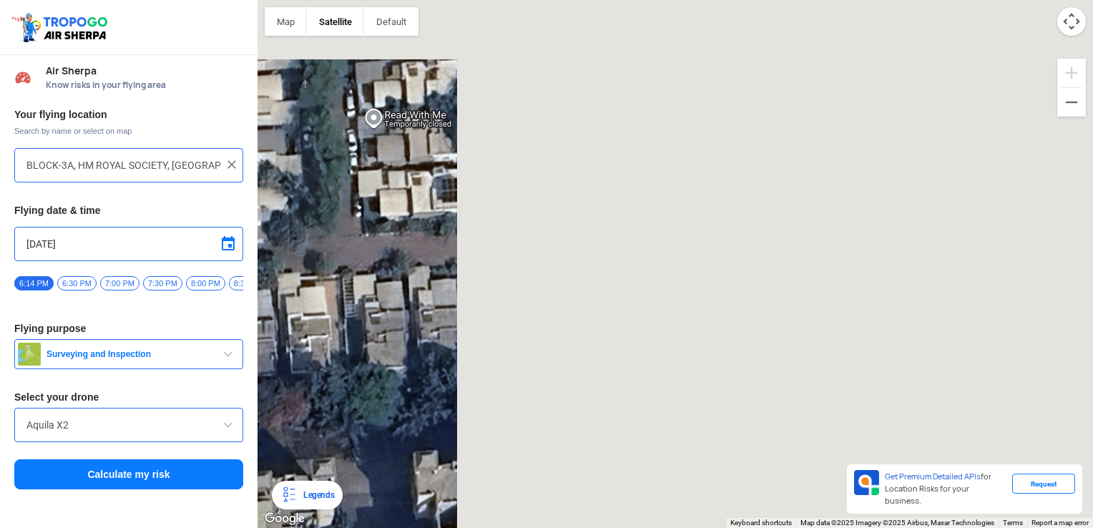
click at [0, 516] on html "Location Risk Score Air Sherpa Know risks in your flying area Your flying locat…" at bounding box center [546, 264] width 1093 height 528
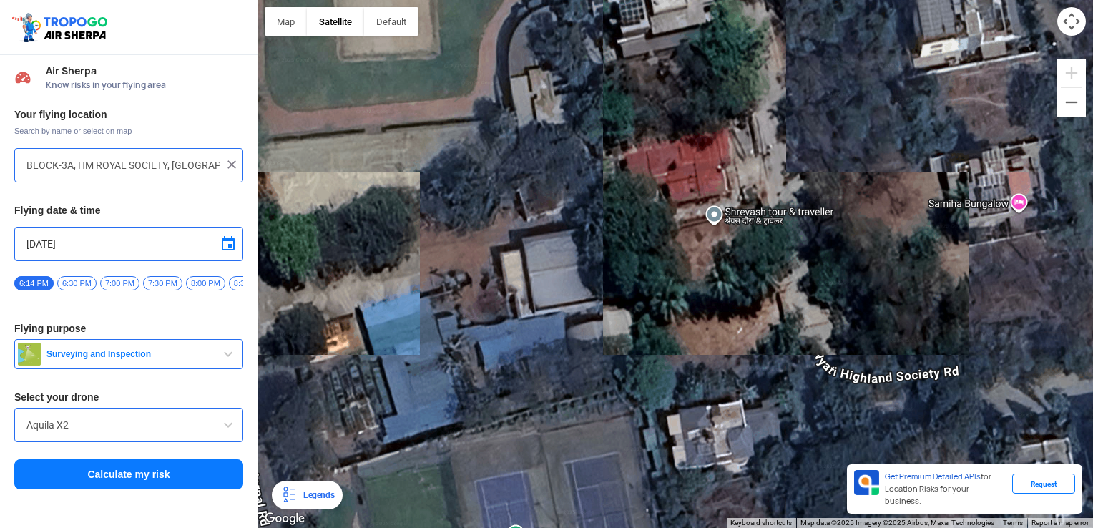
click at [1089, 0] on html "Location Risk Score Air Sherpa Know risks in your flying area Your flying locat…" at bounding box center [546, 264] width 1093 height 528
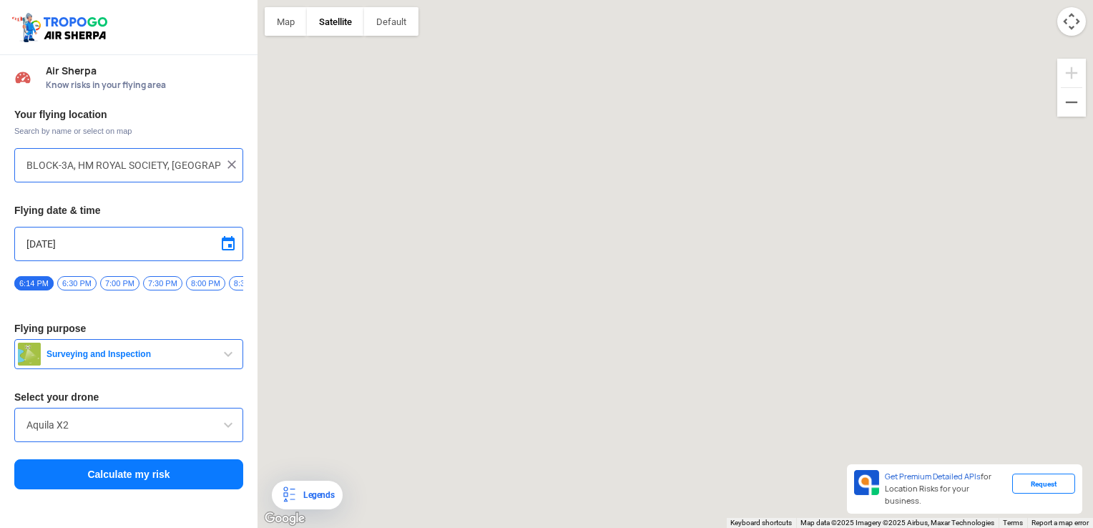
click at [1089, 0] on html "Location Risk Score Air Sherpa Know risks in your flying area Your flying locat…" at bounding box center [546, 264] width 1093 height 528
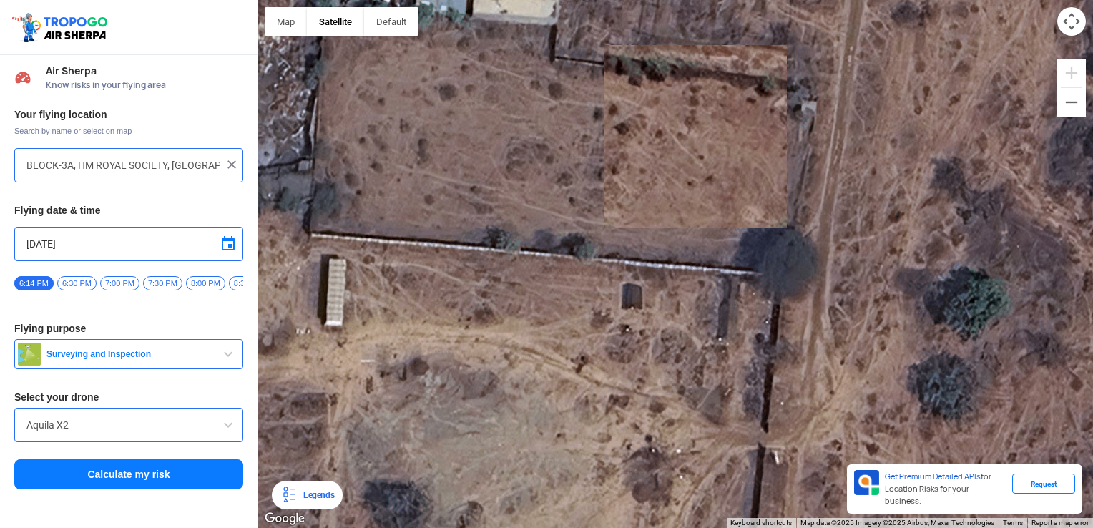
click at [1057, 122] on div at bounding box center [676, 264] width 836 height 528
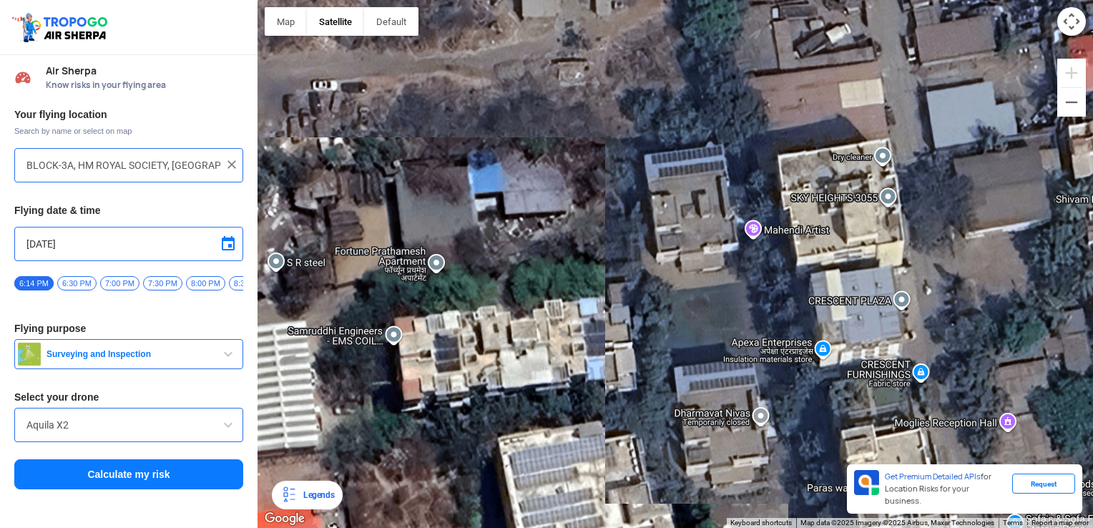
click at [765, 476] on div at bounding box center [676, 264] width 836 height 528
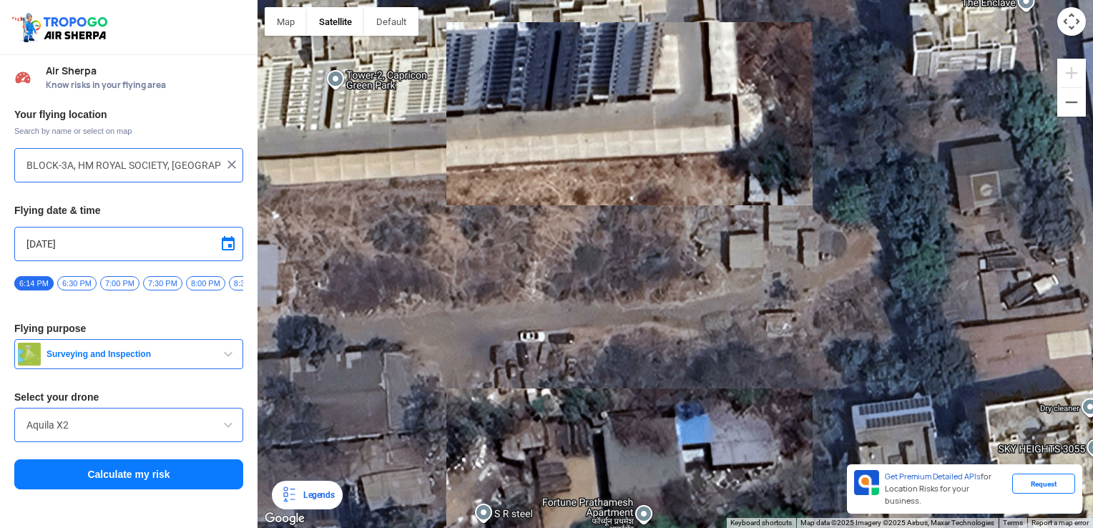
click at [917, 485] on div "Map Terrain Satellite Labels Legends Get Premium Detailed APIs for Location Ris…" at bounding box center [676, 264] width 836 height 528
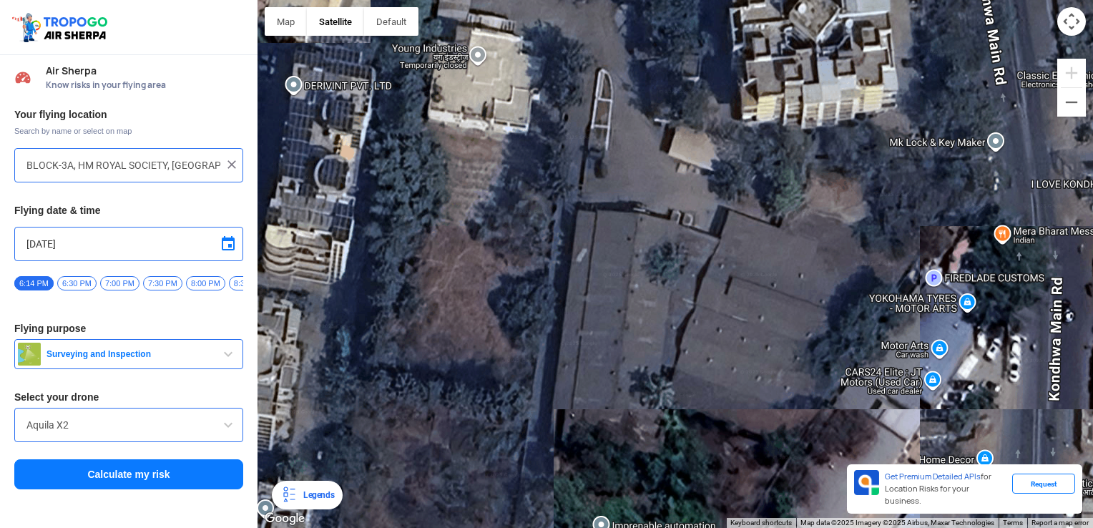
click at [1089, 99] on html "Location Risk Score Air Sherpa Know risks in your flying area Your flying locat…" at bounding box center [546, 264] width 1093 height 528
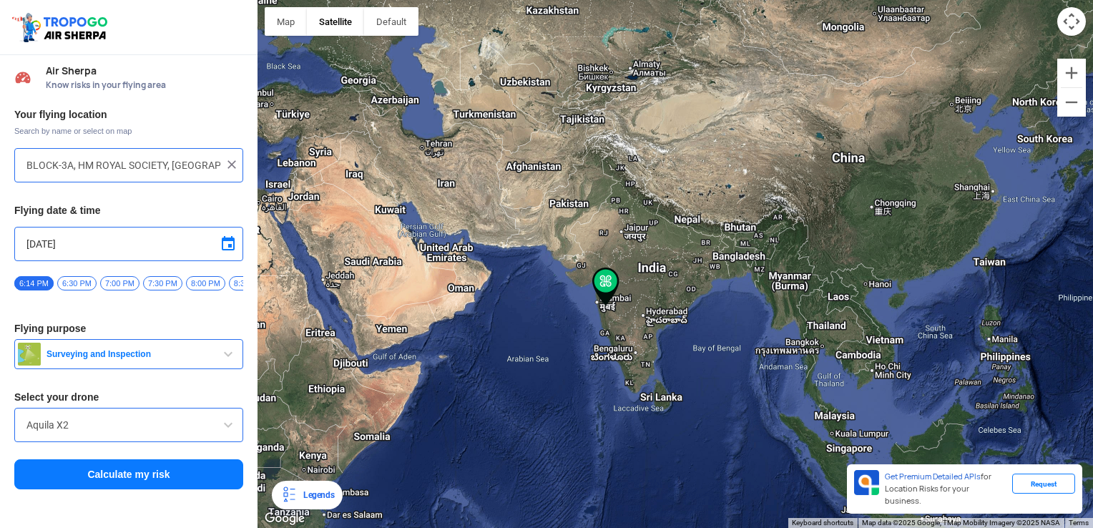
click at [578, 390] on div at bounding box center [676, 264] width 836 height 528
click at [515, 449] on div at bounding box center [676, 264] width 836 height 528
click at [592, 345] on div at bounding box center [676, 264] width 836 height 528
click at [852, 92] on div at bounding box center [676, 264] width 836 height 528
click at [850, 28] on div at bounding box center [676, 264] width 836 height 528
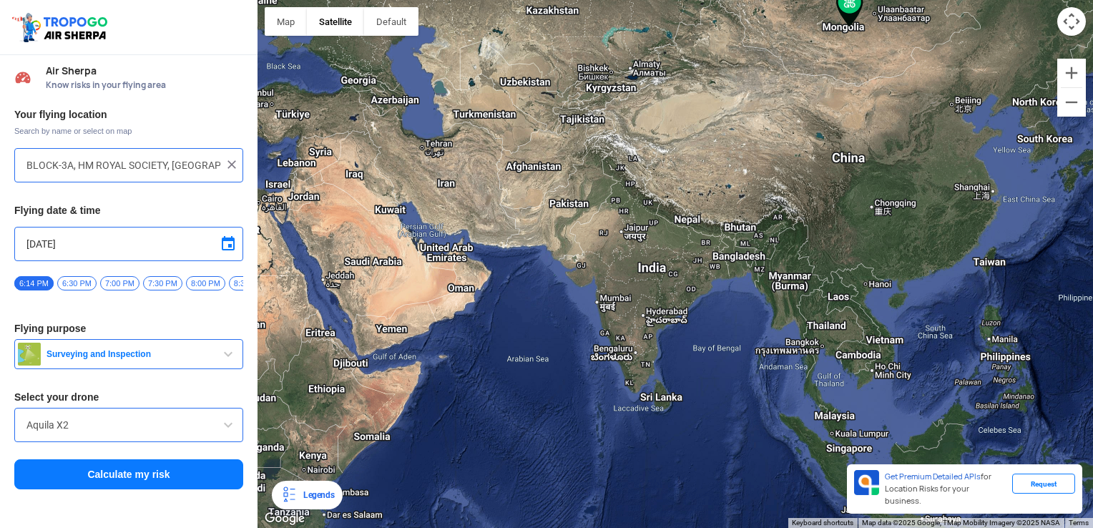
click at [850, 28] on div at bounding box center [676, 264] width 836 height 528
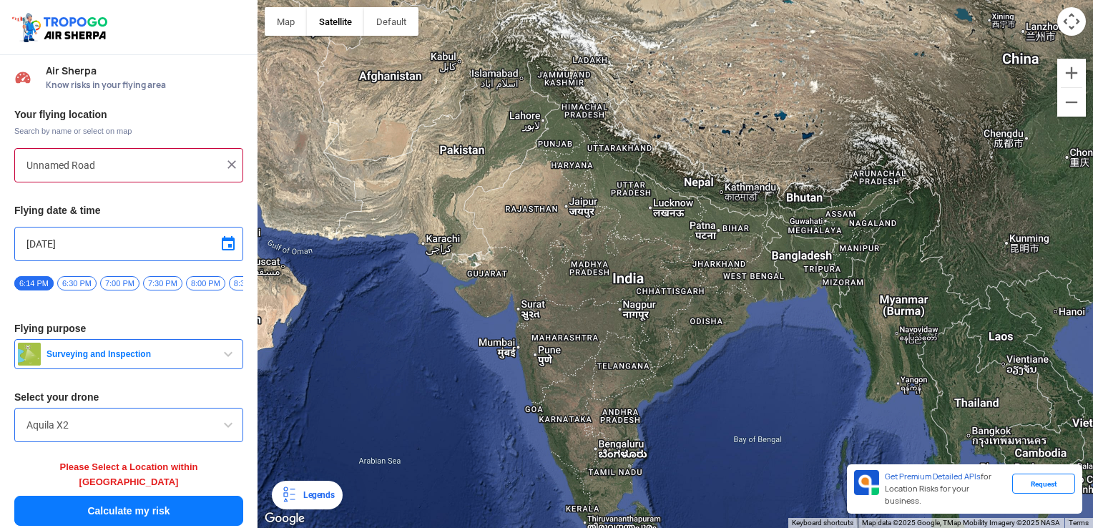
click at [651, 273] on div at bounding box center [676, 264] width 836 height 528
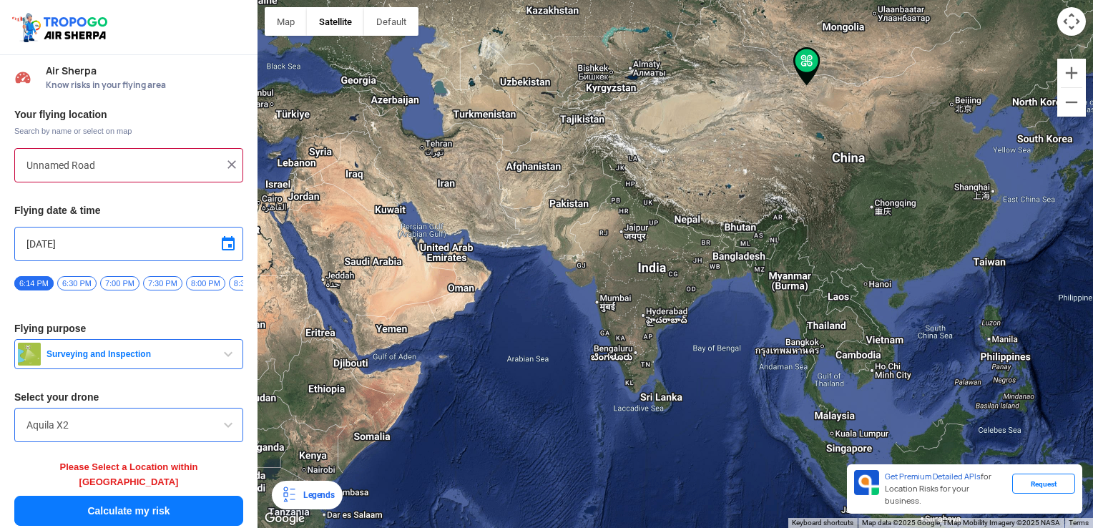
click at [845, 161] on div at bounding box center [676, 264] width 836 height 528
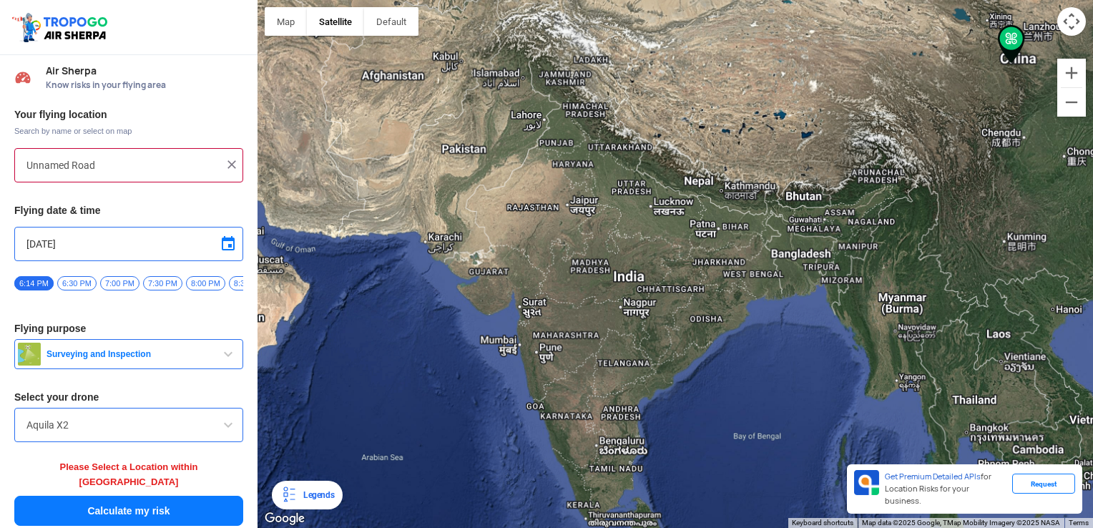
click at [845, 161] on div at bounding box center [676, 264] width 836 height 528
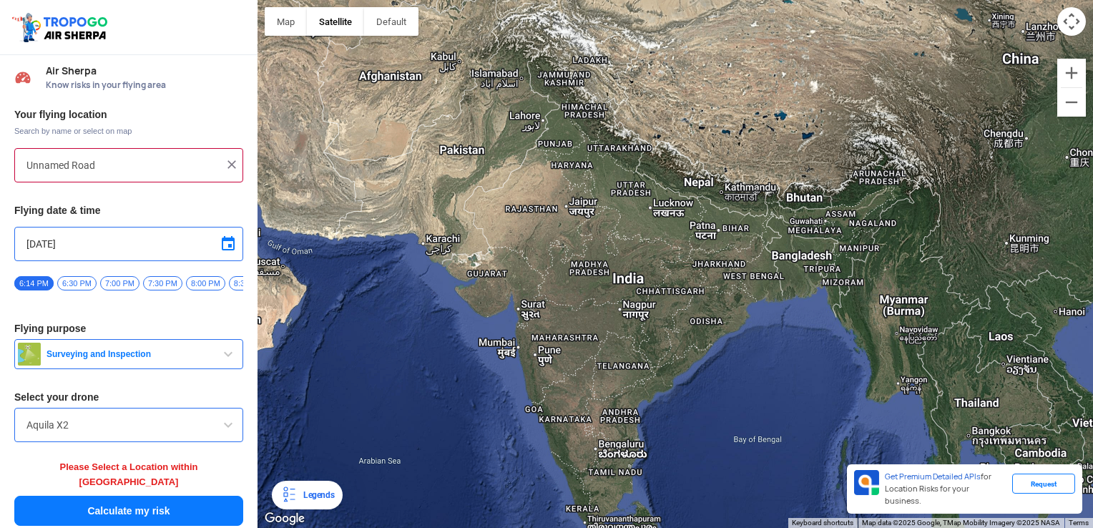
type input "Baxiang, [GEOGRAPHIC_DATA], [GEOGRAPHIC_DATA], [GEOGRAPHIC_DATA], [GEOGRAPHIC_D…"
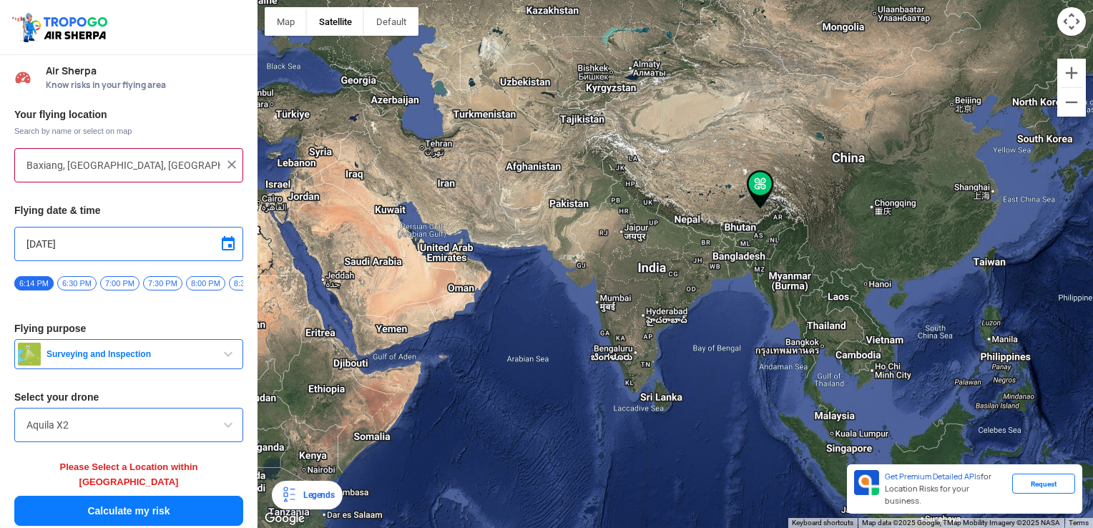
click at [1082, 25] on button "Map camera controls" at bounding box center [1071, 21] width 29 height 29
click at [1070, 17] on button "Map camera controls" at bounding box center [1071, 21] width 29 height 29
click at [589, 270] on div at bounding box center [676, 264] width 836 height 528
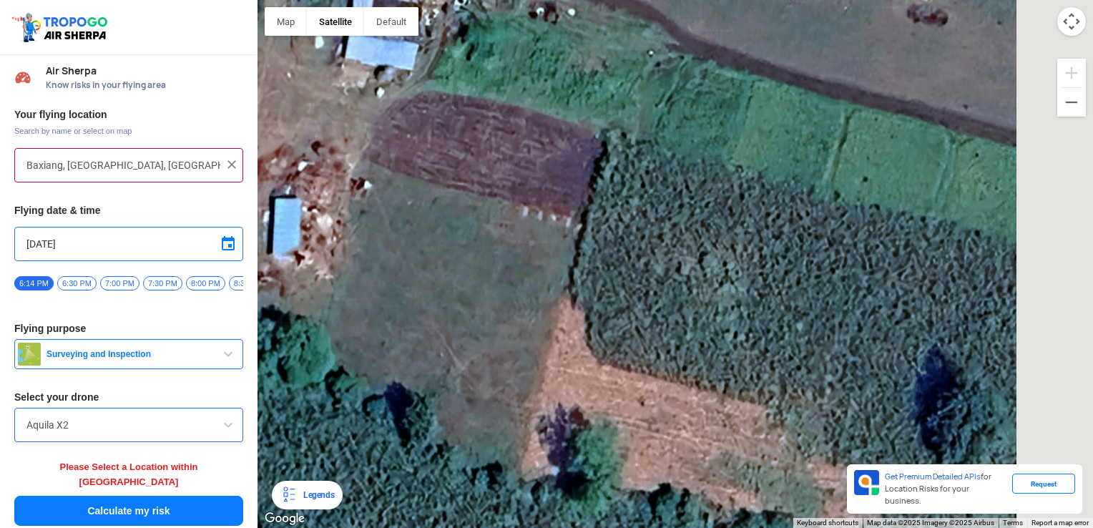
drag, startPoint x: 844, startPoint y: 268, endPoint x: 341, endPoint y: 57, distance: 546.0
click at [504, 115] on div at bounding box center [676, 264] width 836 height 528
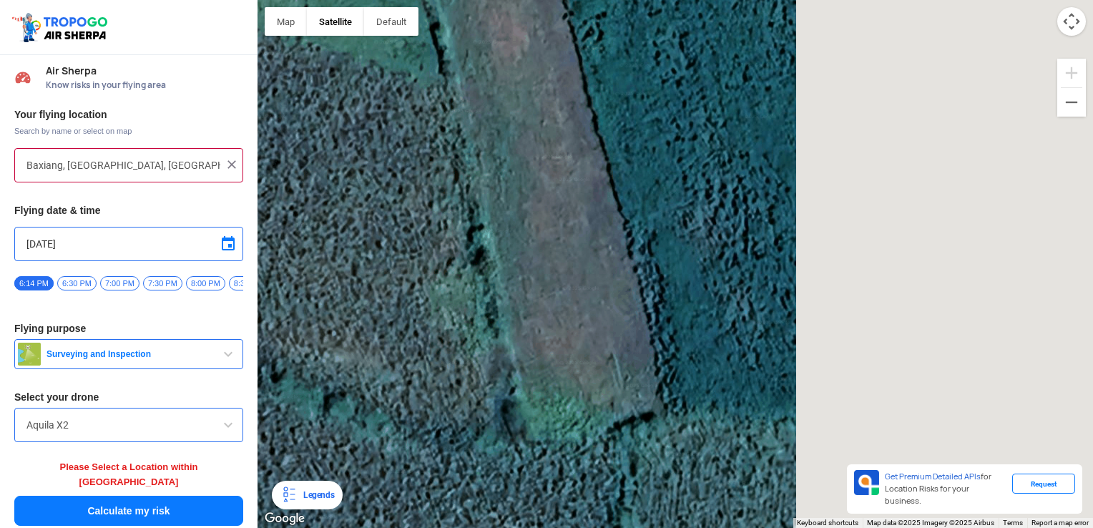
drag, startPoint x: 859, startPoint y: 121, endPoint x: 190, endPoint y: 126, distance: 668.9
click at [314, 126] on div at bounding box center [676, 264] width 836 height 528
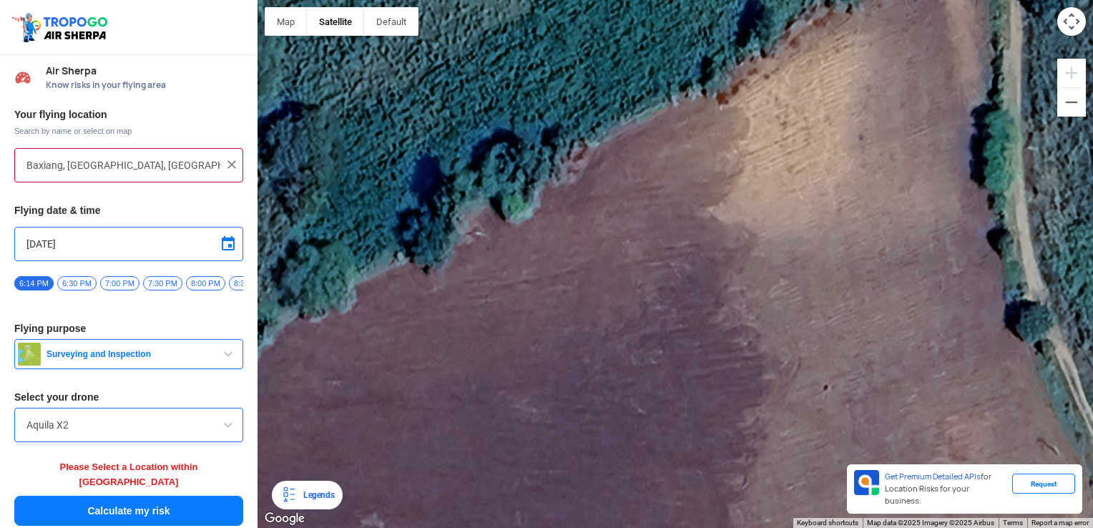
drag, startPoint x: 374, startPoint y: 210, endPoint x: 809, endPoint y: 563, distance: 559.9
click at [809, 516] on html "Location Risk Score Air Sherpa Know risks in your flying area Your flying locat…" at bounding box center [546, 264] width 1093 height 528
